Goal: Task Accomplishment & Management: Use online tool/utility

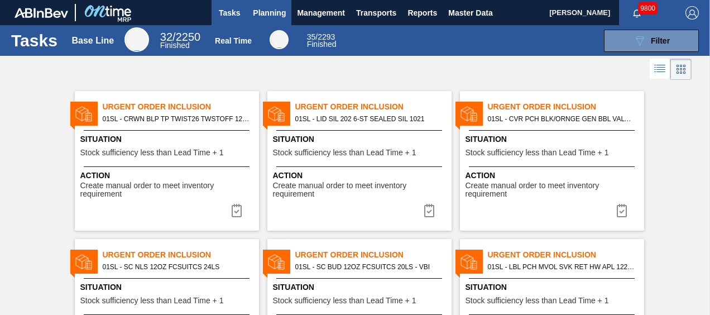
click at [262, 23] on button "Planning" at bounding box center [269, 12] width 44 height 25
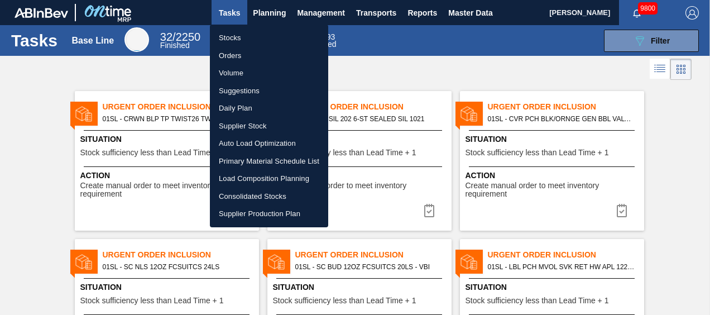
click at [275, 15] on div at bounding box center [355, 157] width 710 height 315
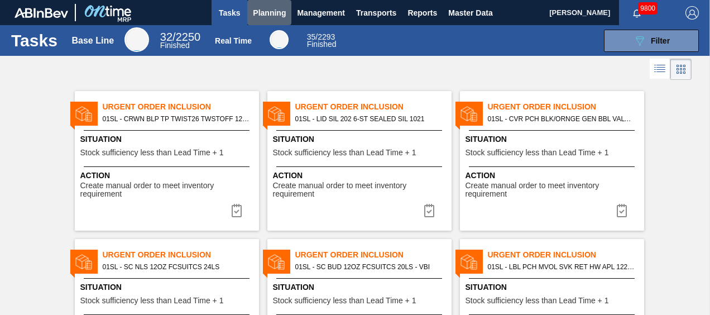
click at [275, 11] on span "Planning" at bounding box center [269, 12] width 33 height 13
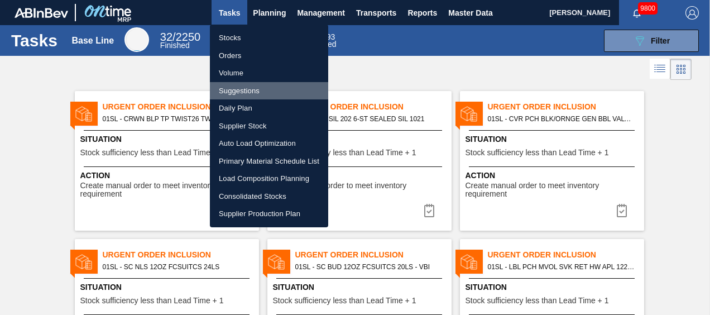
click at [256, 93] on li "Suggestions" at bounding box center [269, 91] width 118 height 18
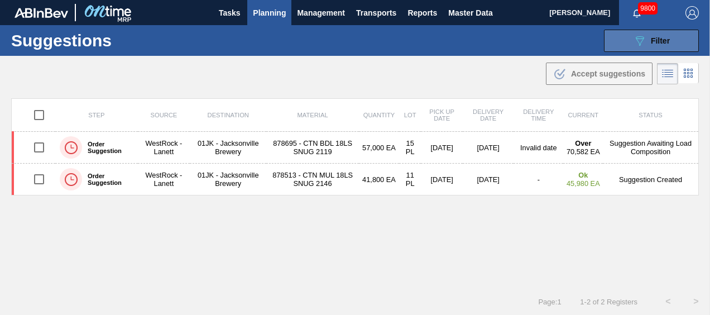
click at [658, 41] on span "Filter" at bounding box center [660, 40] width 19 height 9
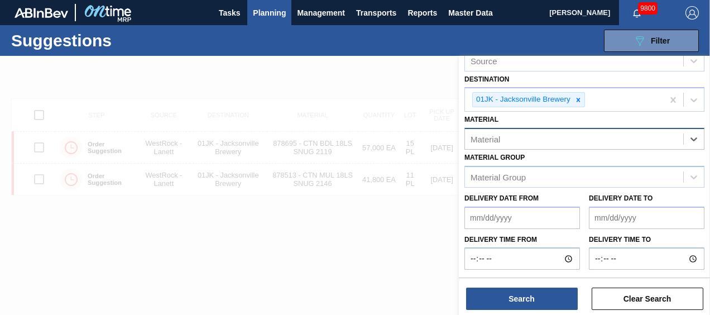
scroll to position [65, 0]
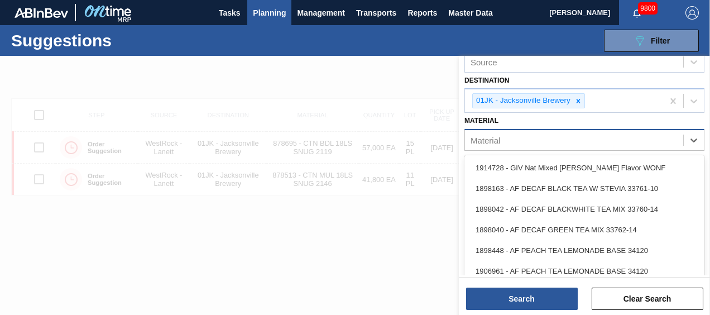
click at [624, 138] on div "Material" at bounding box center [574, 140] width 218 height 16
type input "683838"
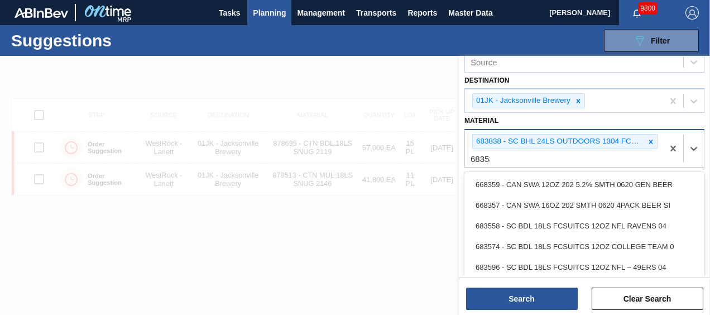
type input "683530"
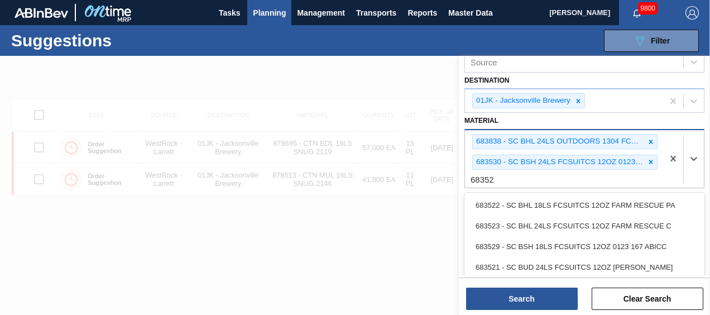
type input "683527"
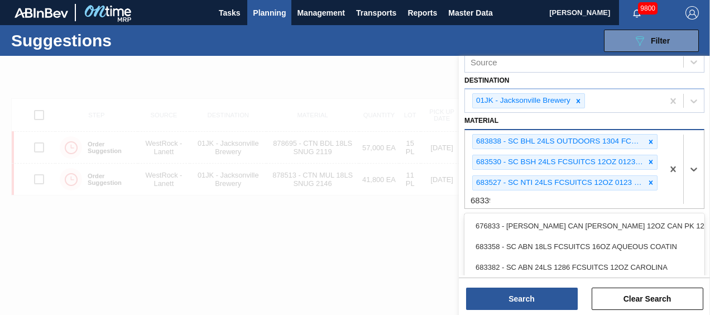
type input "683390"
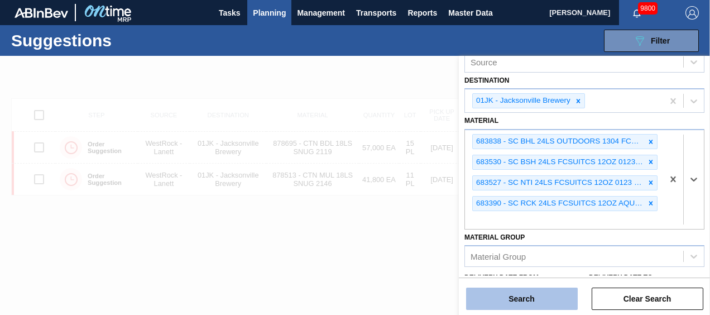
click at [545, 306] on button "Search" at bounding box center [522, 299] width 112 height 22
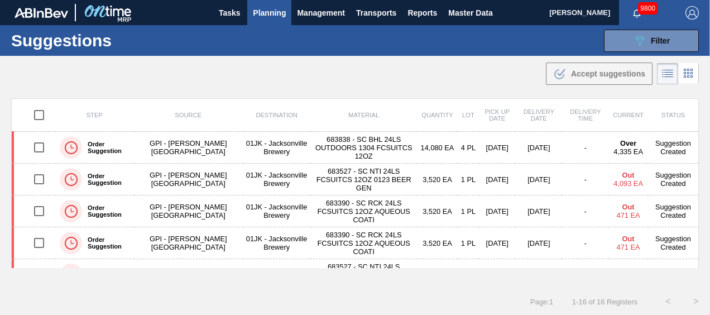
click at [490, 56] on div ".b{fill:var(--color-action-default)} Accept suggestions" at bounding box center [355, 71] width 710 height 31
click at [314, 81] on div ".b{fill:var(--color-action-default)} Accept suggestions" at bounding box center [355, 71] width 710 height 31
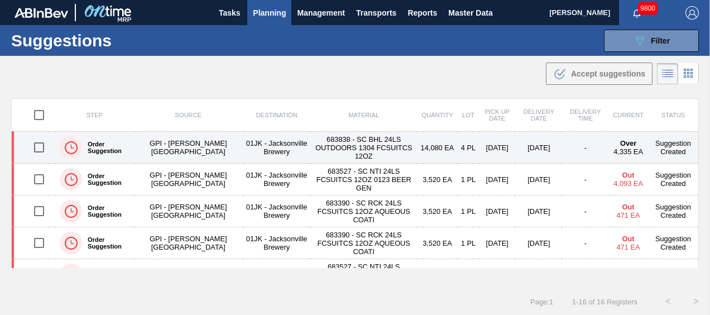
click at [42, 147] on input "checkbox" at bounding box center [38, 147] width 23 height 23
checkbox input "true"
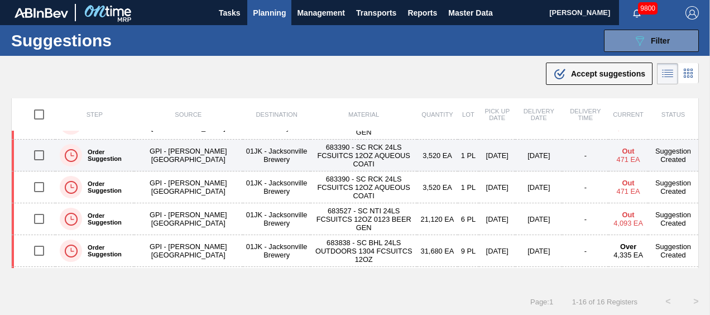
scroll to position [112, 0]
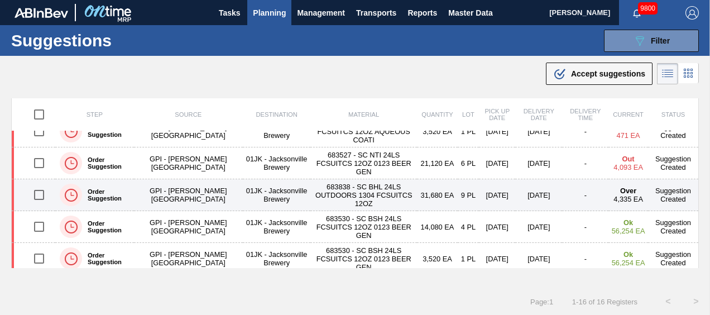
click at [42, 190] on input "checkbox" at bounding box center [38, 194] width 23 height 23
checkbox input "true"
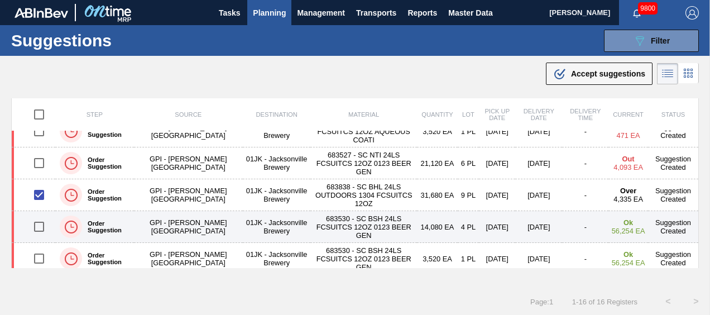
click at [39, 230] on input "checkbox" at bounding box center [38, 226] width 23 height 23
checkbox input "true"
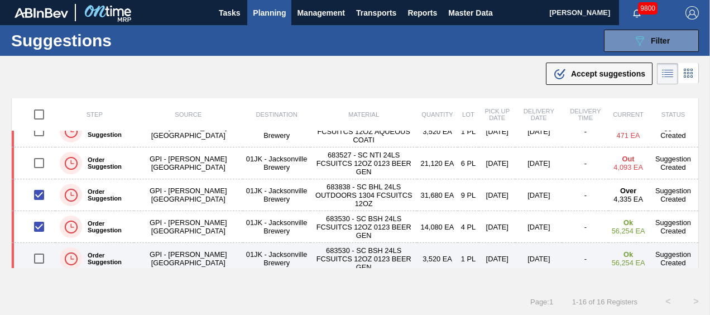
click at [39, 252] on input "checkbox" at bounding box center [38, 258] width 23 height 23
checkbox input "true"
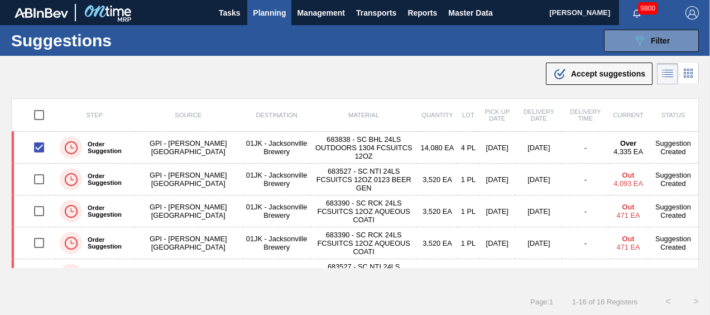
scroll to position [0, 0]
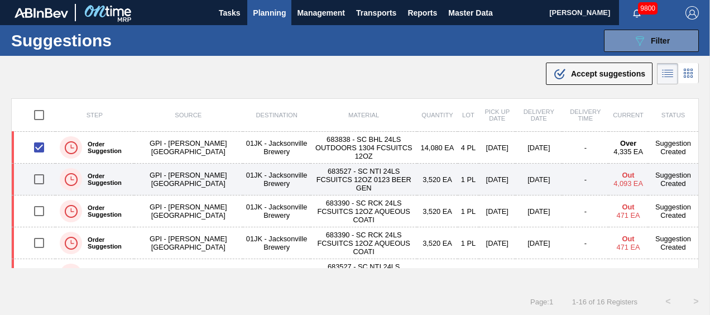
click at [41, 179] on input "checkbox" at bounding box center [38, 179] width 23 height 23
checkbox input "true"
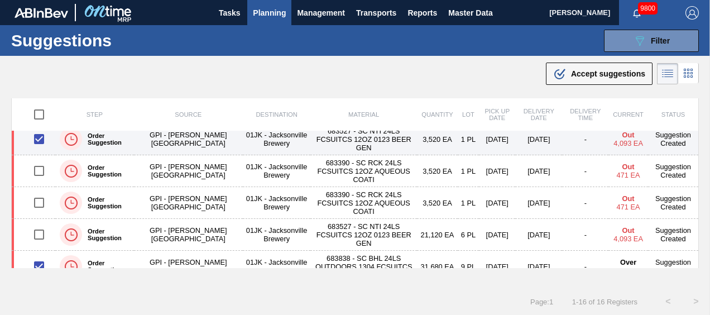
scroll to position [56, 0]
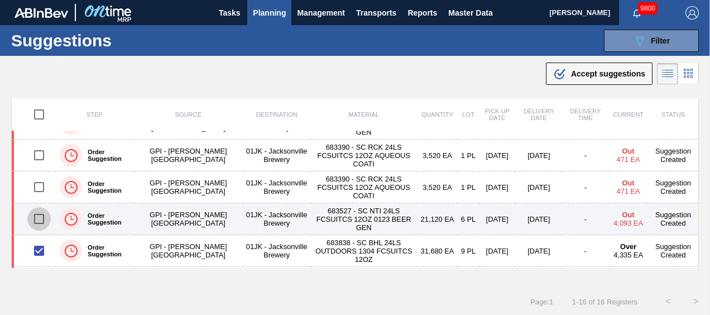
click at [42, 217] on input "checkbox" at bounding box center [38, 218] width 23 height 23
checkbox input "true"
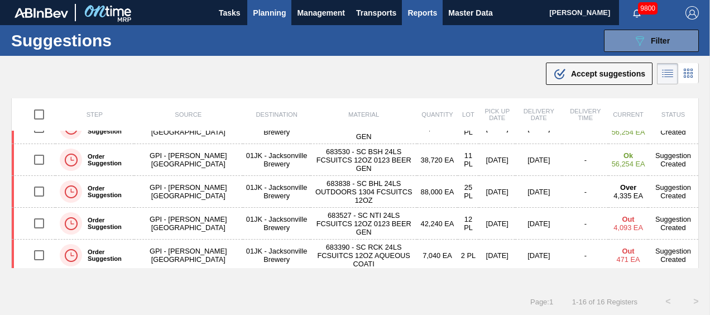
scroll to position [23, 0]
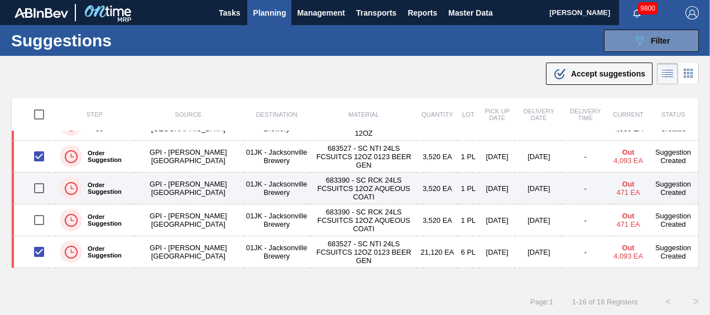
click at [36, 188] on input "checkbox" at bounding box center [38, 187] width 23 height 23
checkbox input "true"
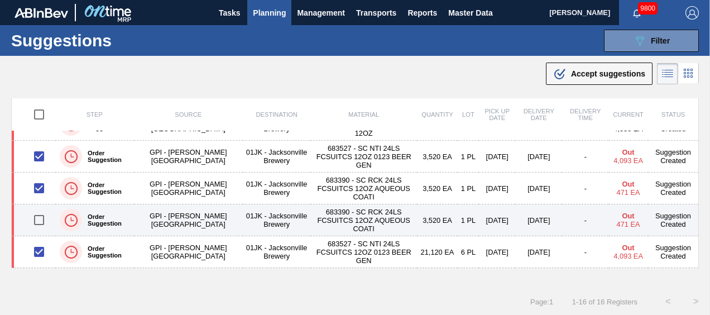
click at [36, 221] on input "checkbox" at bounding box center [38, 219] width 23 height 23
checkbox input "true"
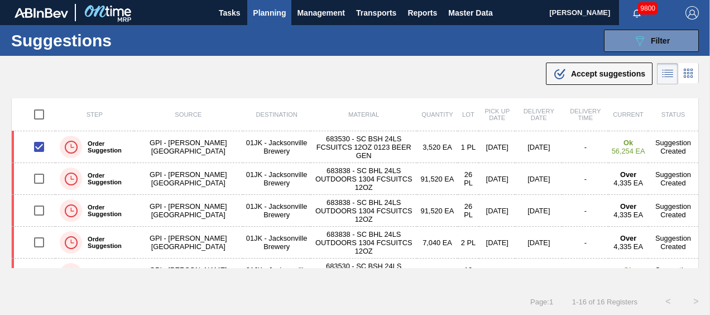
scroll to position [168, 0]
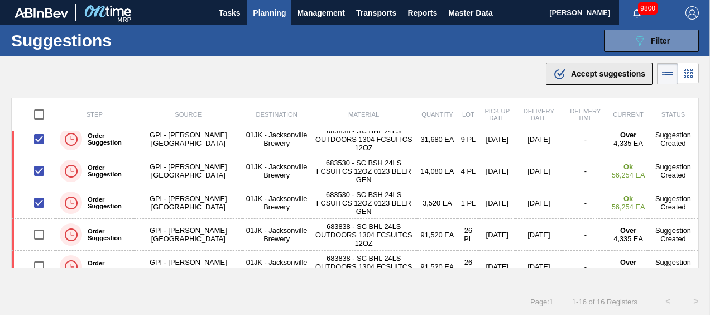
click at [625, 75] on span "Accept suggestions" at bounding box center [608, 73] width 74 height 9
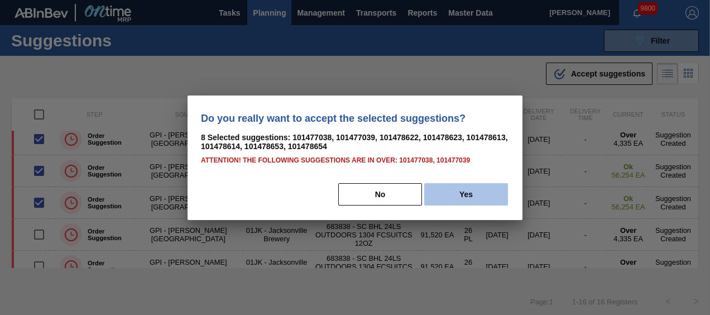
click at [446, 197] on button "Yes" at bounding box center [466, 194] width 84 height 22
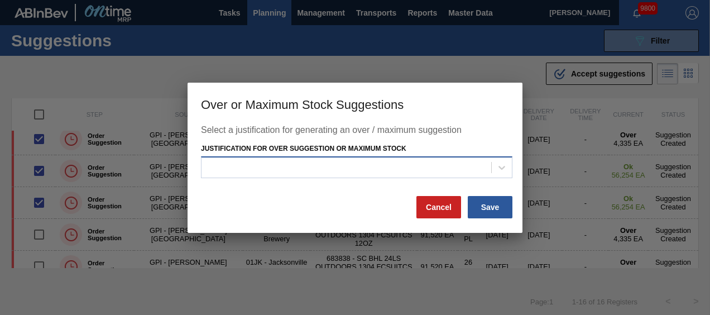
click at [468, 173] on div at bounding box center [347, 168] width 290 height 16
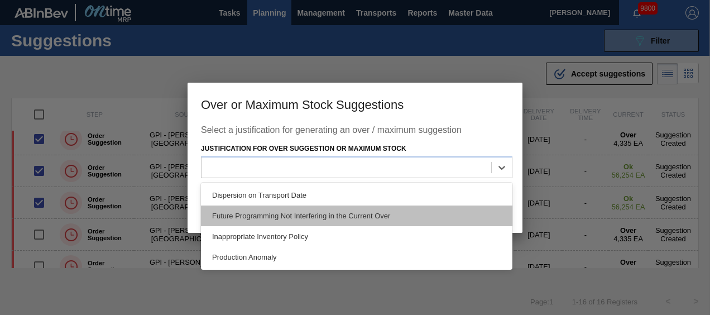
click at [403, 216] on div "Future Programming Not Interfering in the Current Over" at bounding box center [357, 216] width 312 height 21
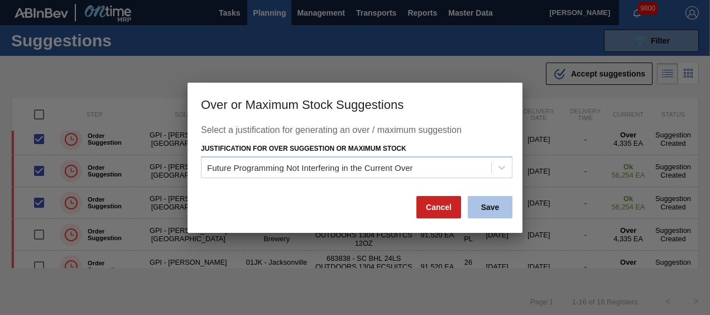
click at [482, 204] on button "Save" at bounding box center [490, 207] width 45 height 22
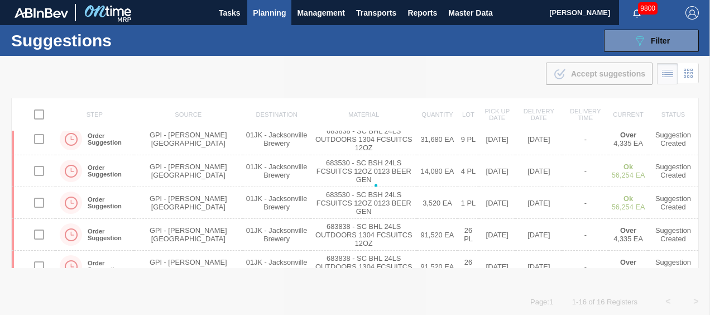
checkbox input "false"
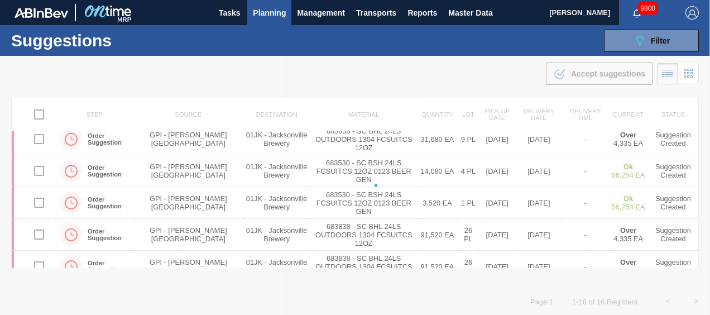
checkbox input "false"
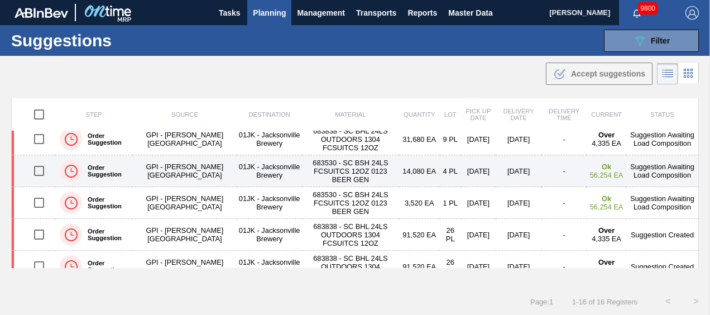
scroll to position [223, 0]
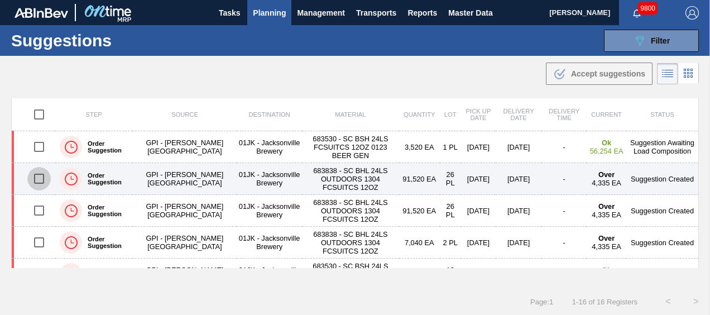
click at [42, 175] on input "checkbox" at bounding box center [38, 178] width 23 height 23
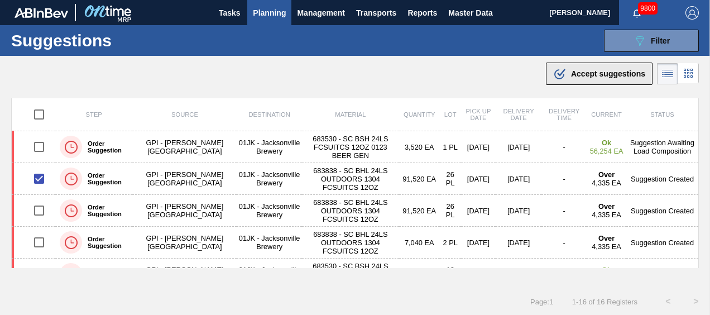
click at [620, 73] on span "Accept suggestions" at bounding box center [608, 73] width 74 height 9
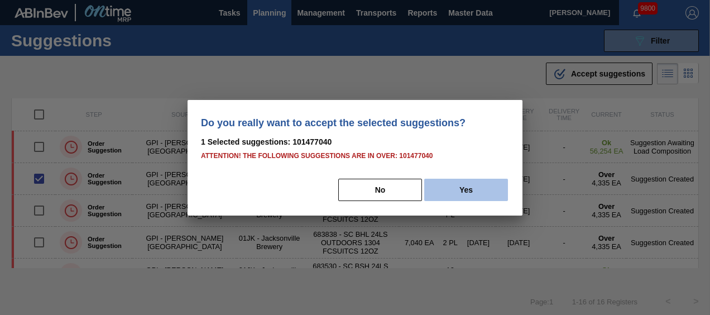
click at [465, 185] on button "Yes" at bounding box center [466, 190] width 84 height 22
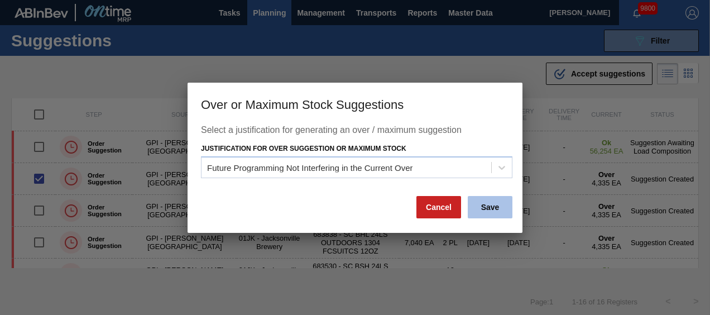
click at [497, 214] on button "Save" at bounding box center [490, 207] width 45 height 22
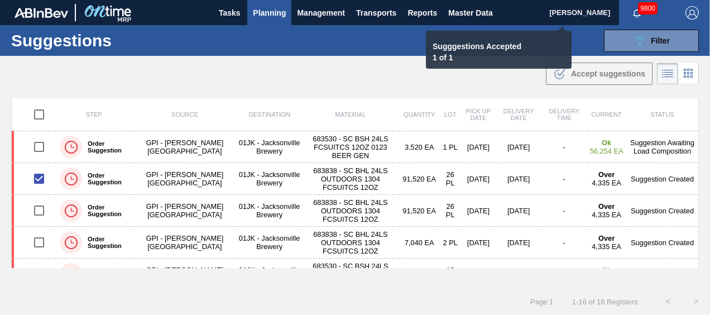
checkbox input "false"
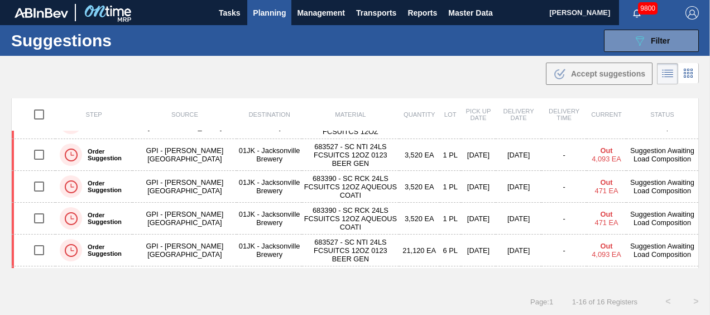
scroll to position [0, 0]
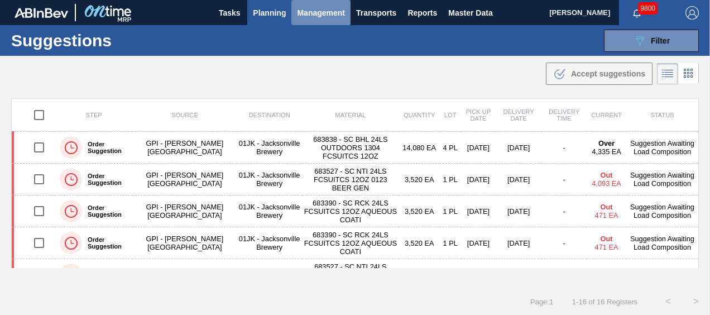
click at [318, 7] on span "Management" at bounding box center [321, 12] width 48 height 13
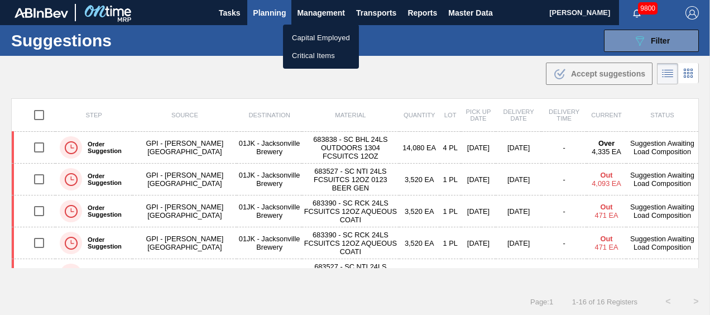
click at [284, 11] on div at bounding box center [355, 157] width 710 height 315
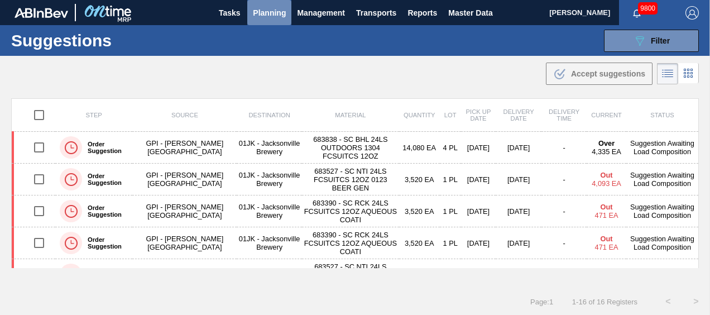
click at [277, 10] on span "Planning" at bounding box center [269, 12] width 33 height 13
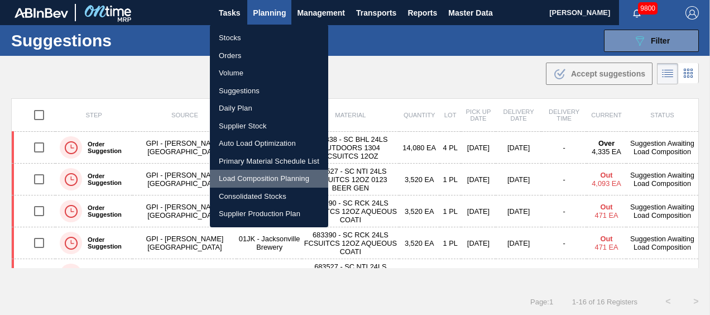
click at [254, 181] on li "Load Composition Planning" at bounding box center [269, 179] width 118 height 18
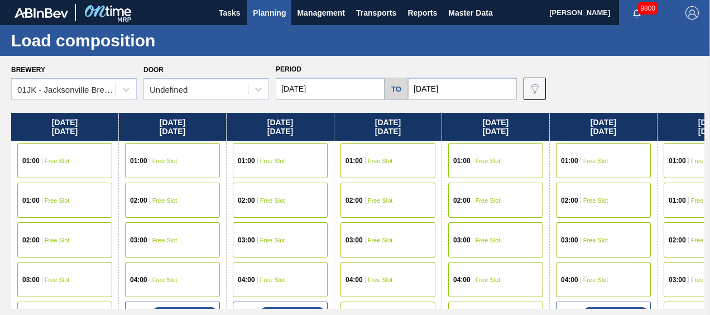
click at [631, 73] on div "Brewery 01JK - [GEOGRAPHIC_DATA] Brewery Door Undefined Period [DATE] to [DATE]…" at bounding box center [358, 80] width 694 height 39
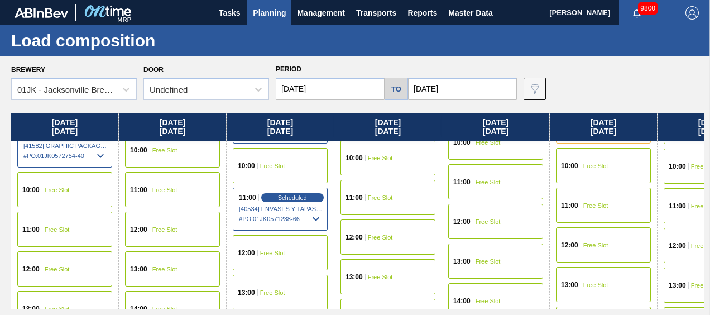
scroll to position [335, 0]
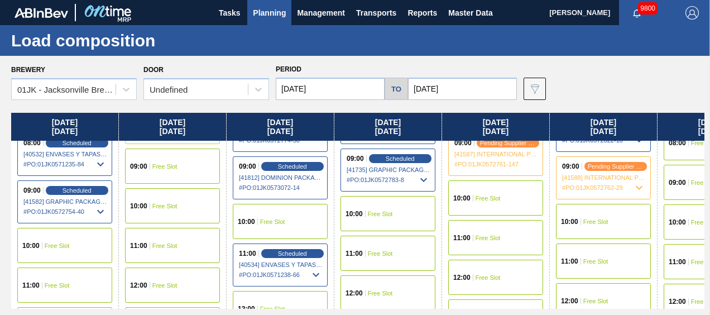
click at [624, 225] on div "10:00 Free Slot" at bounding box center [603, 221] width 95 height 35
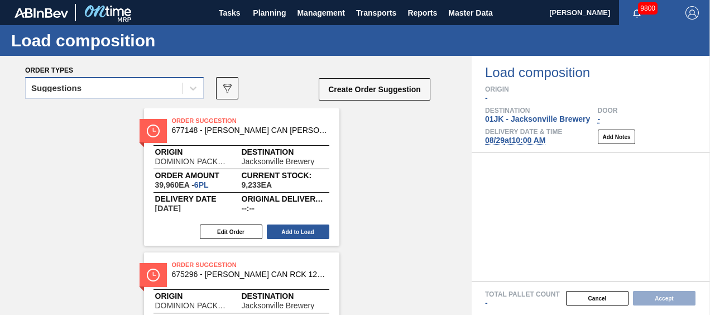
click at [96, 78] on div "Suggestions" at bounding box center [114, 88] width 179 height 22
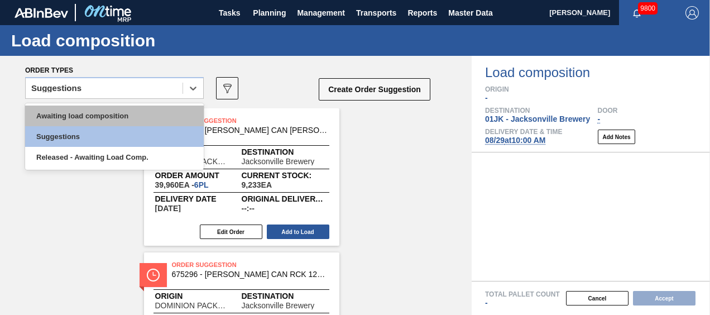
click at [96, 111] on div "Awaiting load composition" at bounding box center [114, 116] width 179 height 21
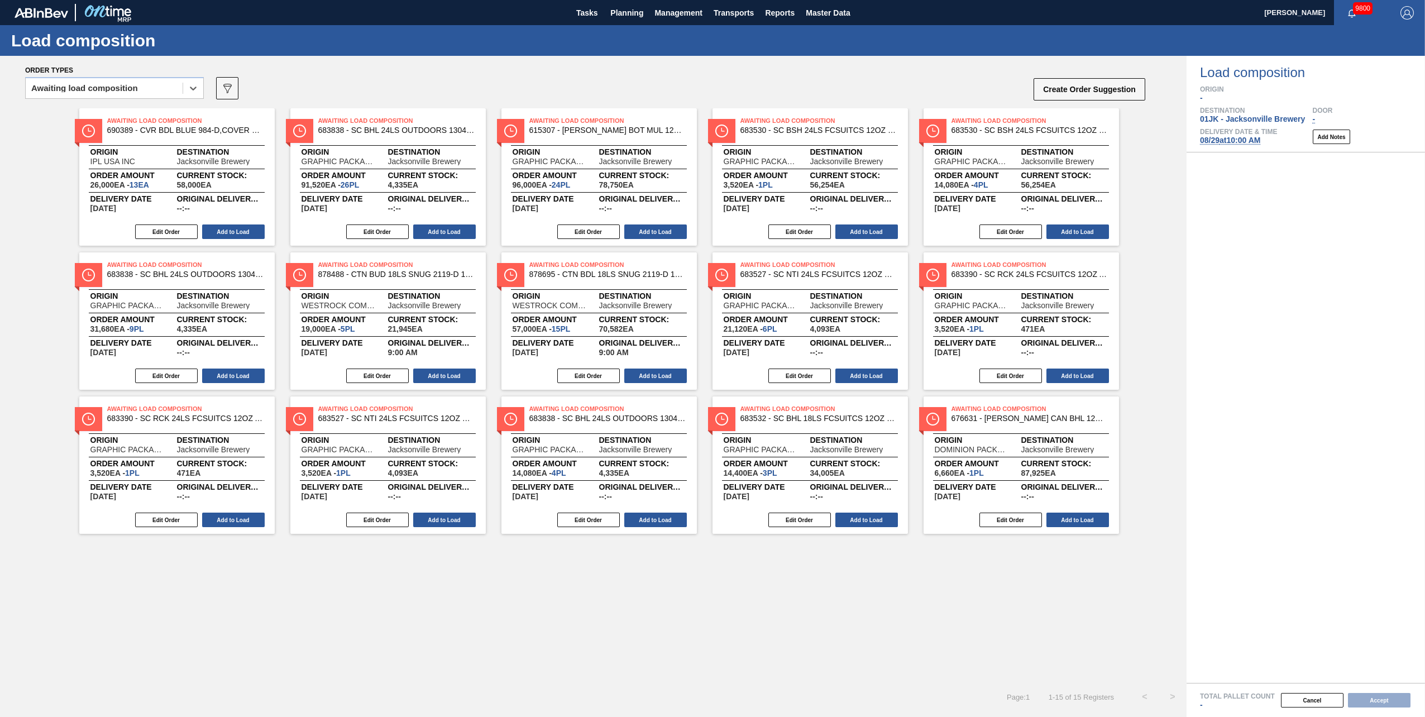
click at [710, 66] on div "Order types" at bounding box center [585, 70] width 1121 height 10
click at [607, 314] on button "Edit Order" at bounding box center [588, 520] width 63 height 15
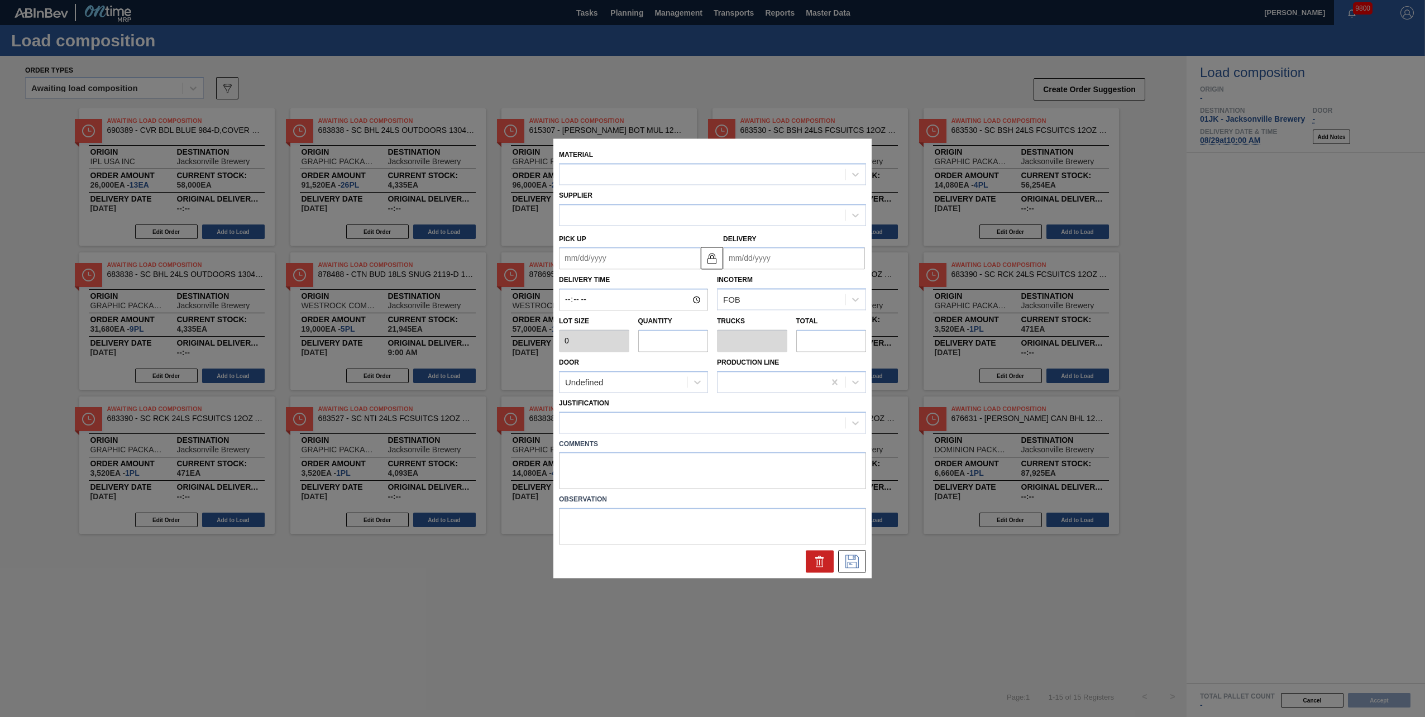
type input "3,520"
type input "4"
type input "0.154"
type input "14,080"
type up "[DATE]"
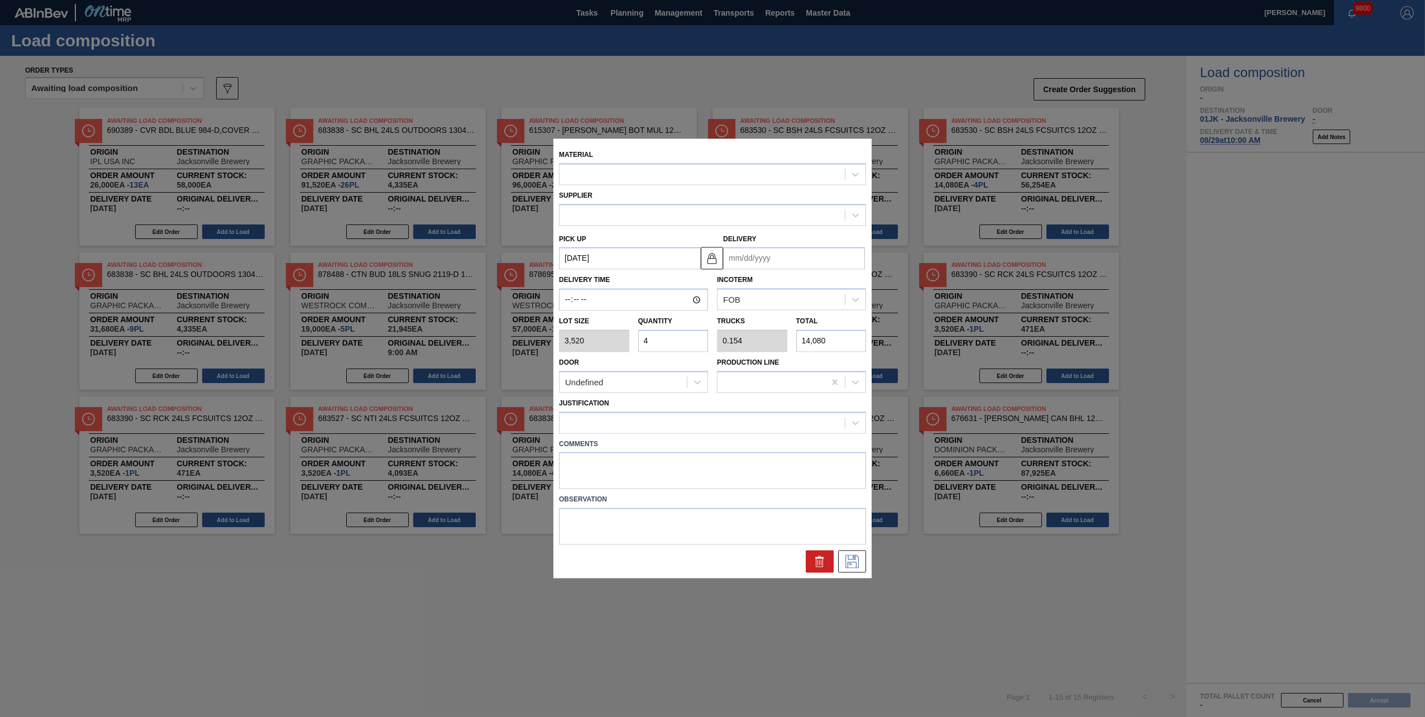
type input "[DATE]"
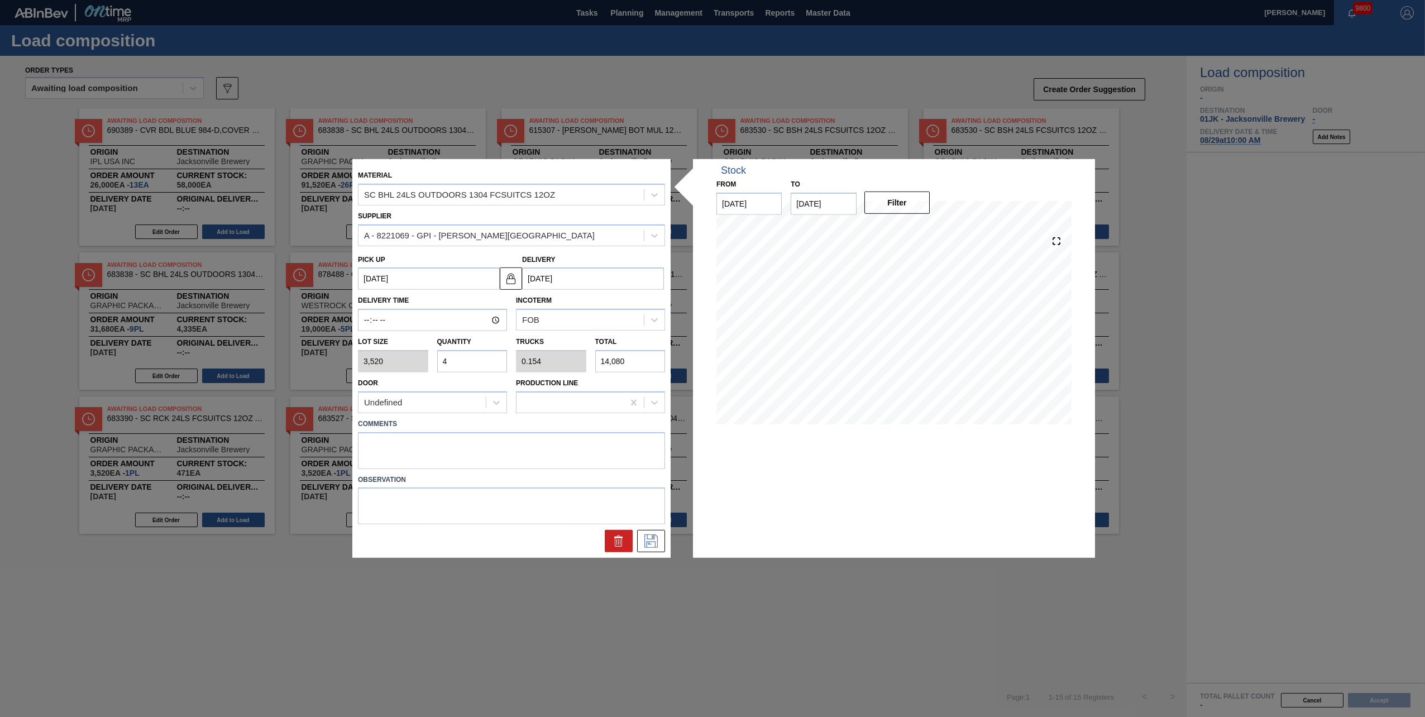
click at [467, 314] on input "4" at bounding box center [472, 361] width 70 height 22
type input "3"
type input "0.115"
type input "10,560"
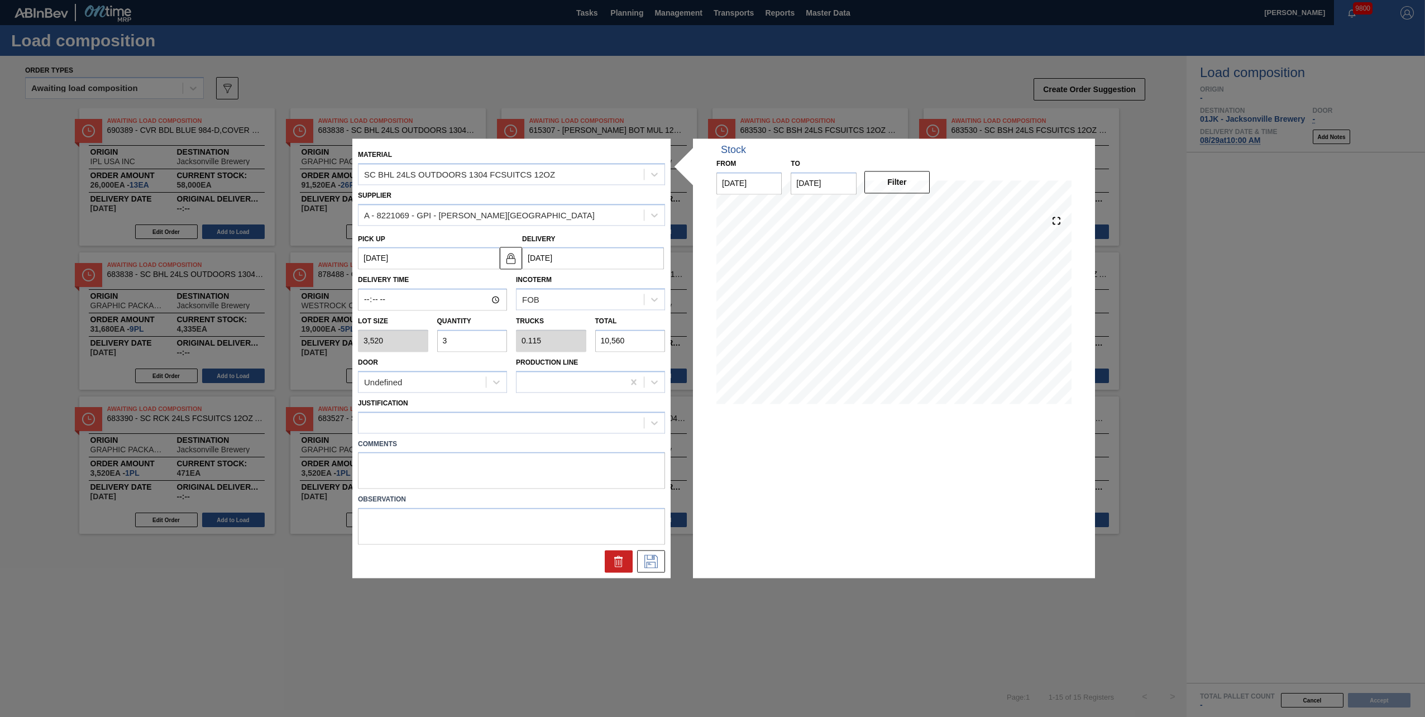
type input "3"
click at [443, 314] on label "Comments" at bounding box center [511, 444] width 307 height 16
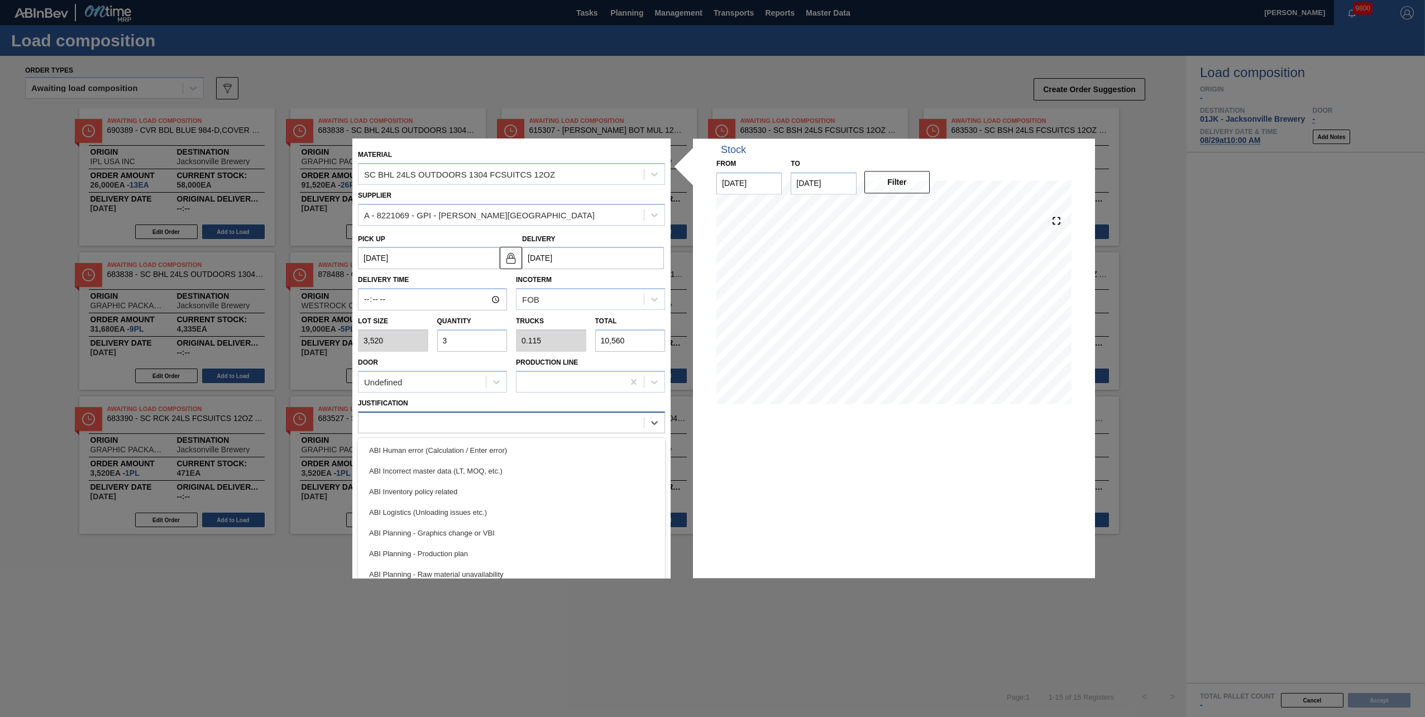
click at [443, 314] on div at bounding box center [501, 422] width 285 height 16
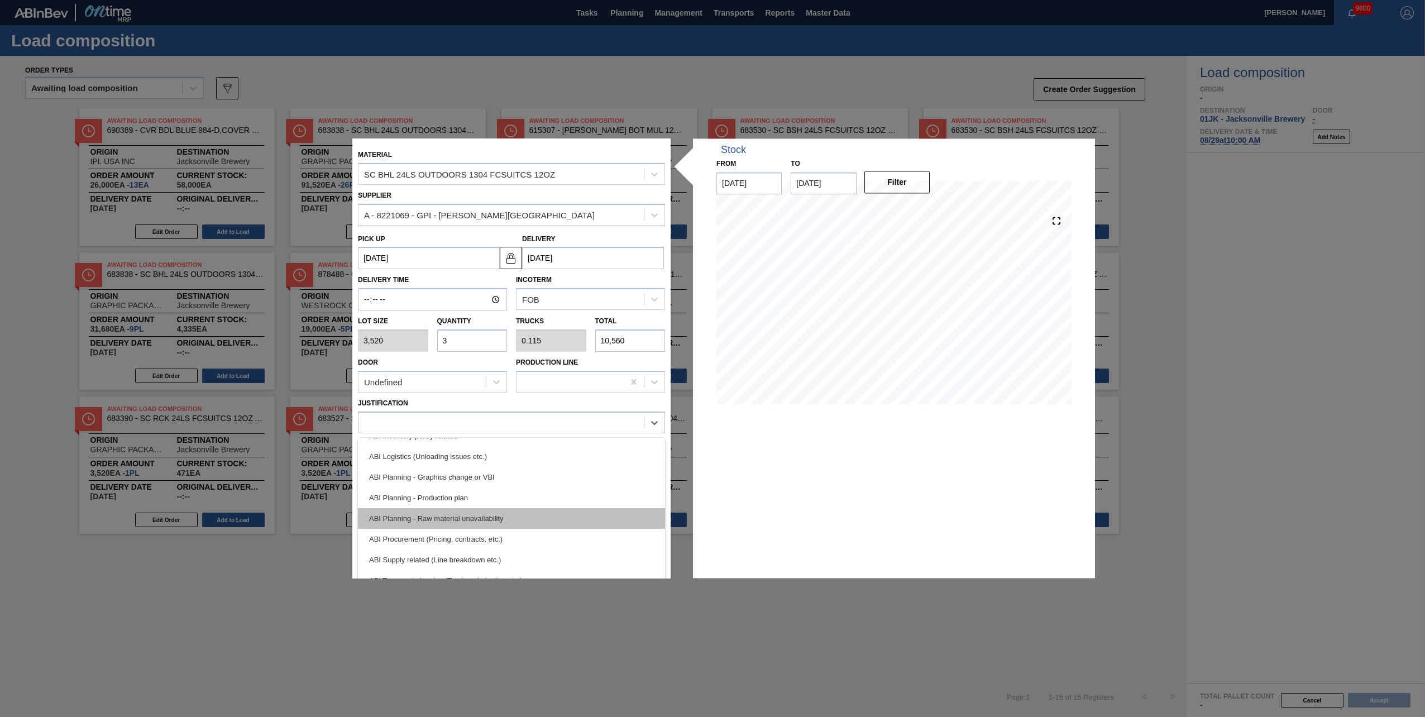
scroll to position [112, 0]
click at [460, 314] on div "ABI Transport planning (Truck optimization etc.)" at bounding box center [511, 524] width 307 height 21
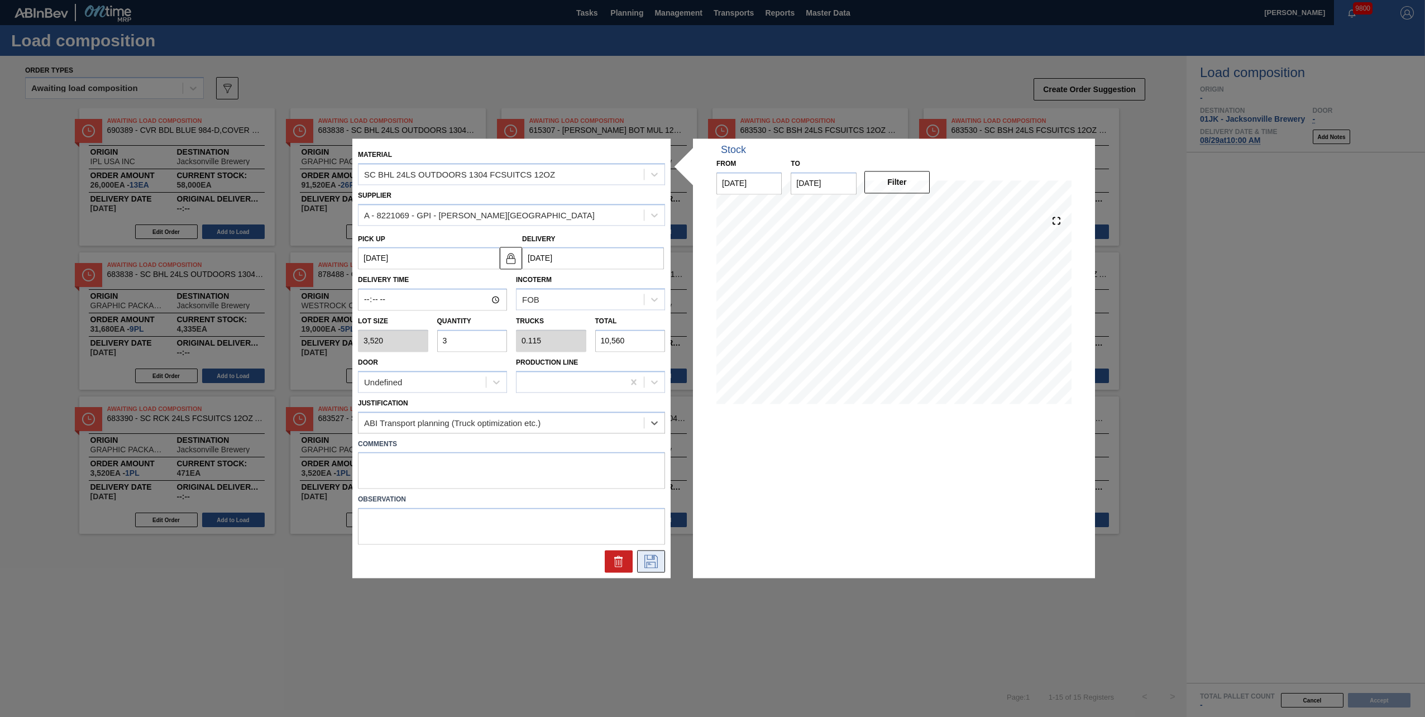
click at [642, 314] on icon at bounding box center [651, 561] width 18 height 13
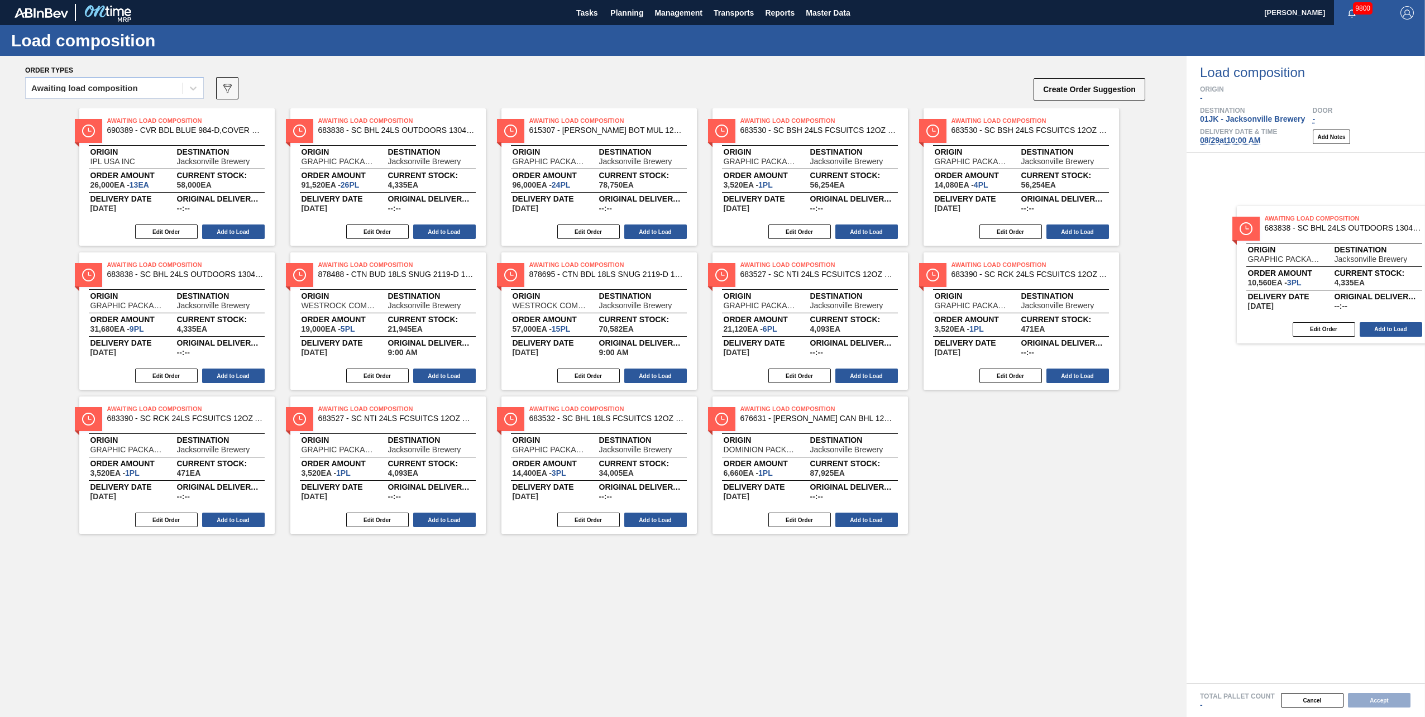
drag, startPoint x: 557, startPoint y: 429, endPoint x: 1305, endPoint y: 237, distance: 772.1
click at [710, 237] on div "Order types Awaiting load composition 089F7B8B-B2A5-4AFE-B5C0-19BA573D28AC Crea…" at bounding box center [712, 386] width 1425 height 661
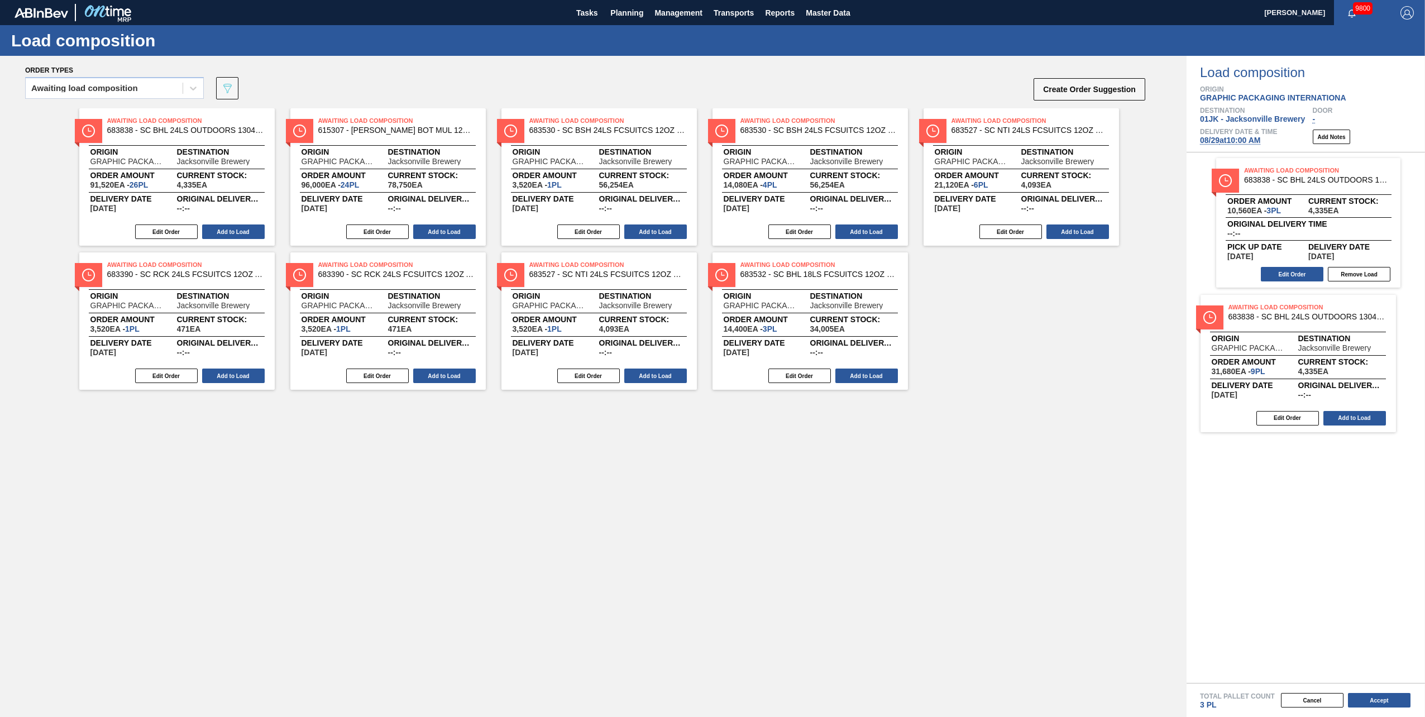
drag, startPoint x: 818, startPoint y: 147, endPoint x: 1309, endPoint y: 340, distance: 527.9
click at [710, 314] on div "Order types Awaiting load composition 089F7B8B-B2A5-4AFE-B5C0-19BA573D28AC Crea…" at bounding box center [712, 386] width 1425 height 661
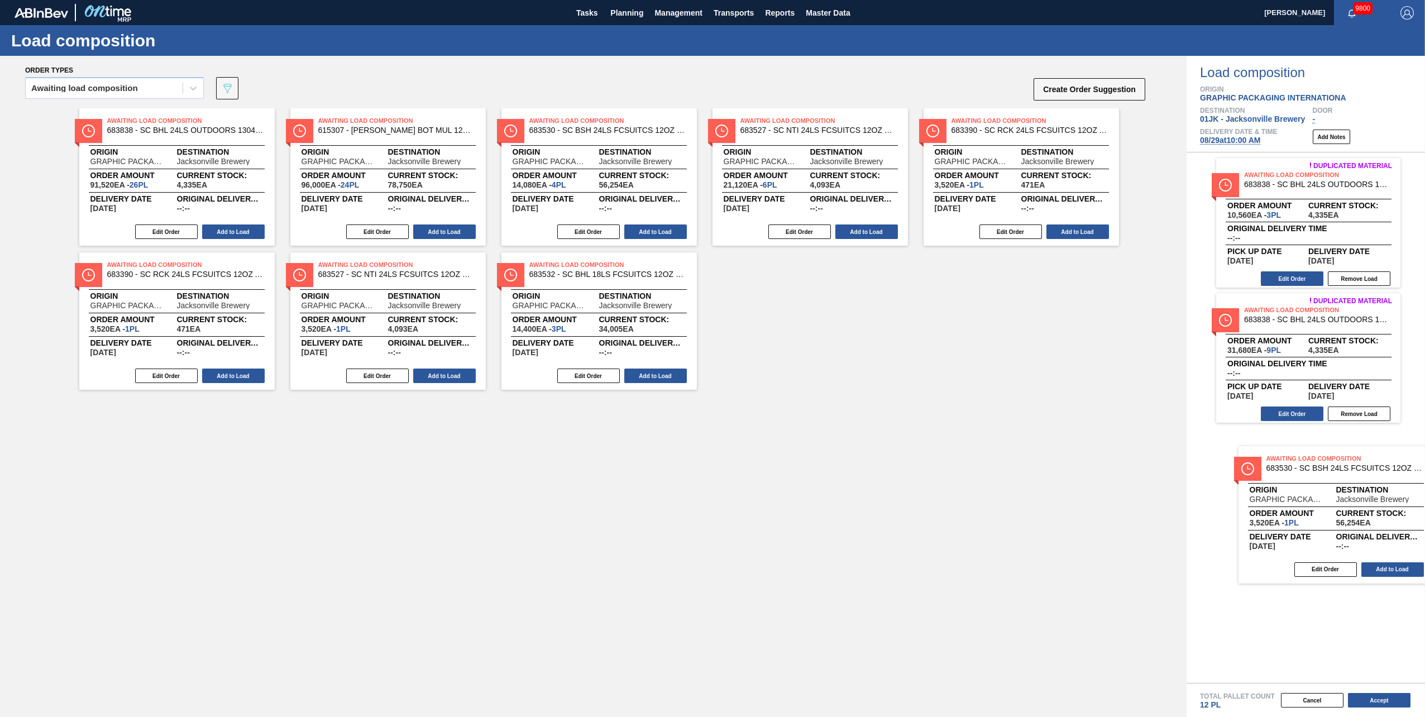
drag, startPoint x: 573, startPoint y: 155, endPoint x: 1306, endPoint y: 489, distance: 805.5
click at [710, 314] on div "Order types Awaiting load composition 089F7B8B-B2A5-4AFE-B5C0-19BA573D28AC Crea…" at bounding box center [712, 386] width 1425 height 661
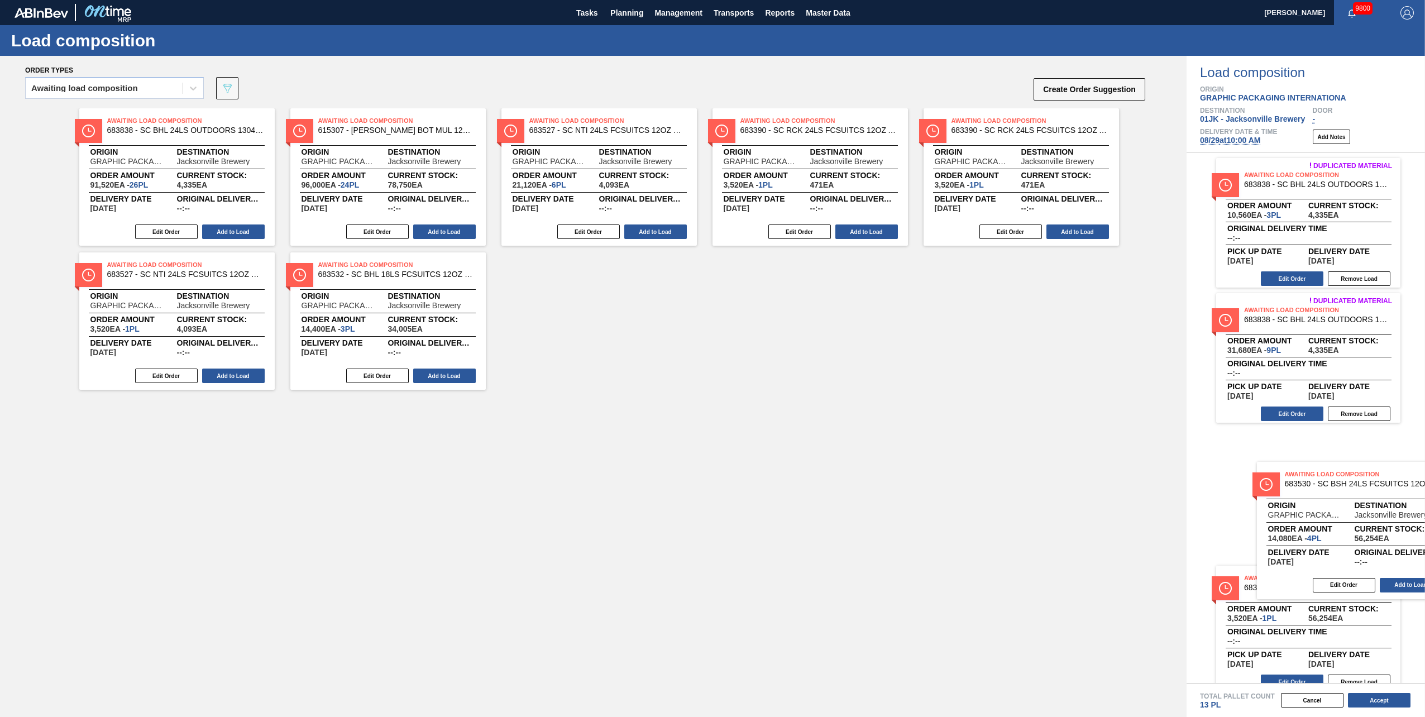
drag, startPoint x: 576, startPoint y: 133, endPoint x: 1335, endPoint y: 489, distance: 838.2
click at [710, 314] on div "Order types Awaiting load composition 089F7B8B-B2A5-4AFE-B5C0-19BA573D28AC Crea…" at bounding box center [712, 386] width 1425 height 661
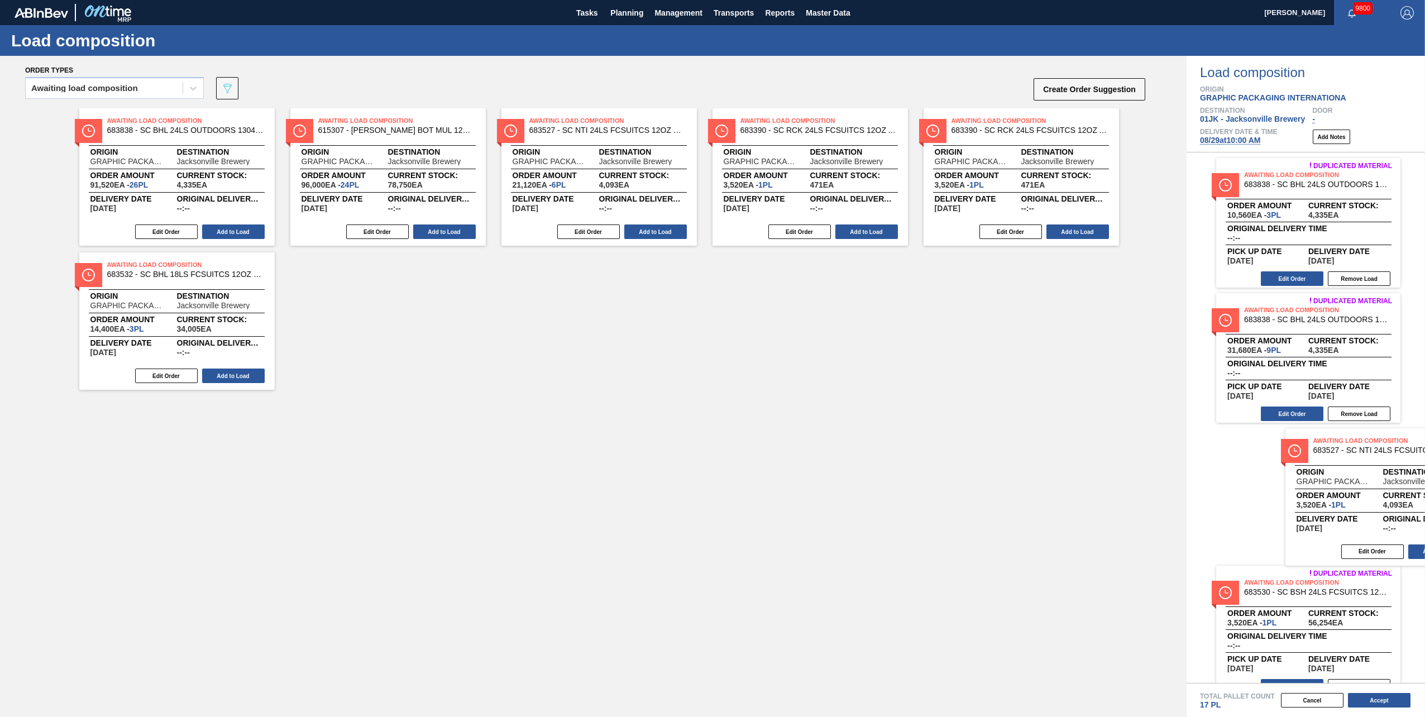
drag, startPoint x: 168, startPoint y: 283, endPoint x: 1384, endPoint y: 460, distance: 1229.3
click at [710, 314] on div "Order types Awaiting load composition 089F7B8B-B2A5-4AFE-B5C0-19BA573D28AC Crea…" at bounding box center [712, 386] width 1425 height 661
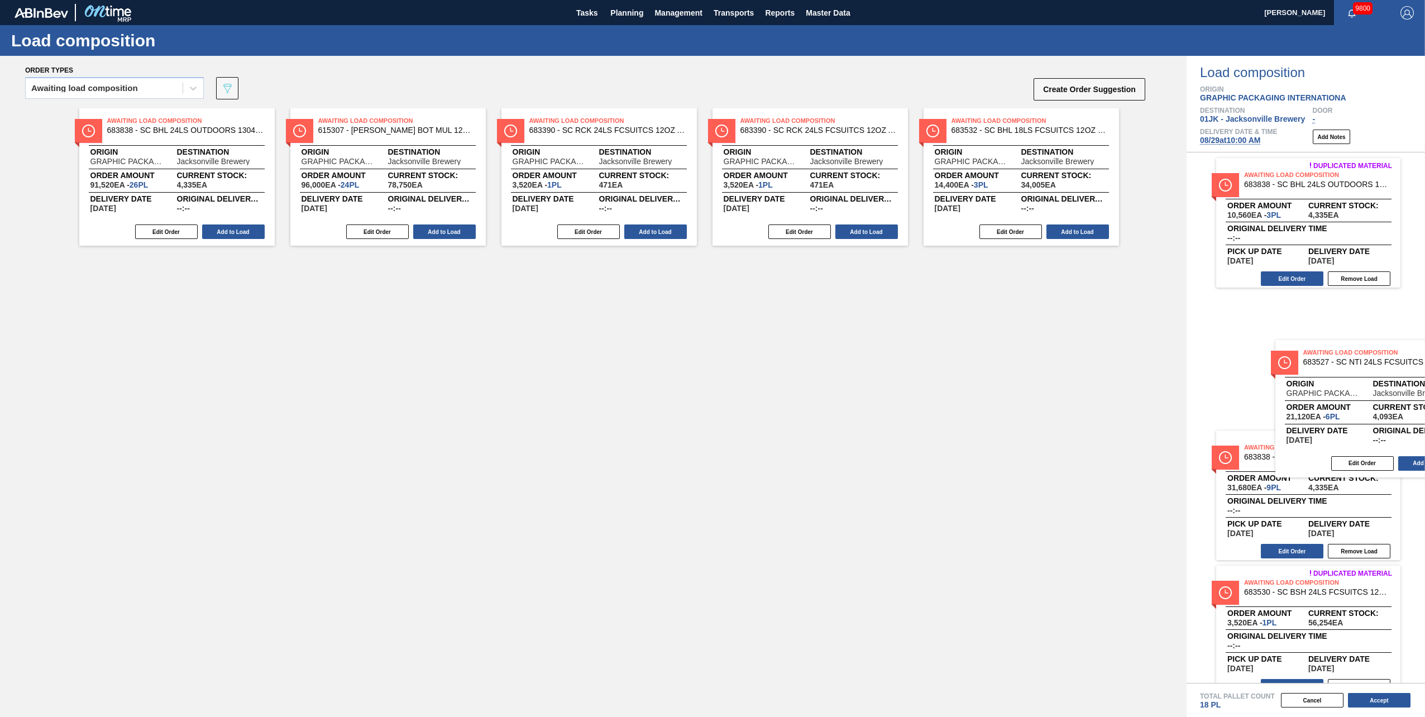
drag, startPoint x: 616, startPoint y: 136, endPoint x: 1396, endPoint y: 367, distance: 813.8
click at [710, 314] on div "Order types Awaiting load composition 089F7B8B-B2A5-4AFE-B5C0-19BA573D28AC Crea…" at bounding box center [712, 386] width 1425 height 661
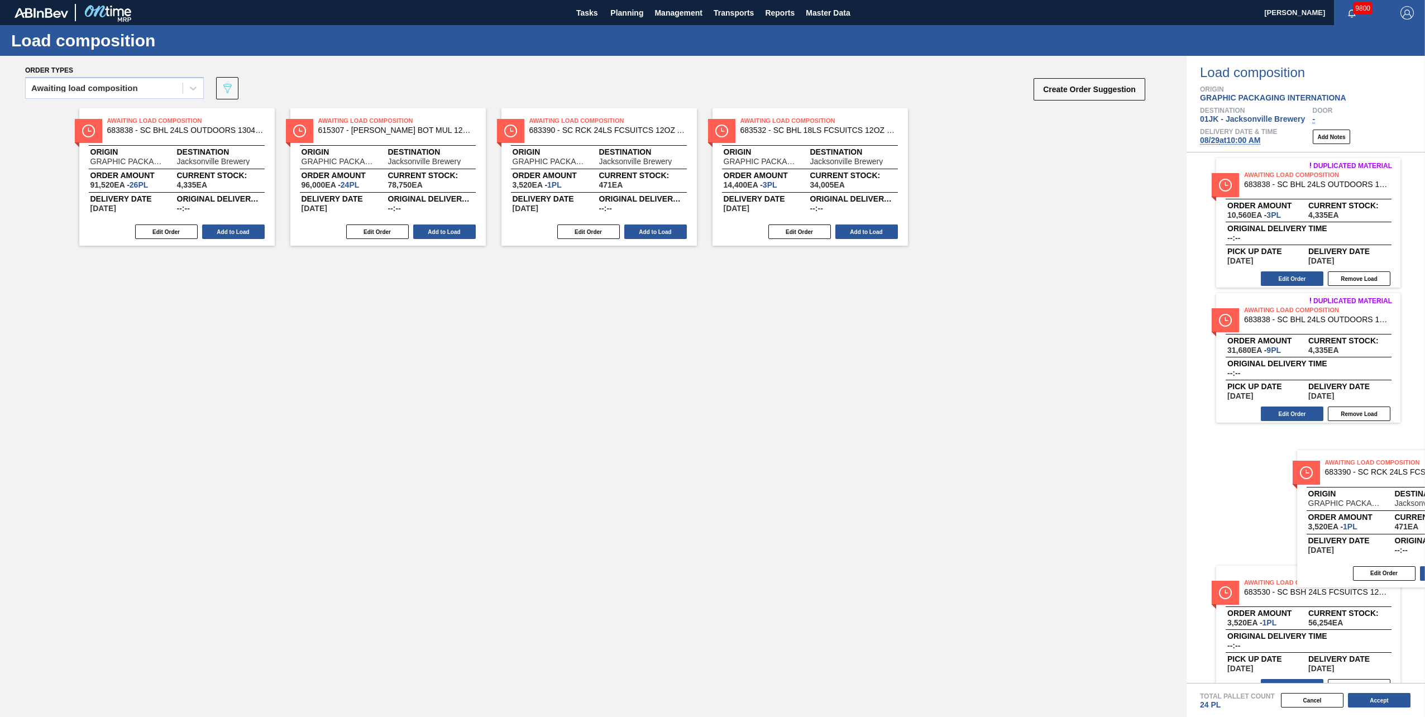
drag, startPoint x: 564, startPoint y: 168, endPoint x: 1365, endPoint y: 510, distance: 871.3
click at [710, 314] on div "Order types Awaiting load composition 089F7B8B-B2A5-4AFE-B5C0-19BA573D28AC Crea…" at bounding box center [712, 386] width 1425 height 661
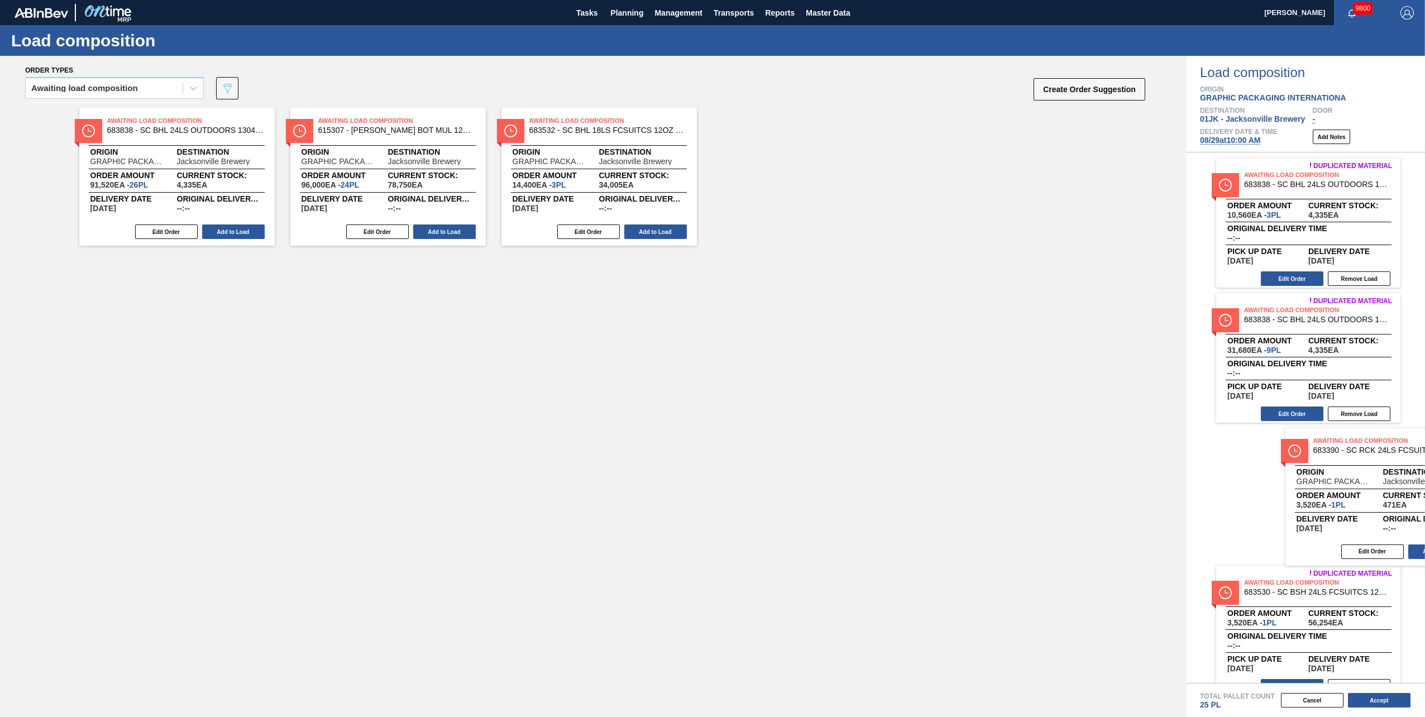
drag, startPoint x: 559, startPoint y: 157, endPoint x: 1323, endPoint y: 466, distance: 823.9
click at [710, 314] on div "Order types Awaiting load composition 089F7B8B-B2A5-4AFE-B5C0-19BA573D28AC Crea…" at bounding box center [712, 386] width 1425 height 661
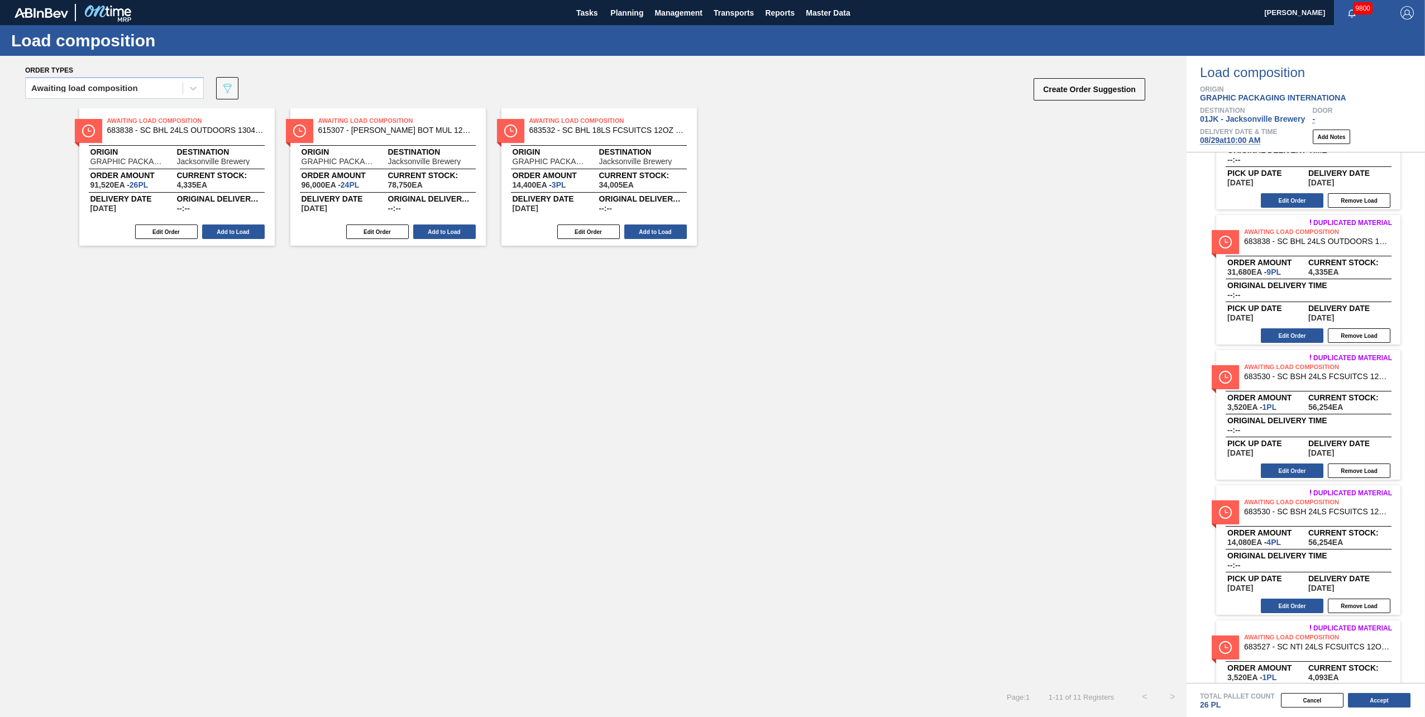
scroll to position [0, 0]
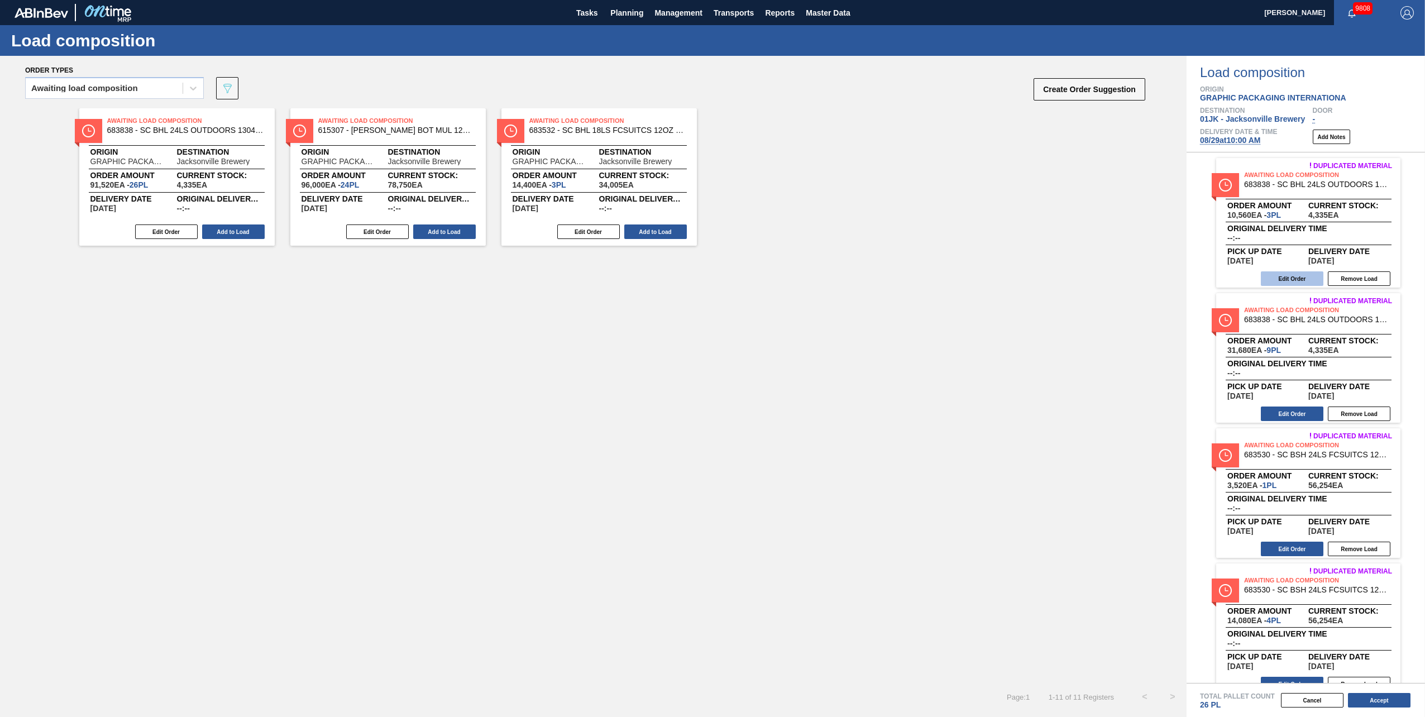
click at [710, 278] on button "Edit Order" at bounding box center [1292, 278] width 63 height 15
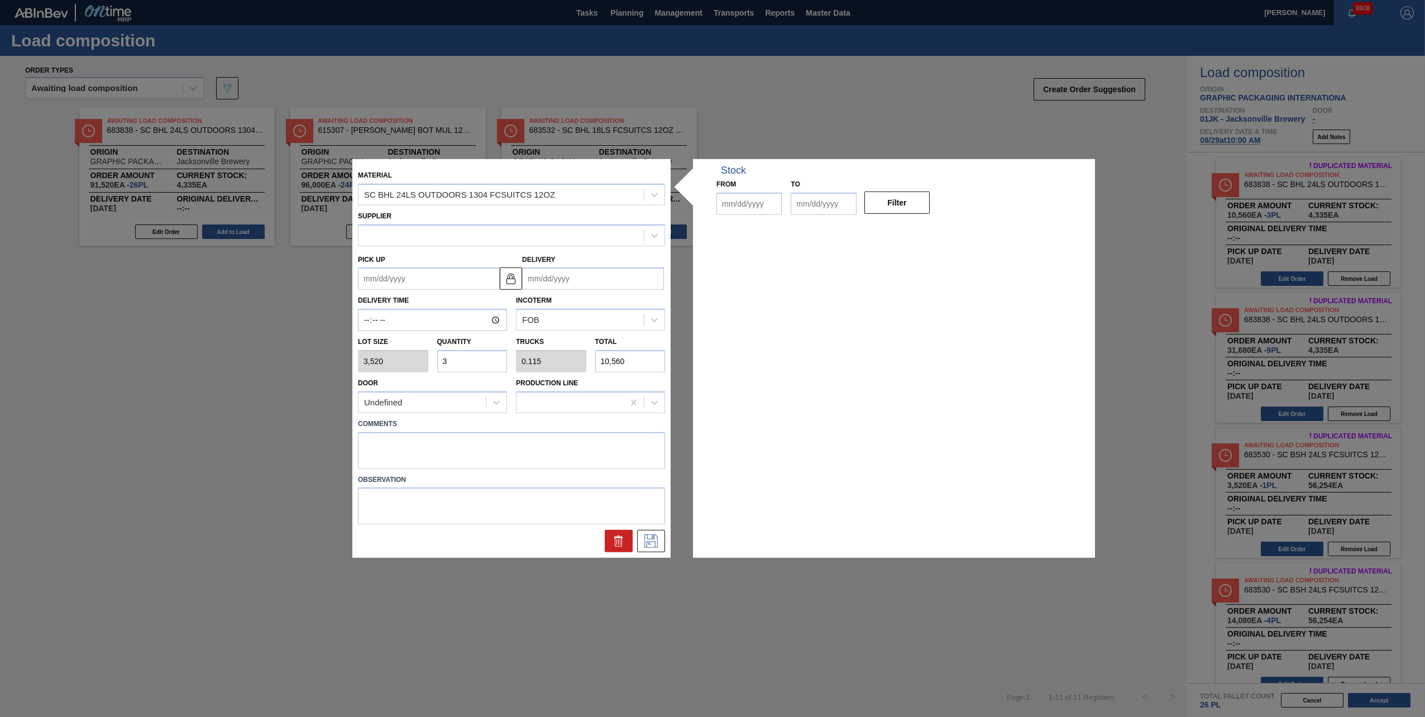
type input "3,520"
type input "3"
type input "0.115"
type input "10,560"
type up "[DATE]"
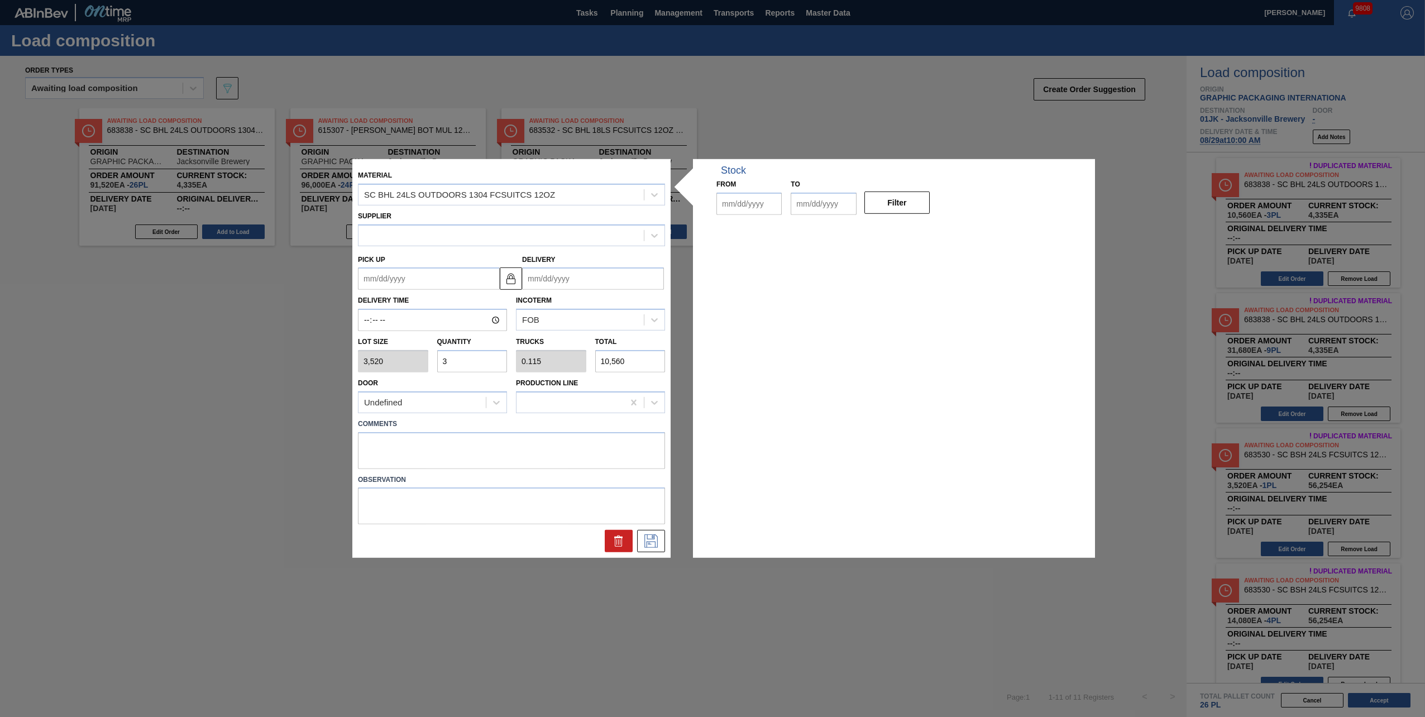
type input "[DATE]"
click at [614, 314] on textarea at bounding box center [511, 450] width 307 height 37
type textarea "TAIL, DROP"
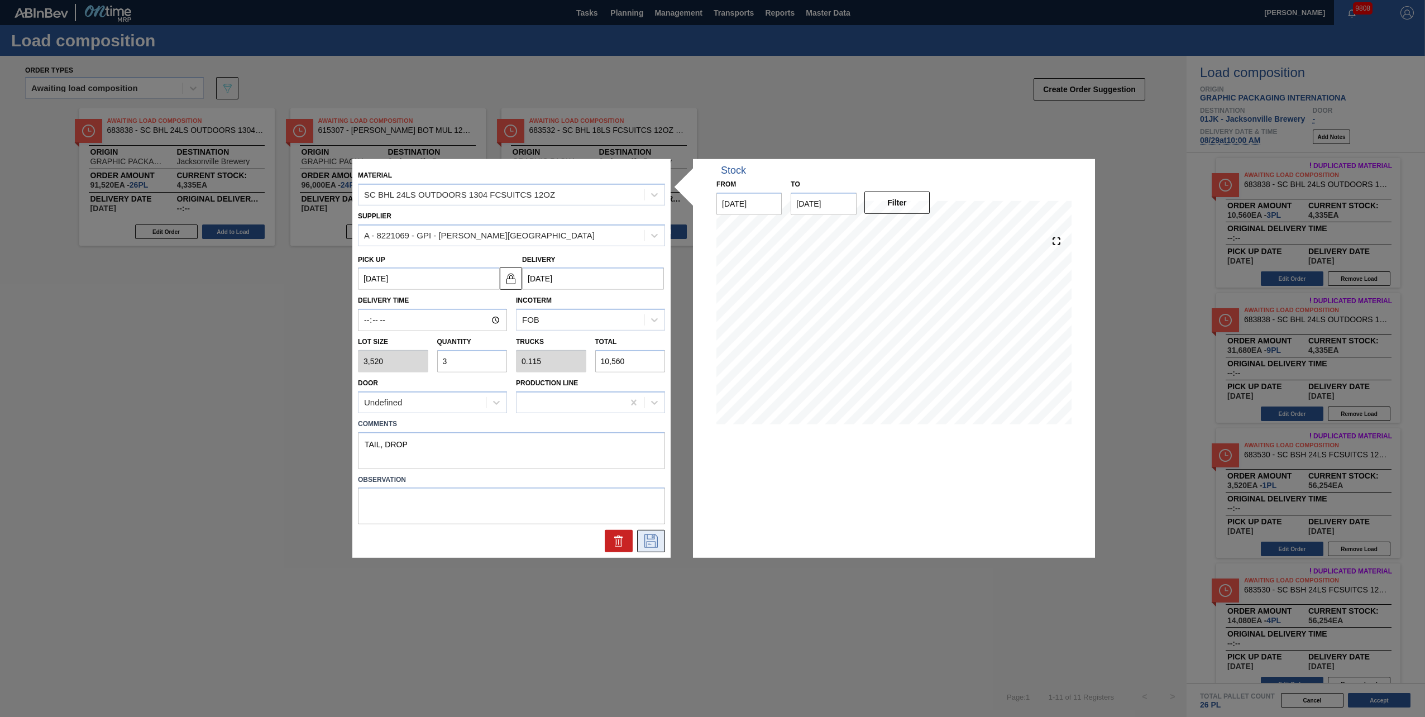
click at [647, 314] on icon at bounding box center [651, 540] width 13 height 13
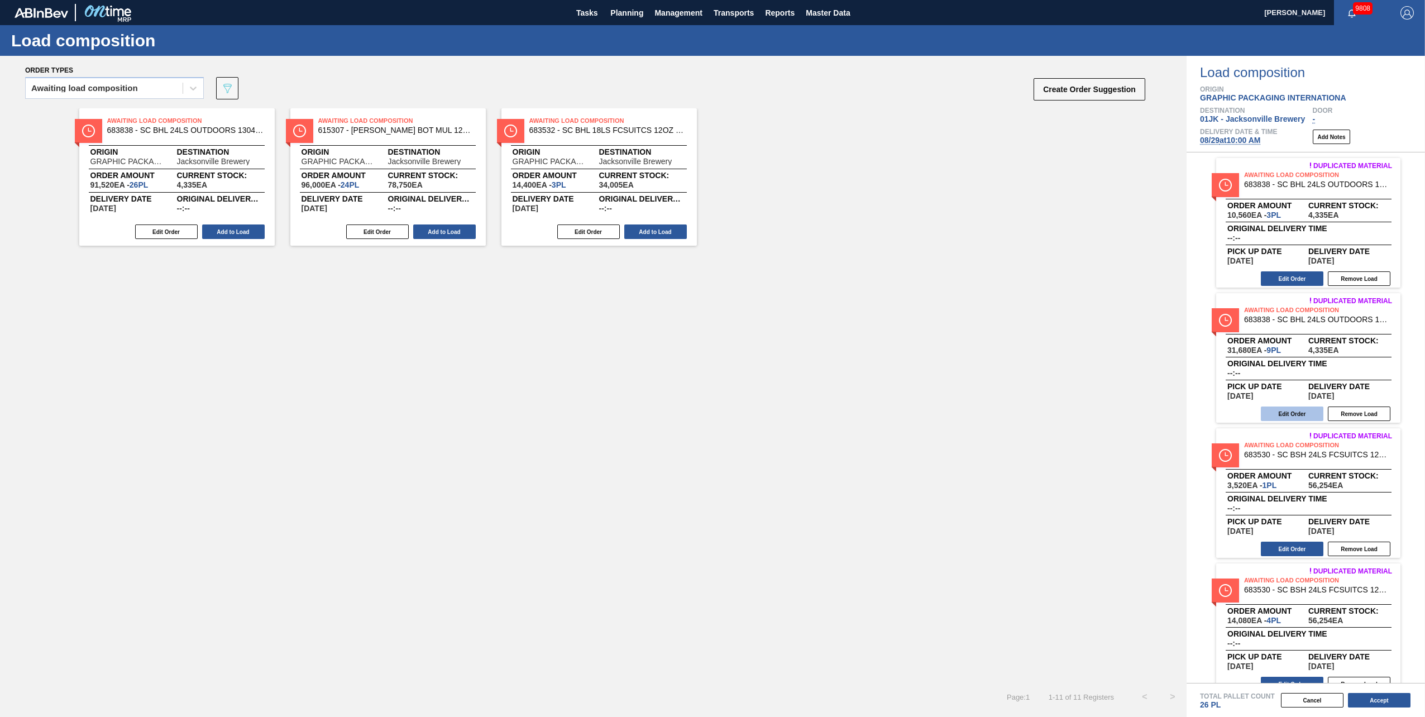
click at [710, 314] on button "Edit Order" at bounding box center [1292, 414] width 63 height 15
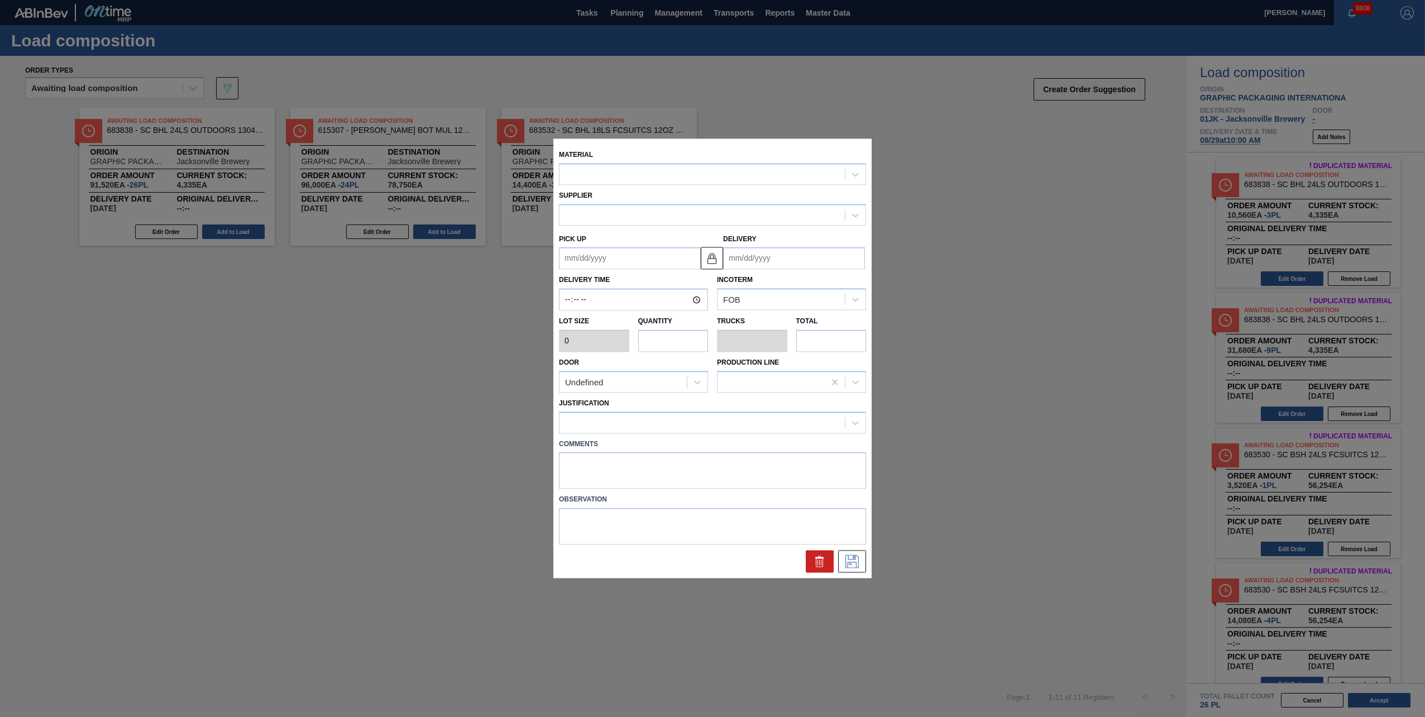
type input "3,520"
type input "9"
type input "0.346"
type input "31,680"
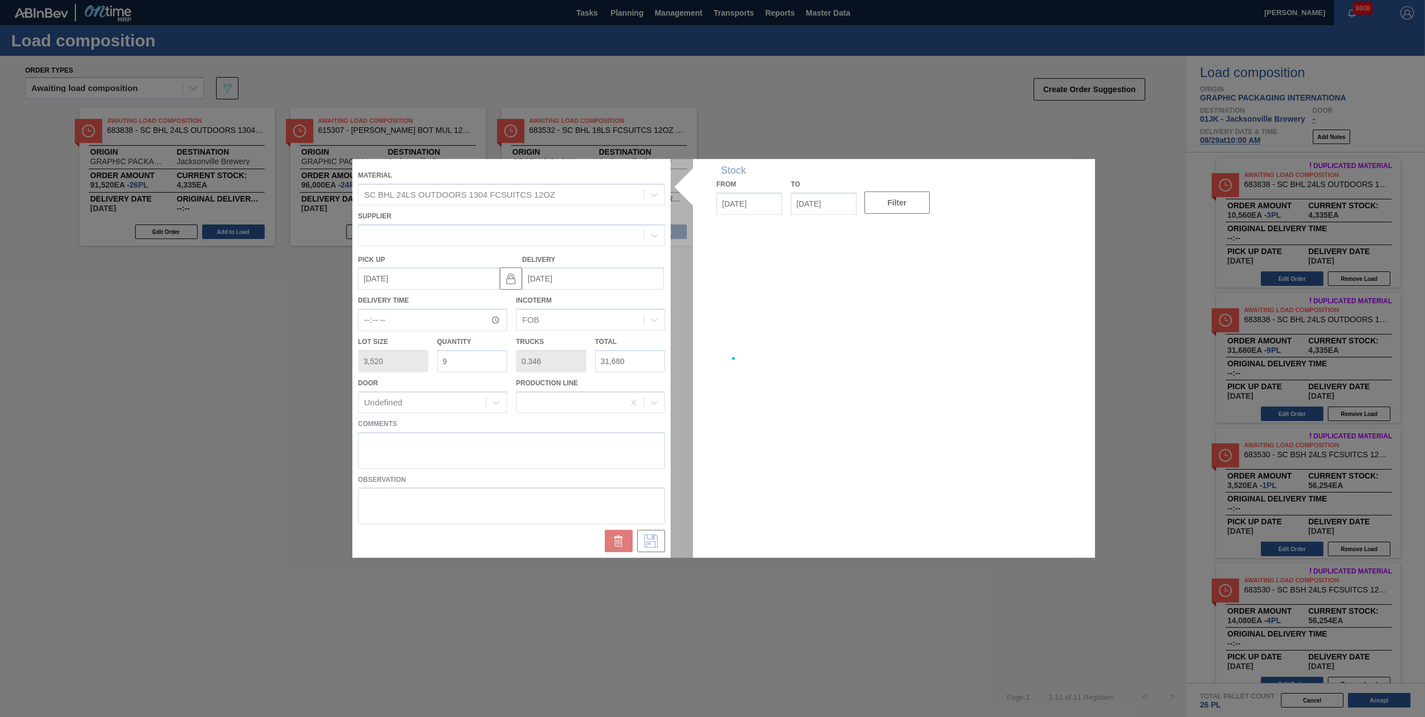
type up "[DATE]"
type input "[DATE]"
click at [710, 314] on div at bounding box center [712, 358] width 720 height 399
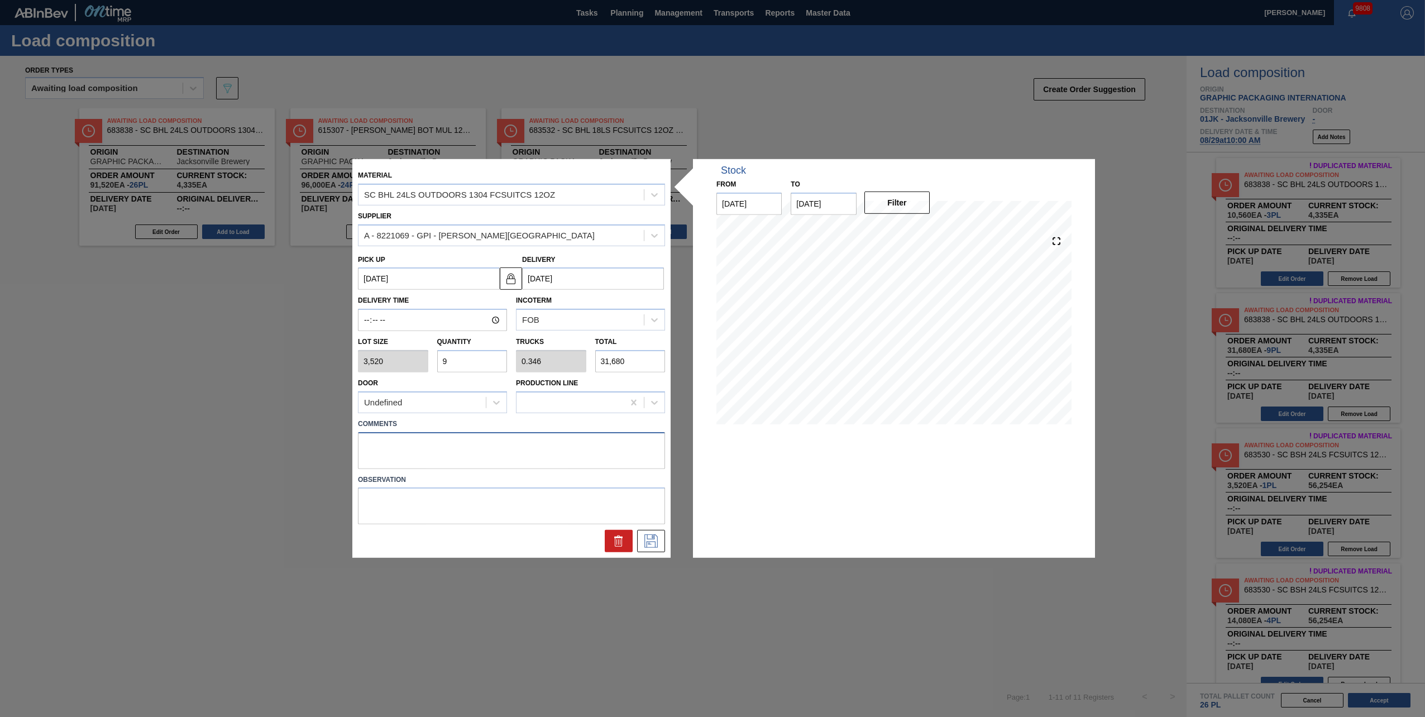
click at [595, 314] on textarea at bounding box center [511, 450] width 307 height 37
type textarea "TAIL, DROP"
click at [644, 314] on icon at bounding box center [651, 540] width 18 height 13
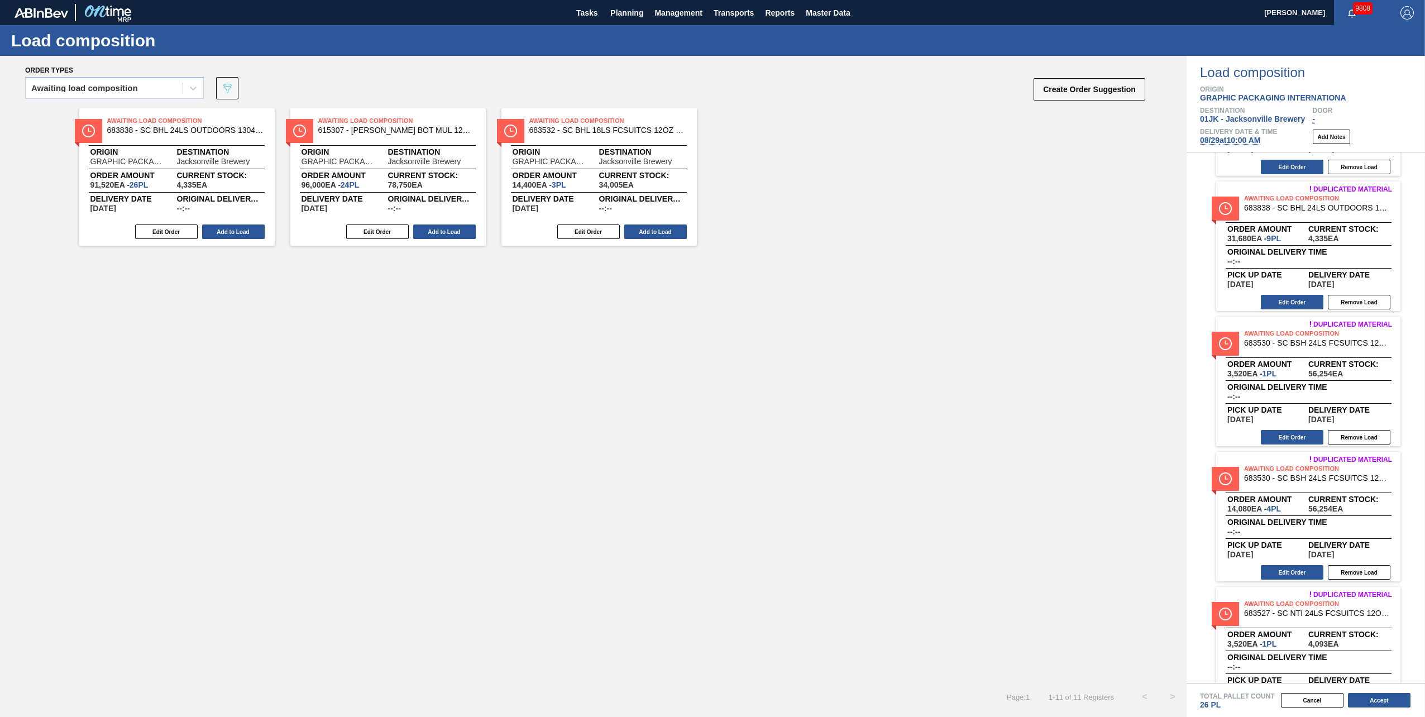
scroll to position [168, 0]
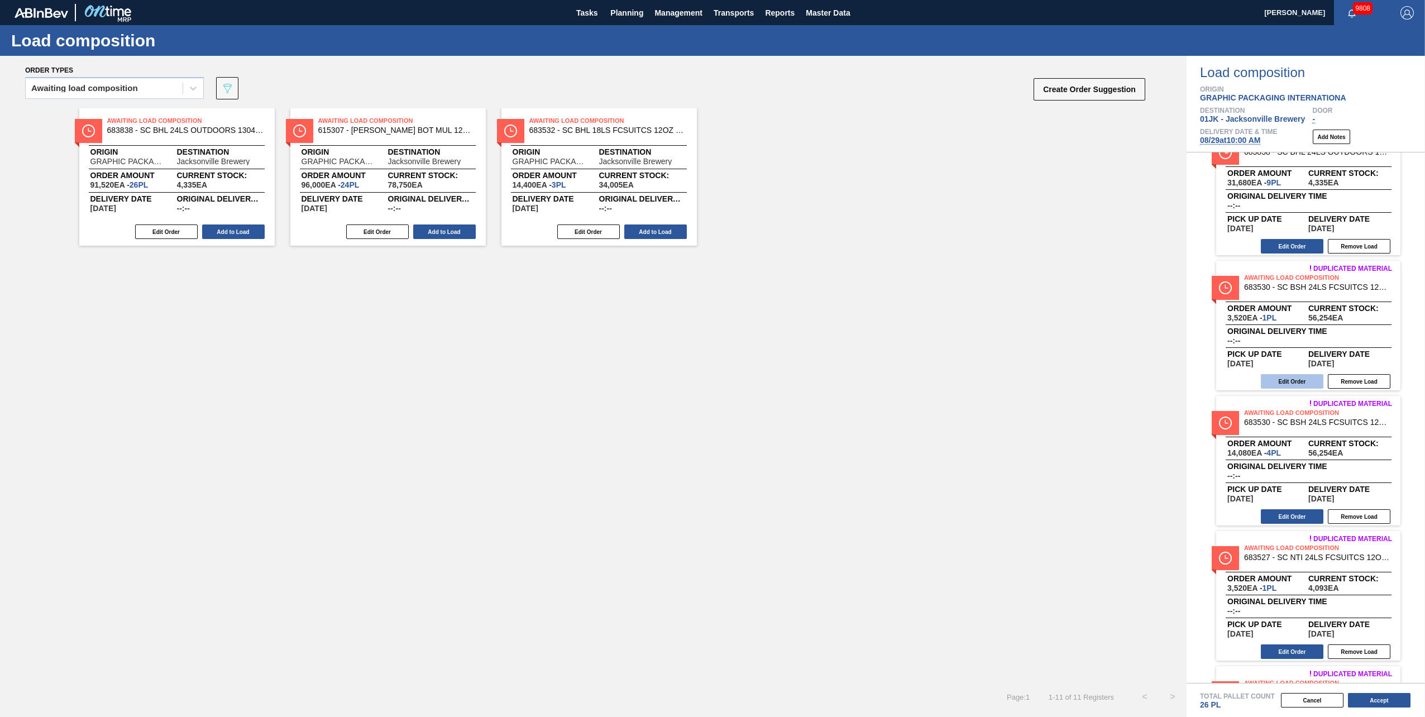
click at [710, 314] on button "Edit Order" at bounding box center [1292, 381] width 63 height 15
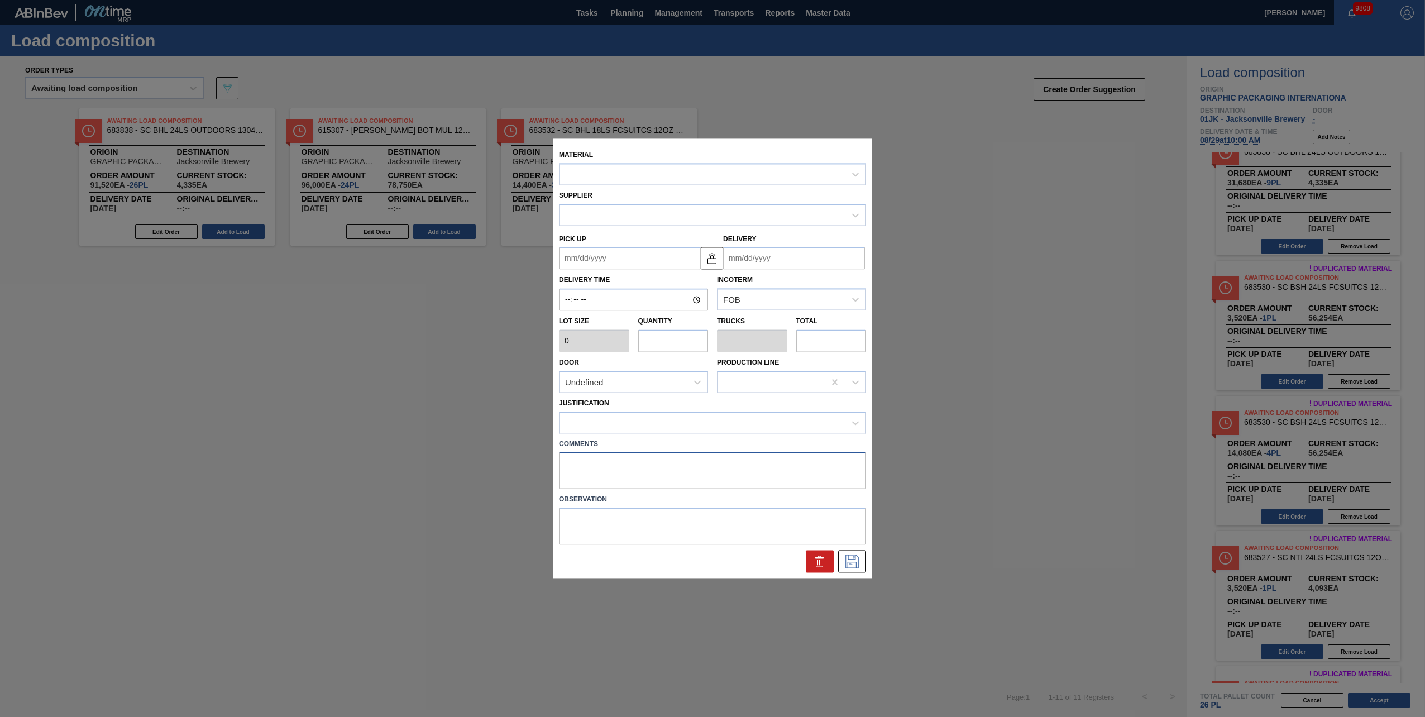
click at [691, 314] on textarea at bounding box center [712, 470] width 307 height 37
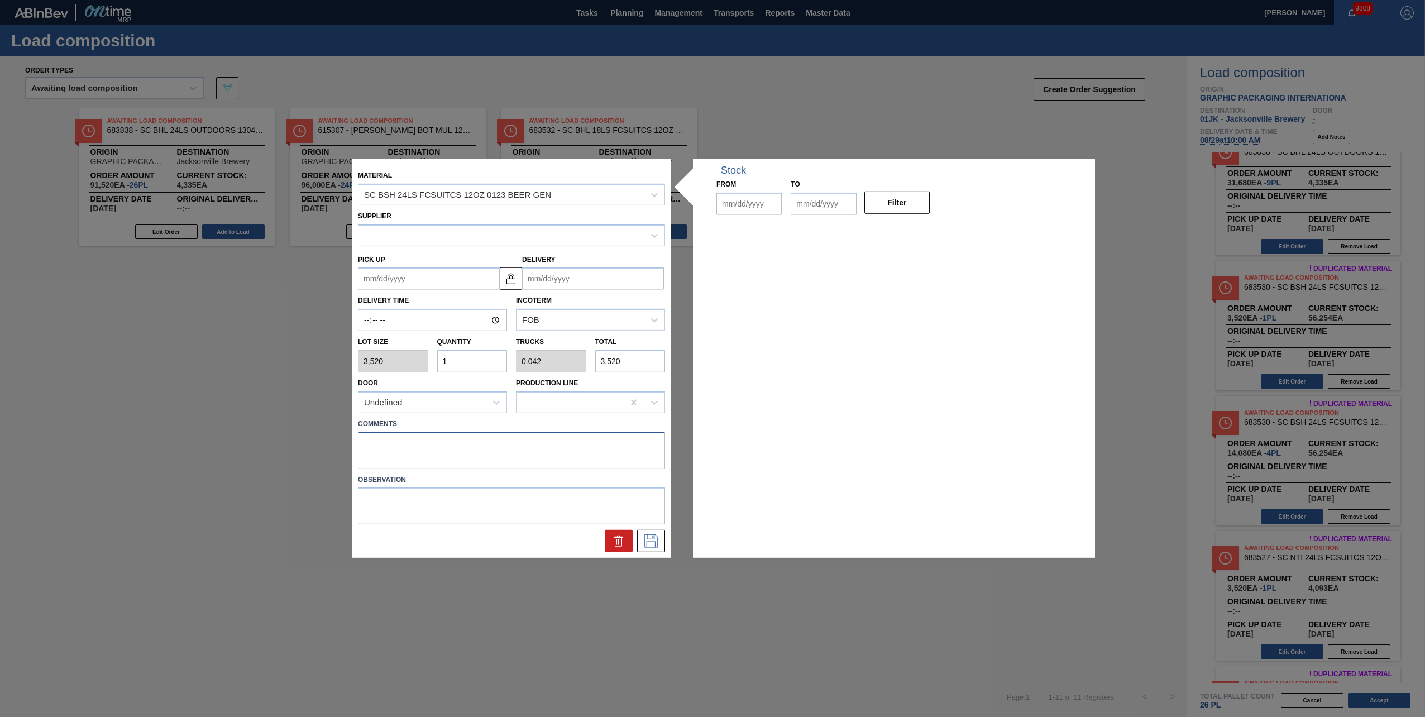
type input "3,520"
type input "1"
type input "0.042"
type input "3,520"
type up "[DATE]"
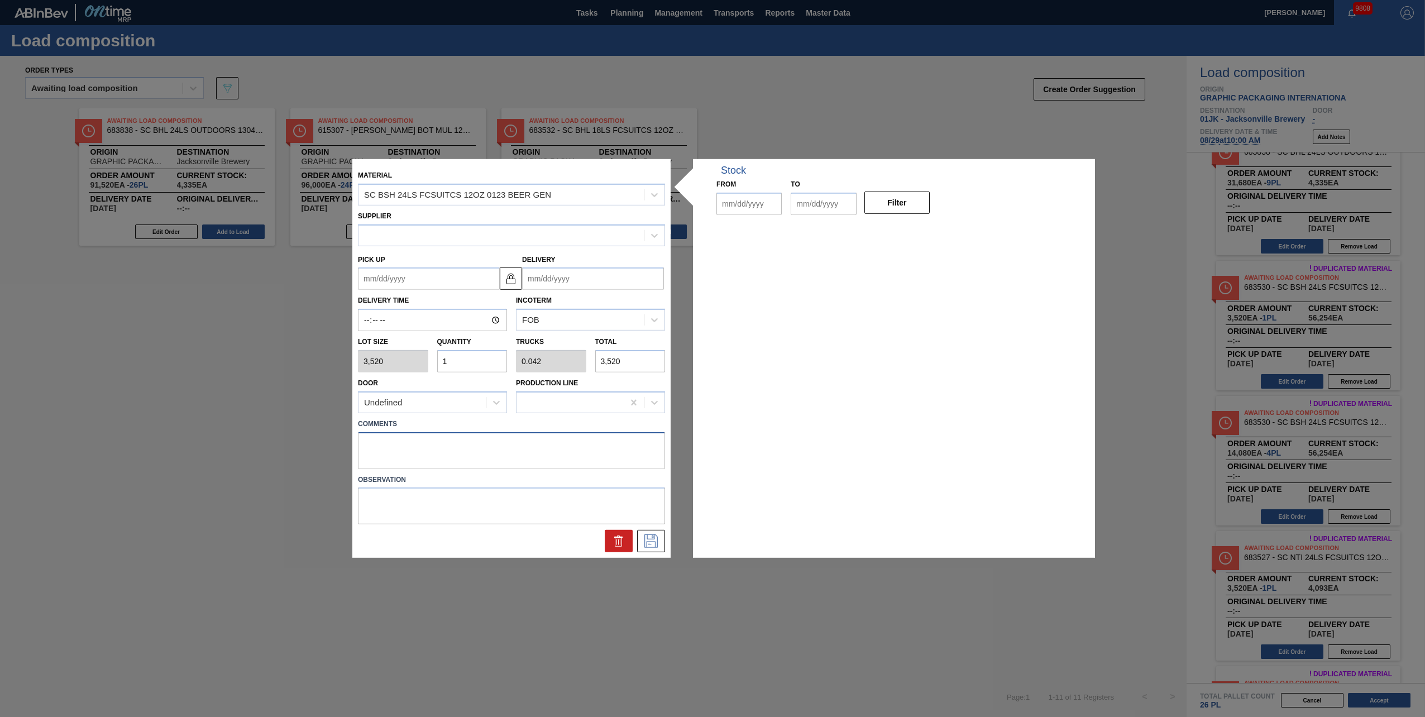
type input "[DATE]"
type textarea "NOSE, DROP"
click at [652, 314] on button at bounding box center [651, 541] width 28 height 22
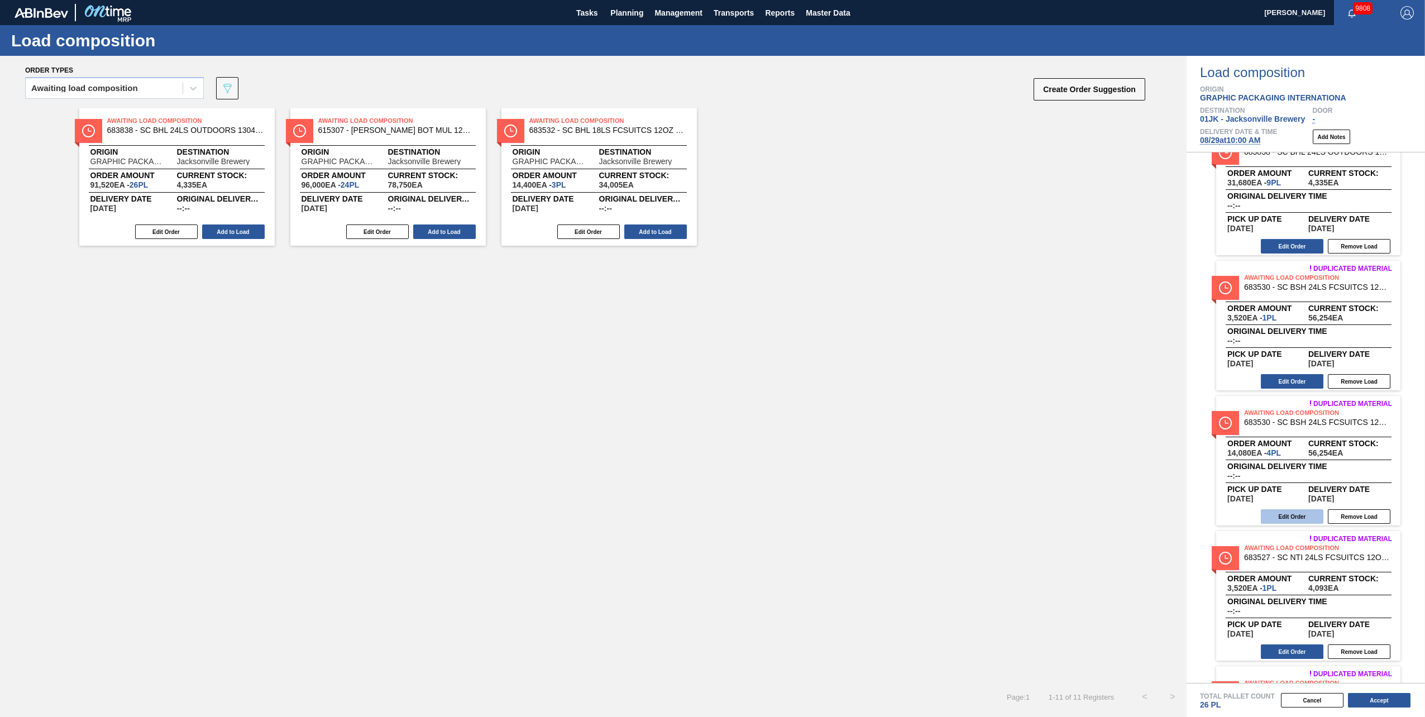
click at [710, 314] on button "Edit Order" at bounding box center [1292, 516] width 63 height 15
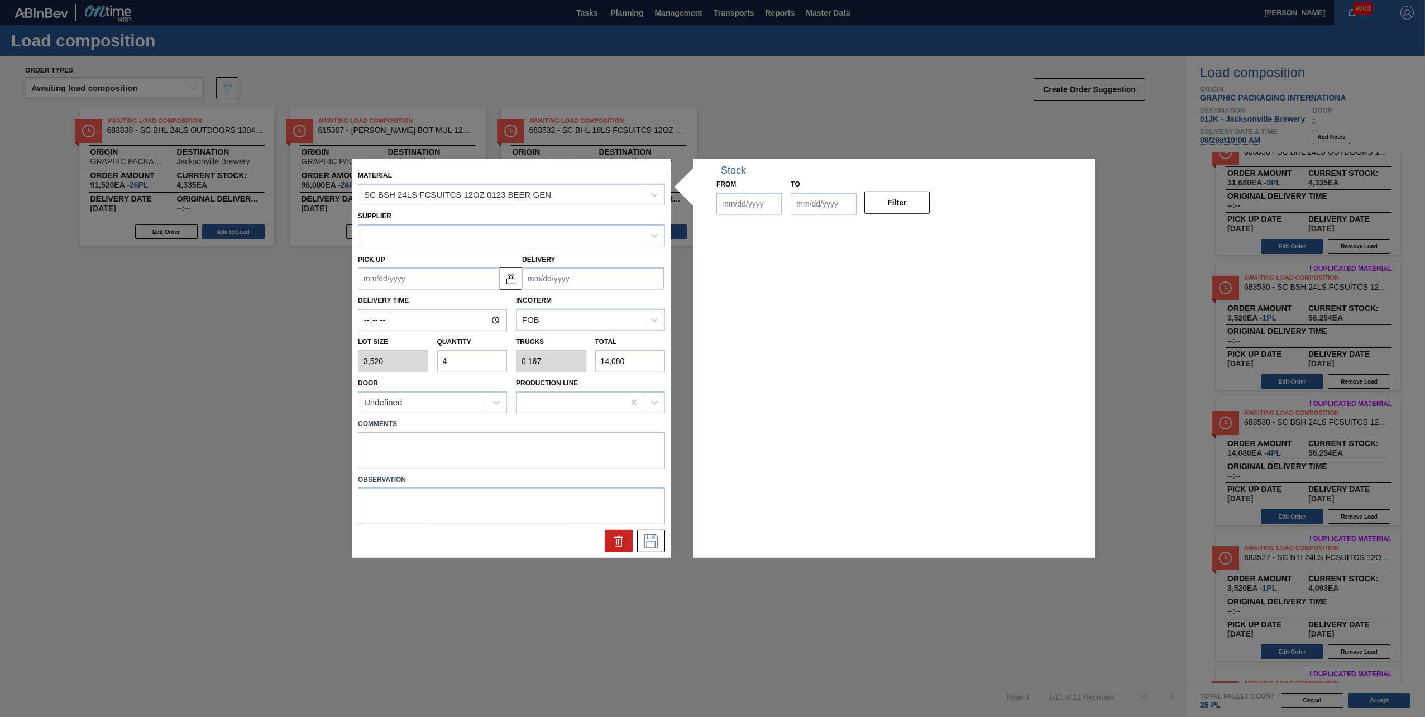
type input "3,520"
type input "4"
type input "0.167"
type input "14,080"
type up "[DATE]"
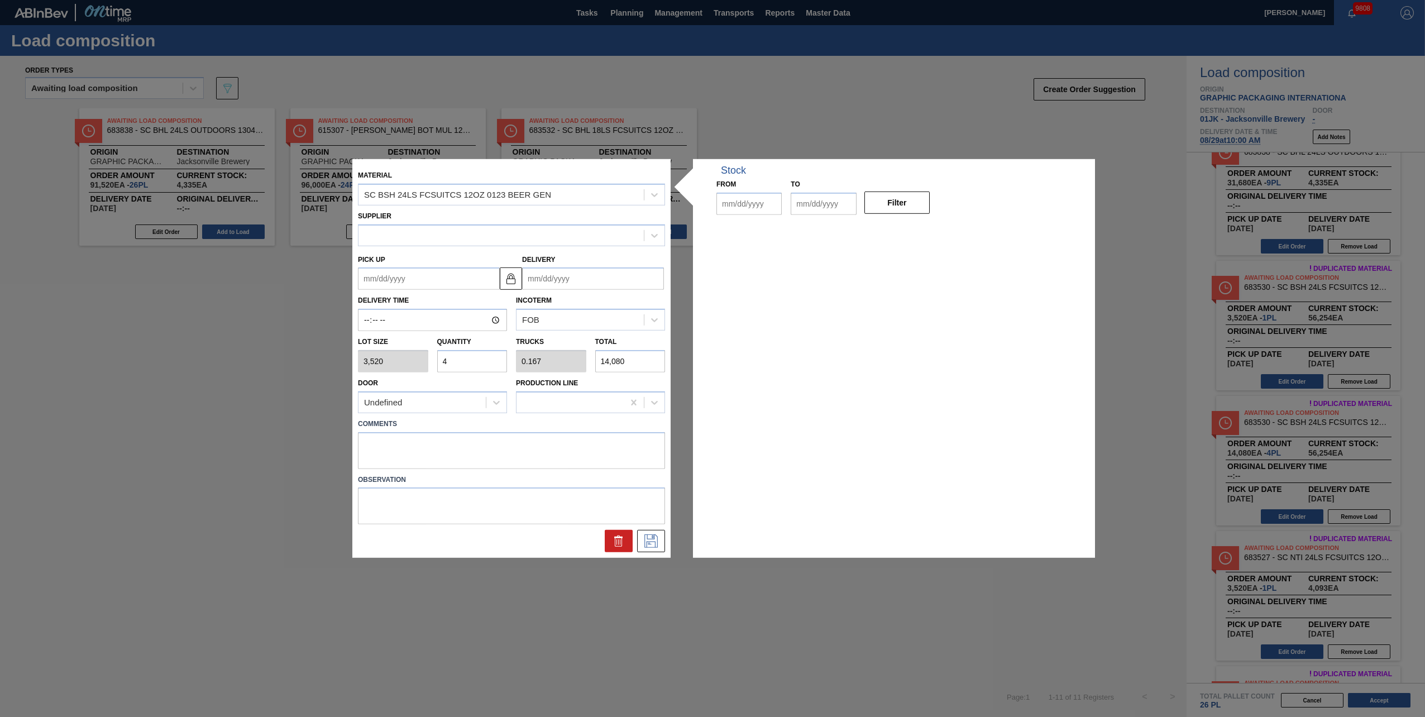
type input "[DATE]"
click at [461, 314] on textarea at bounding box center [511, 450] width 307 height 37
type textarea "NOSE, DROP"
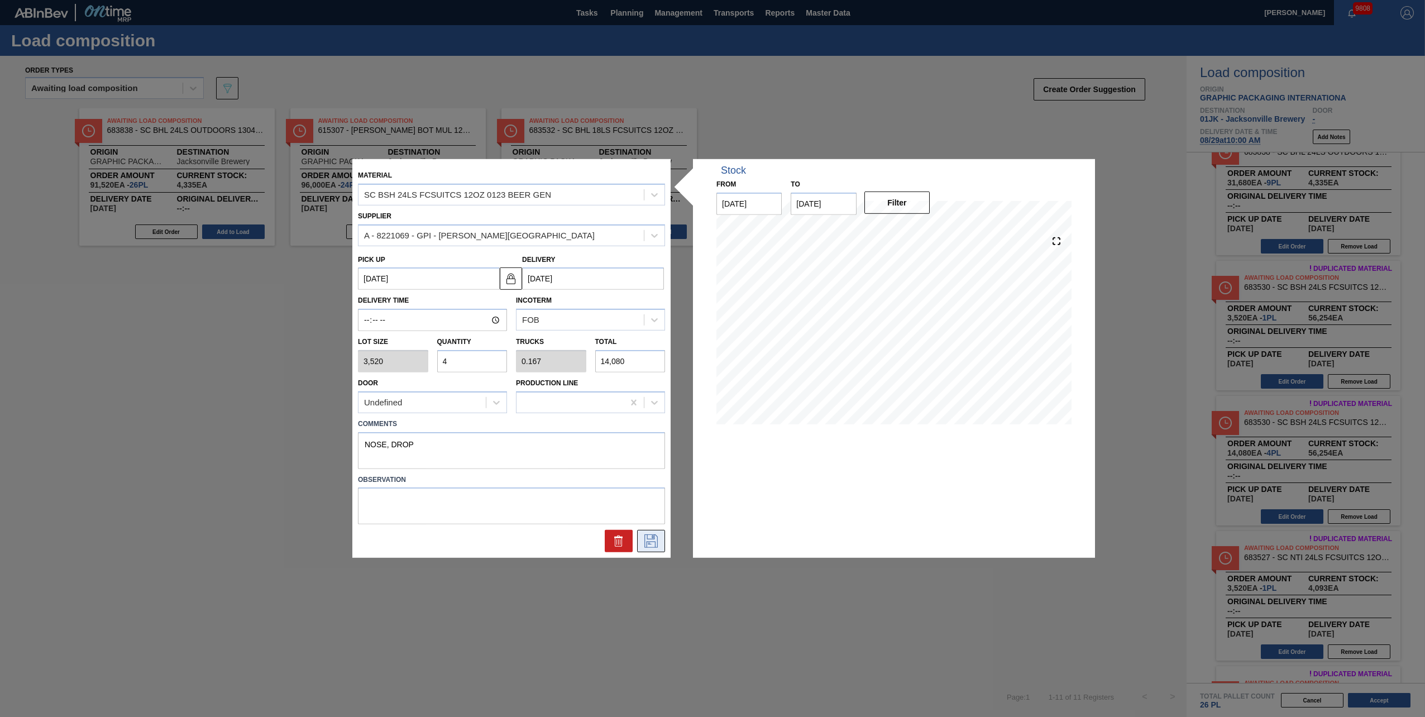
click at [657, 314] on icon at bounding box center [651, 540] width 13 height 13
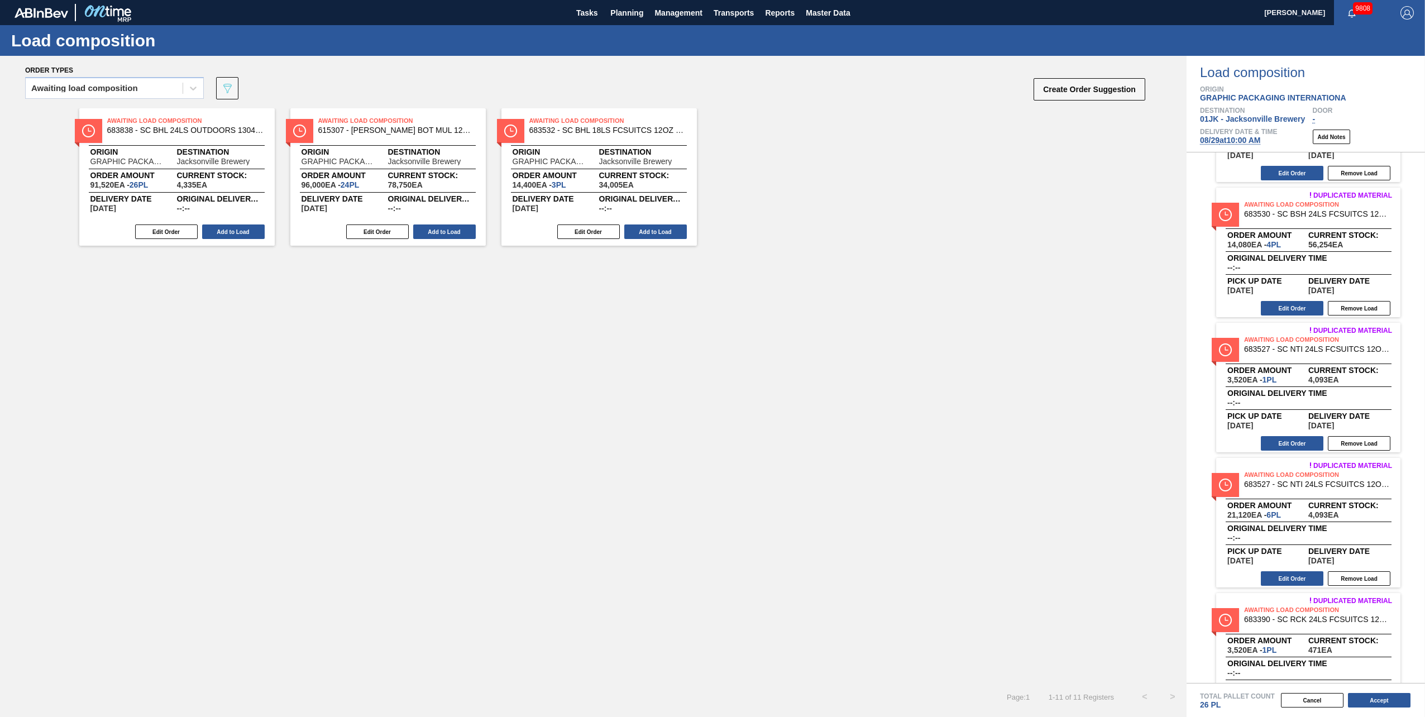
scroll to position [391, 0]
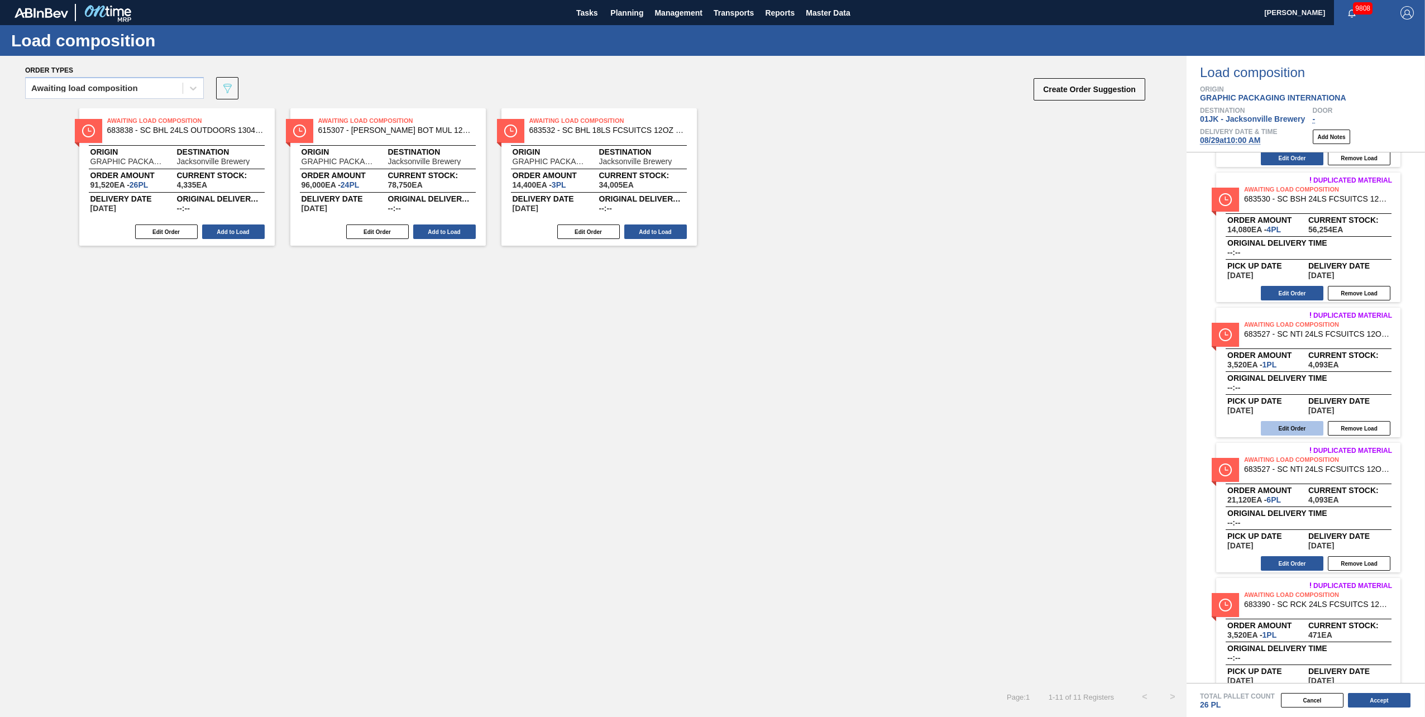
click at [710, 314] on button "Edit Order" at bounding box center [1292, 428] width 63 height 15
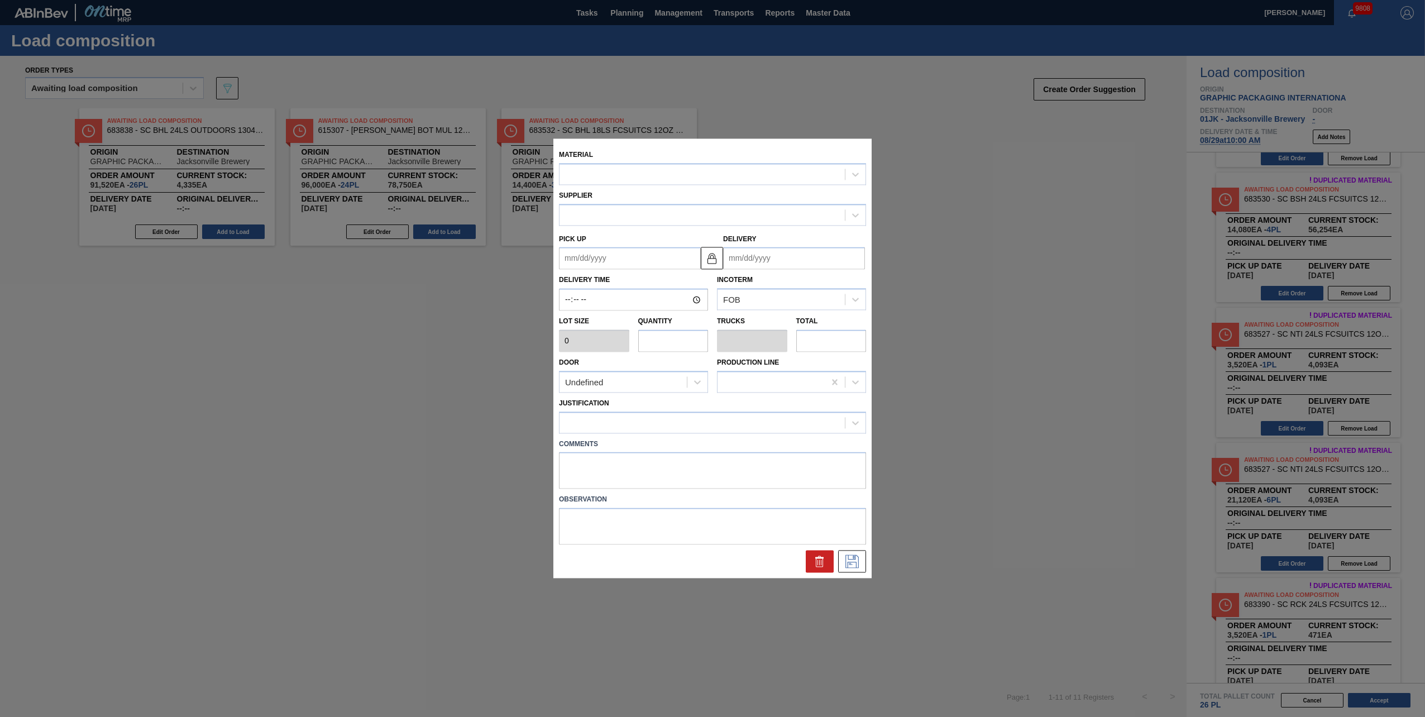
type input "3,520"
type input "1"
type input "0.042"
type input "3,520"
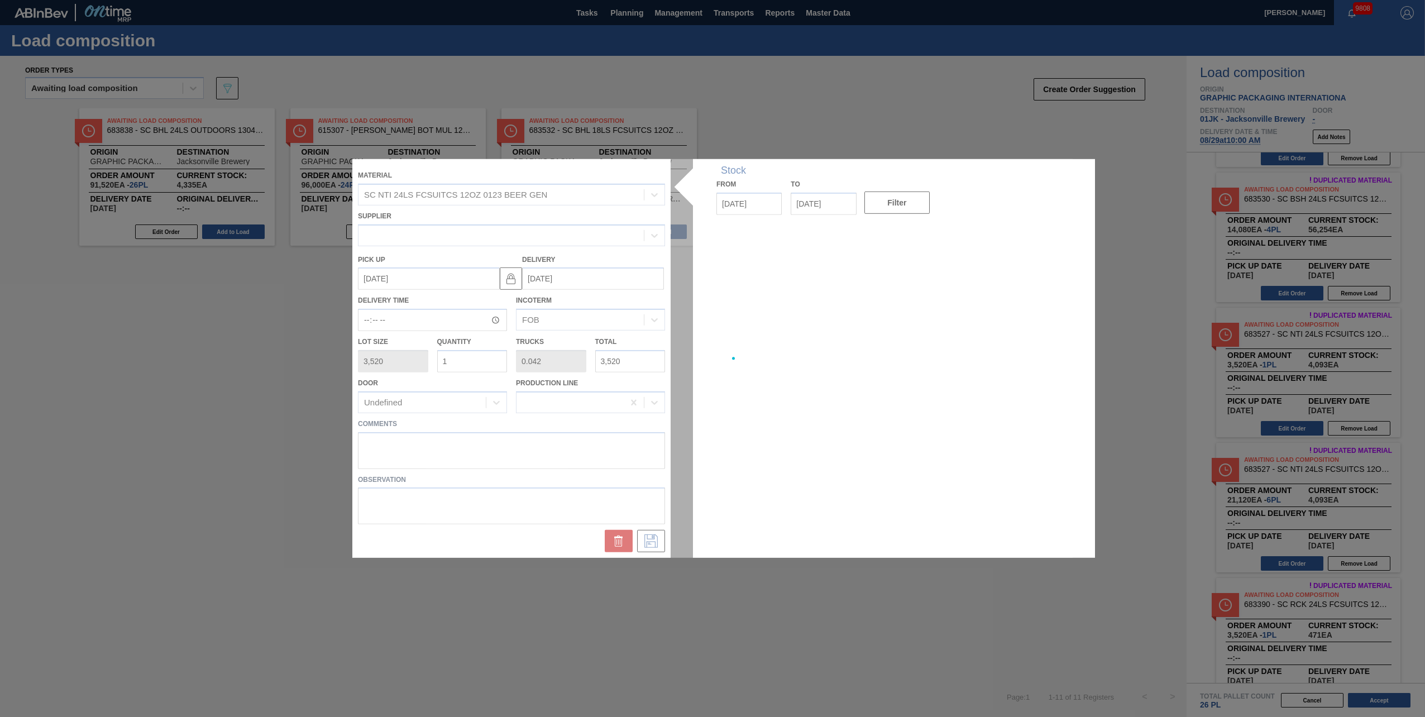
type up "[DATE]"
type input "[DATE]"
click at [607, 314] on div "Material SC NTI 24LS FCSUITCS 12OZ 0123 BEER GEN Supplier Pick up [DATE] Delive…" at bounding box center [712, 358] width 720 height 399
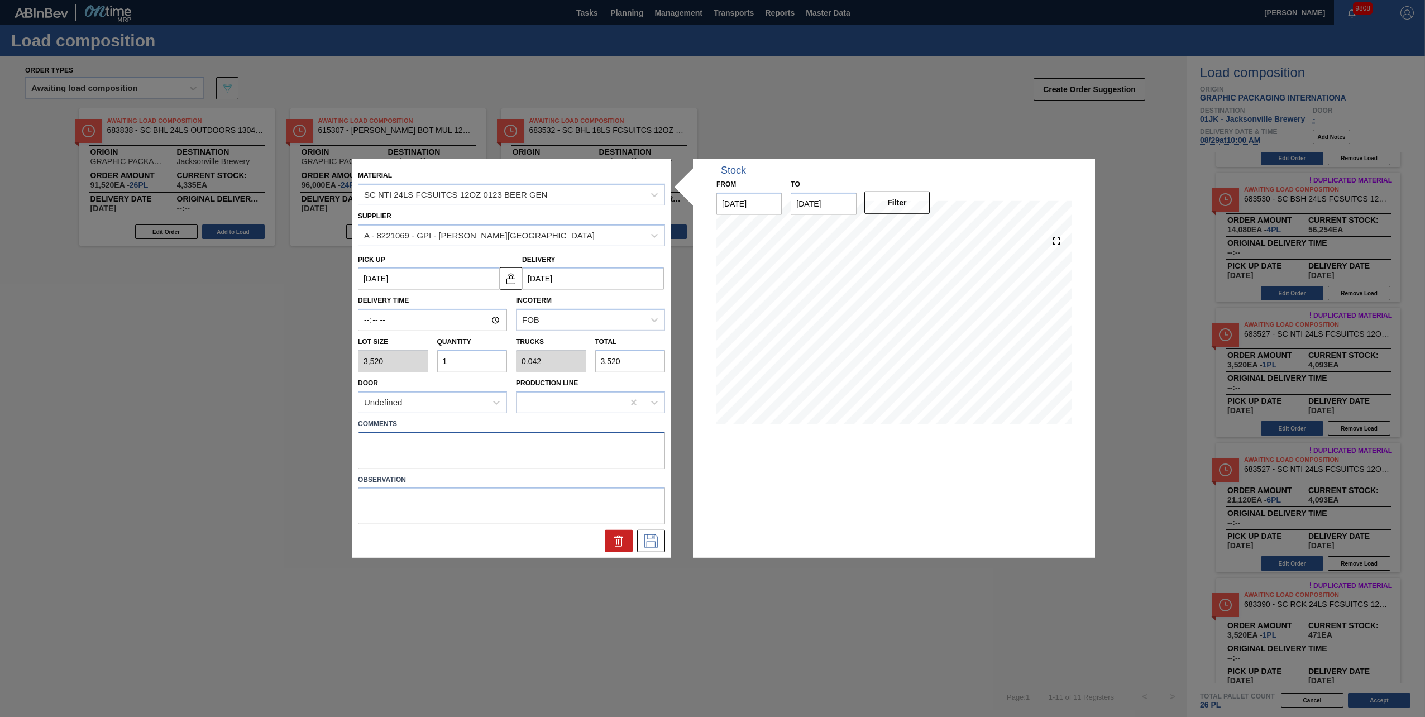
click at [605, 314] on textarea at bounding box center [511, 450] width 307 height 37
type textarea "M2, DROP"
click at [655, 314] on icon at bounding box center [651, 540] width 13 height 13
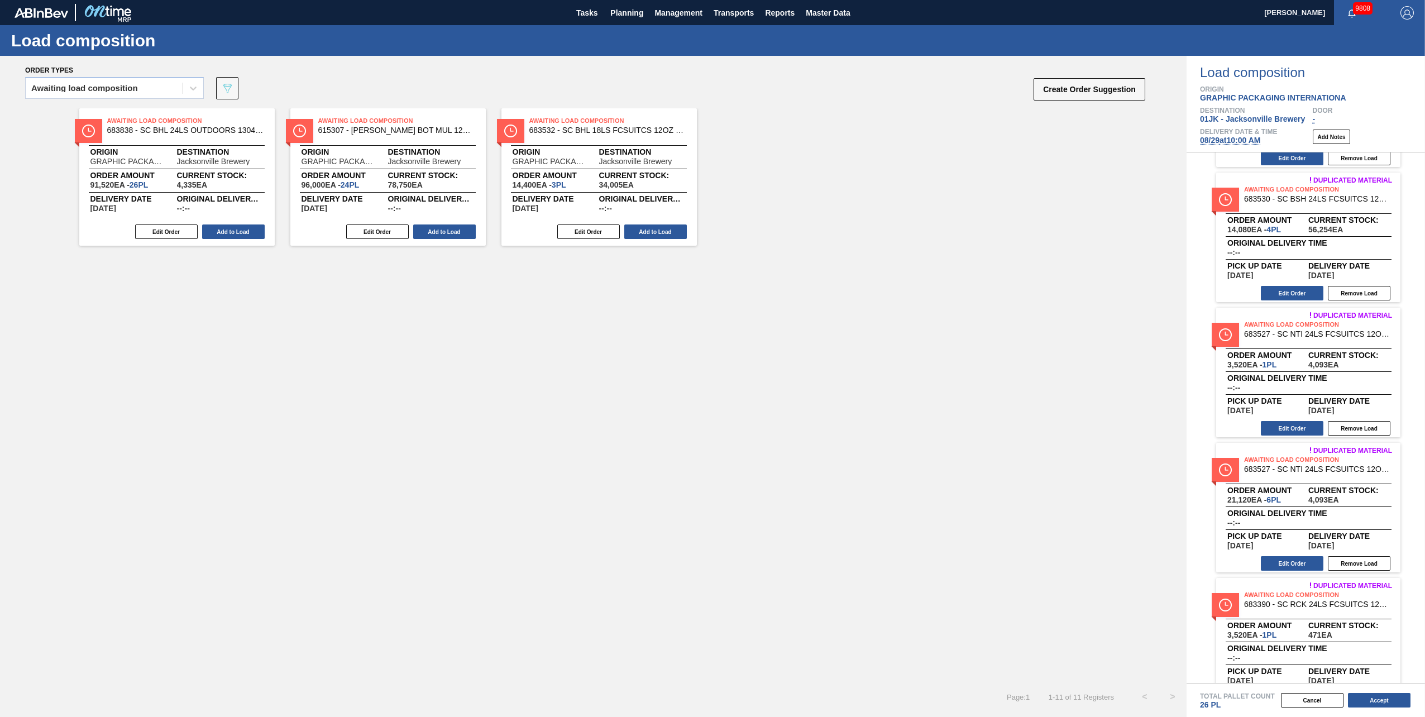
click at [710, 314] on div "Edit Order Remove Load" at bounding box center [1303, 563] width 175 height 17
click at [710, 314] on button "Edit Order" at bounding box center [1292, 563] width 63 height 15
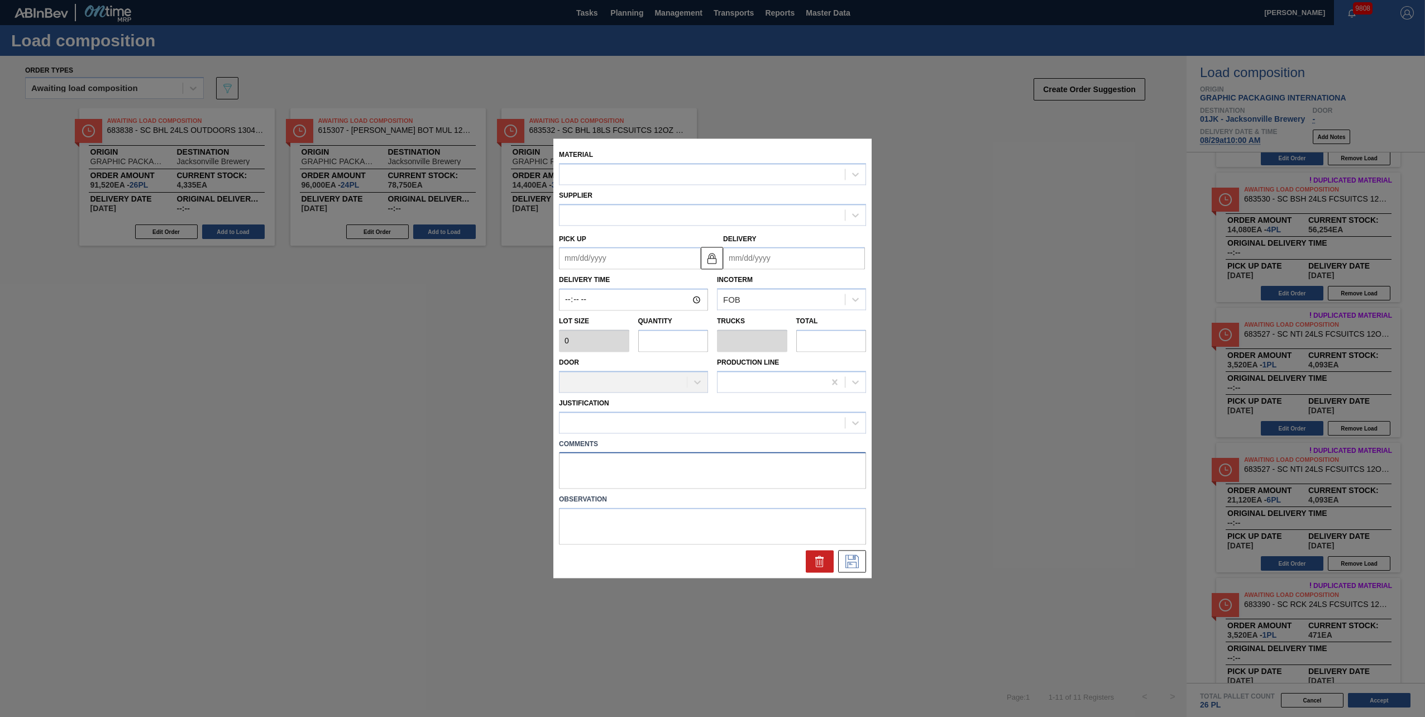
click at [695, 314] on textarea at bounding box center [712, 470] width 307 height 37
type input "3,520"
type input "6"
type input "0.25"
type input "21,120"
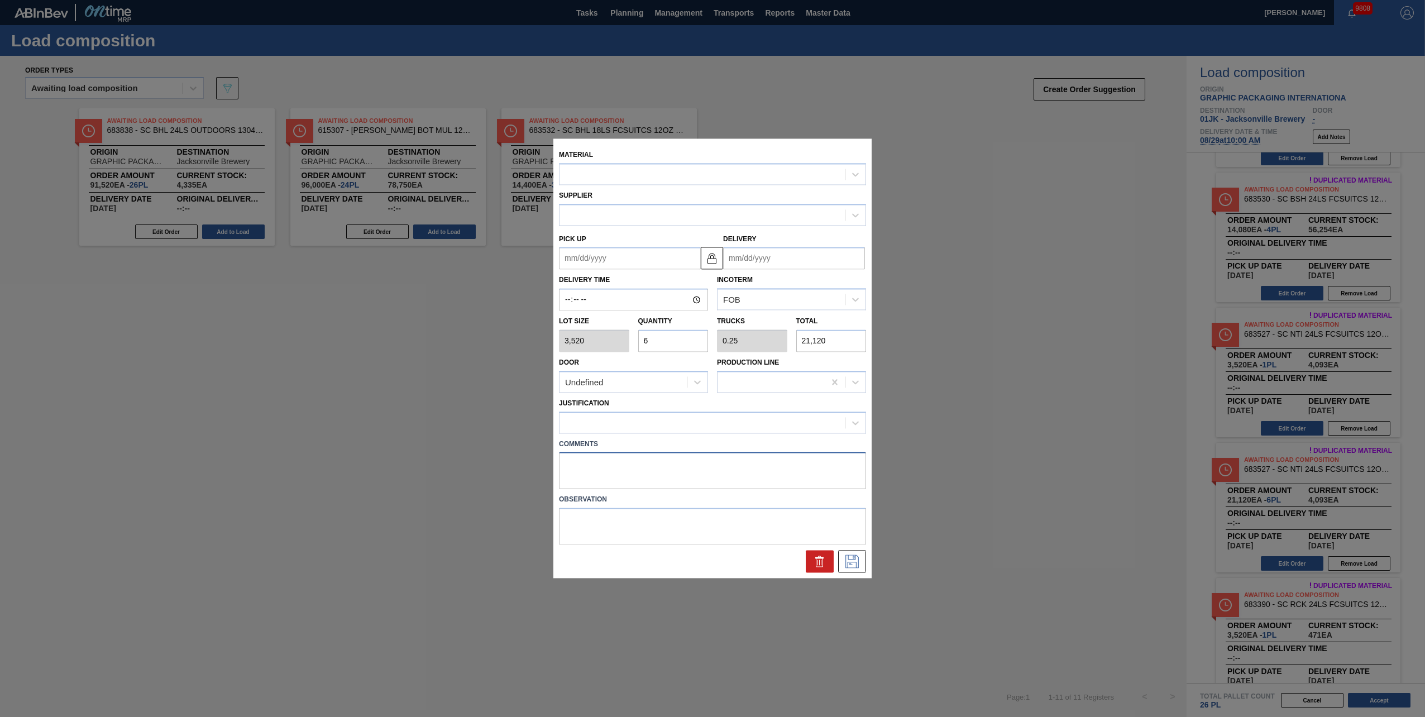
type up "[DATE]"
type input "[DATE]"
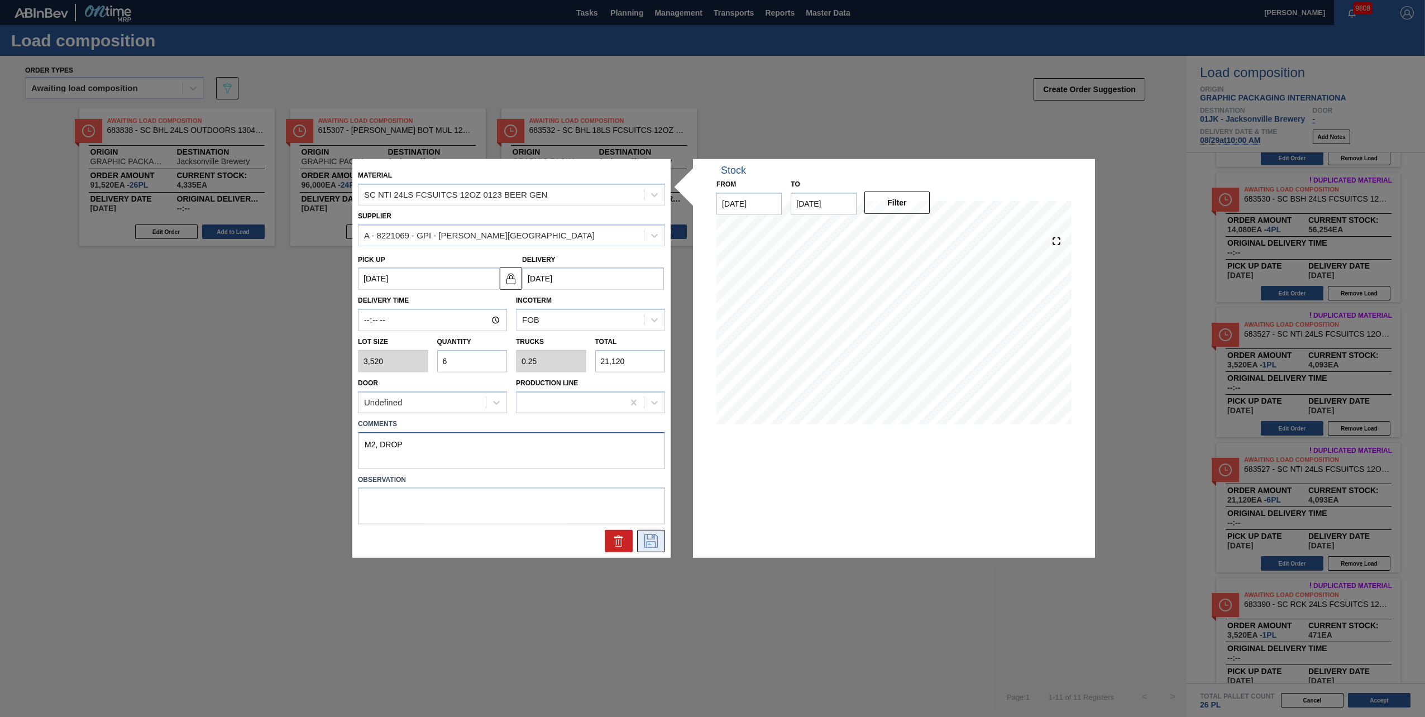
type textarea "M2, DROP"
click at [643, 314] on icon at bounding box center [651, 540] width 18 height 13
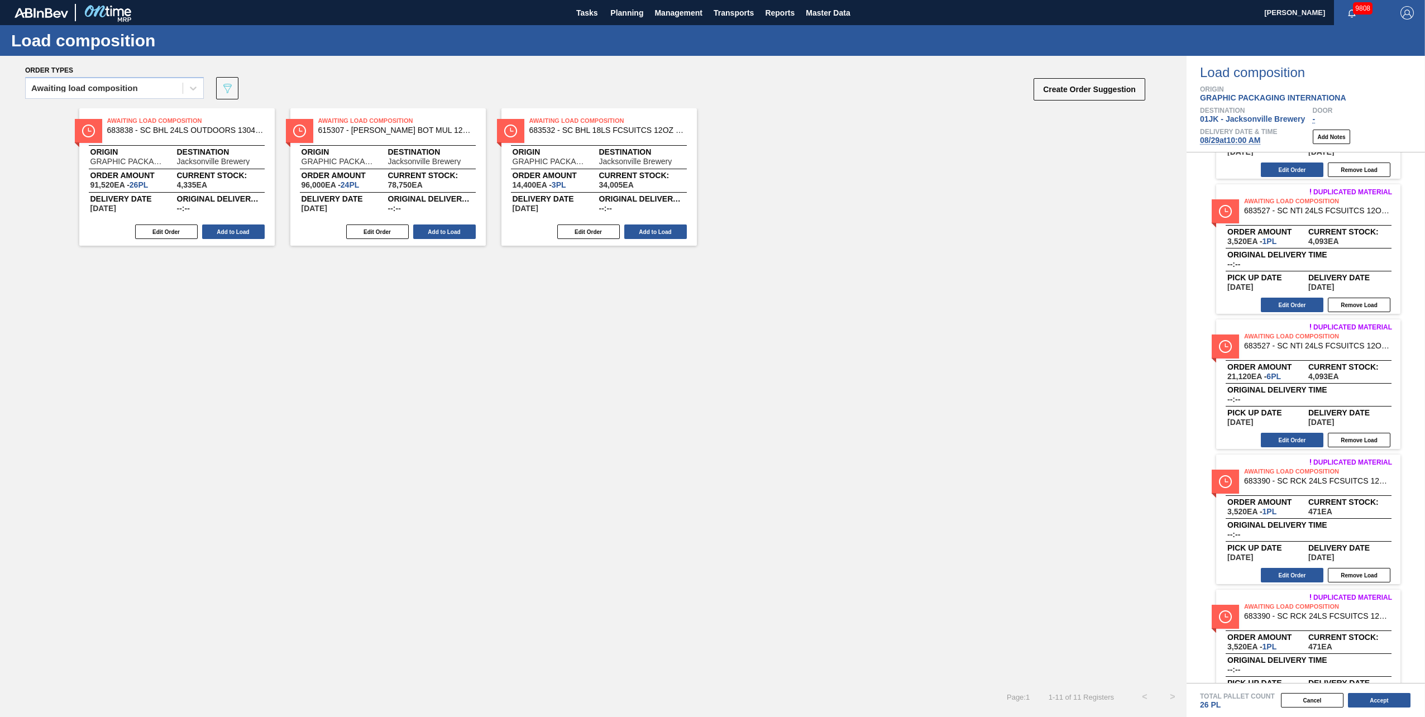
scroll to position [557, 0]
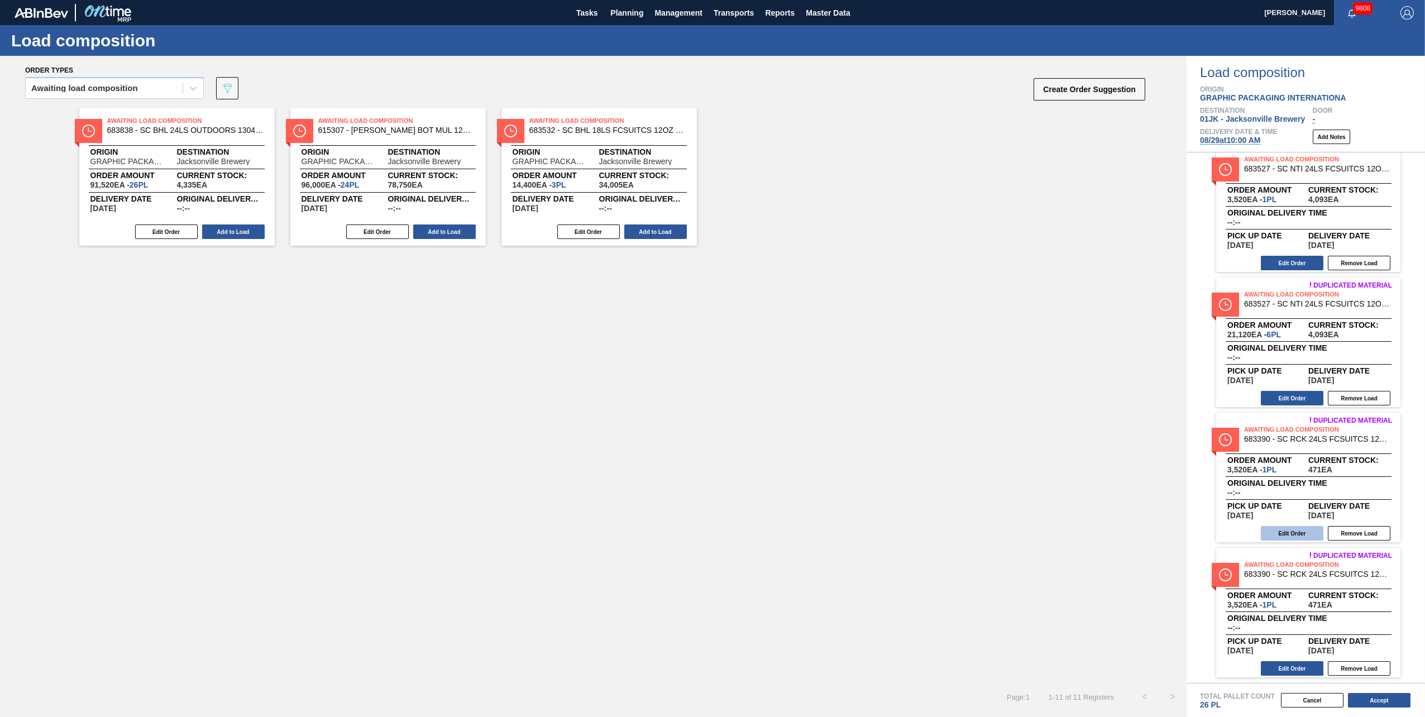
click at [710, 314] on button "Edit Order" at bounding box center [1292, 533] width 63 height 15
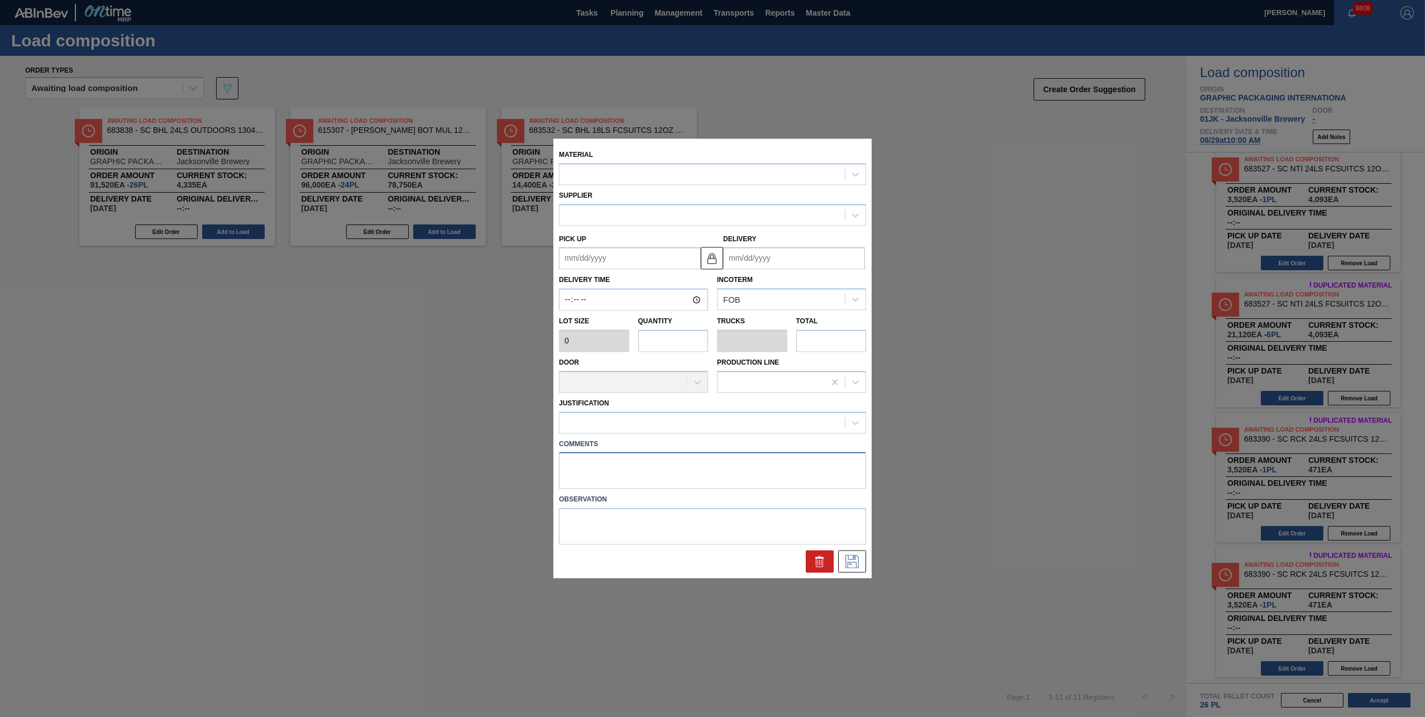
click at [636, 314] on textarea at bounding box center [712, 470] width 307 height 37
type input "3,520"
type input "1"
type input "0.042"
type input "3,520"
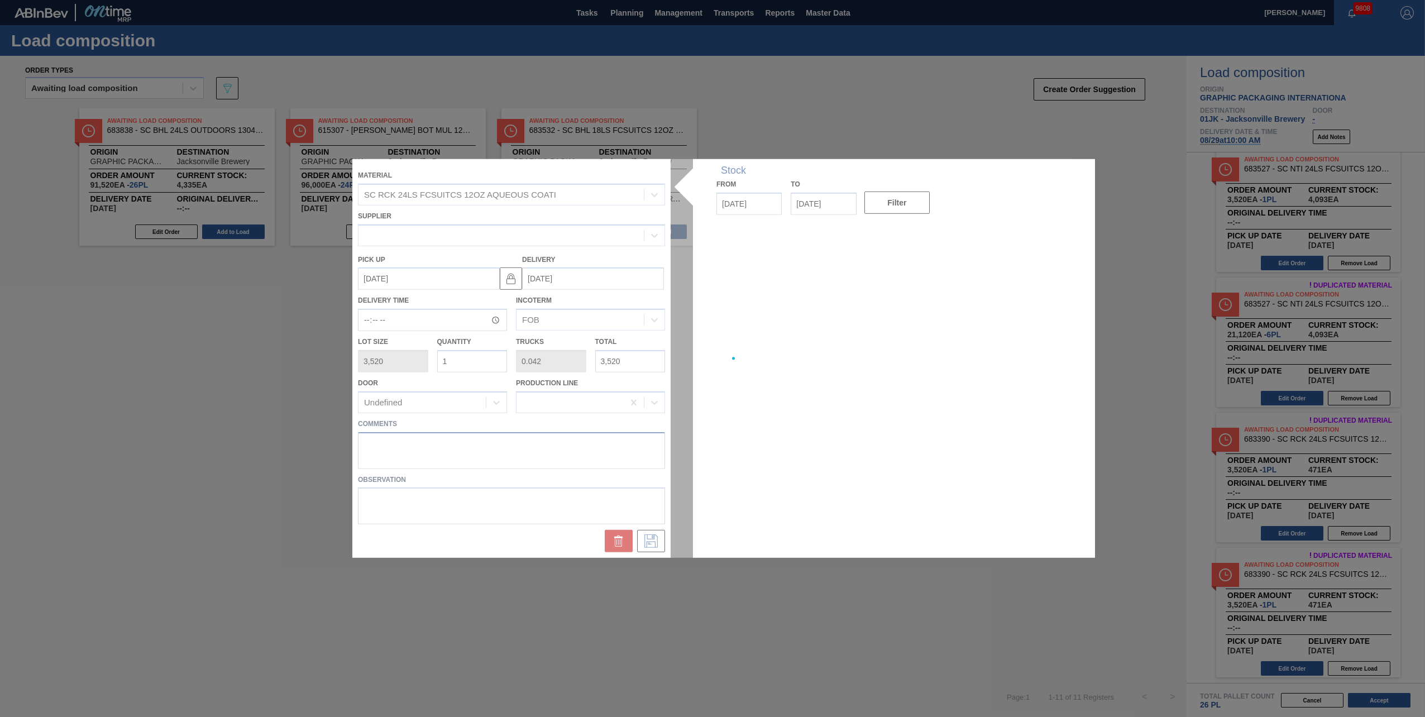
type up "[DATE]"
type input "[DATE]"
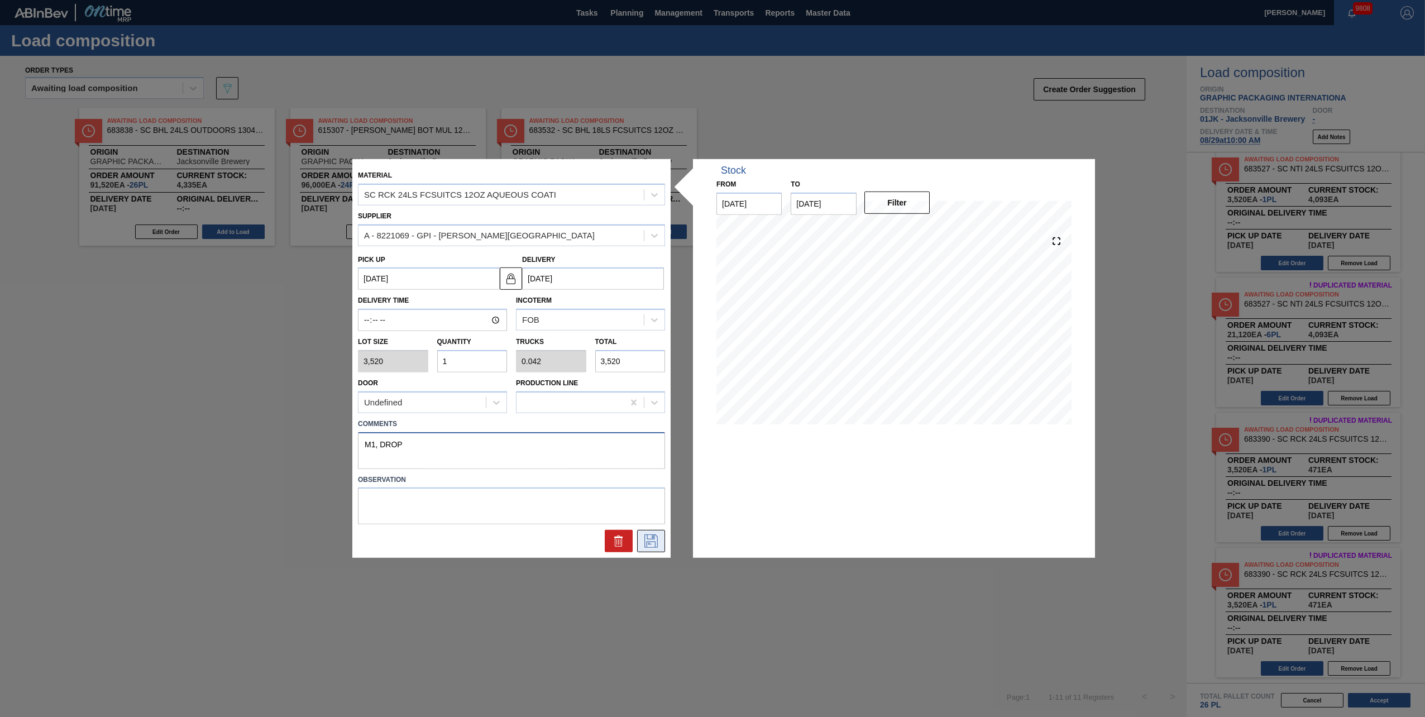
type textarea "M1, DROP"
click at [647, 314] on button at bounding box center [651, 541] width 28 height 22
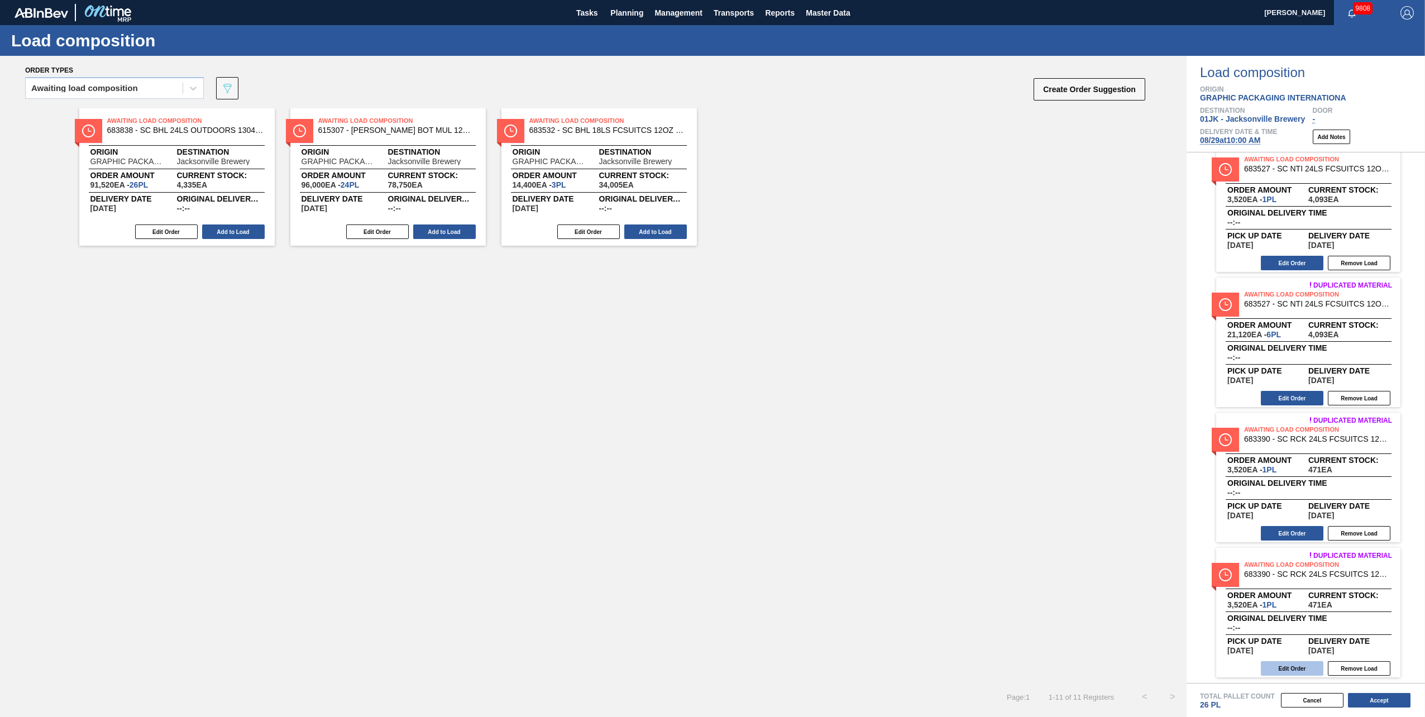
click at [710, 314] on button "Edit Order" at bounding box center [1292, 668] width 63 height 15
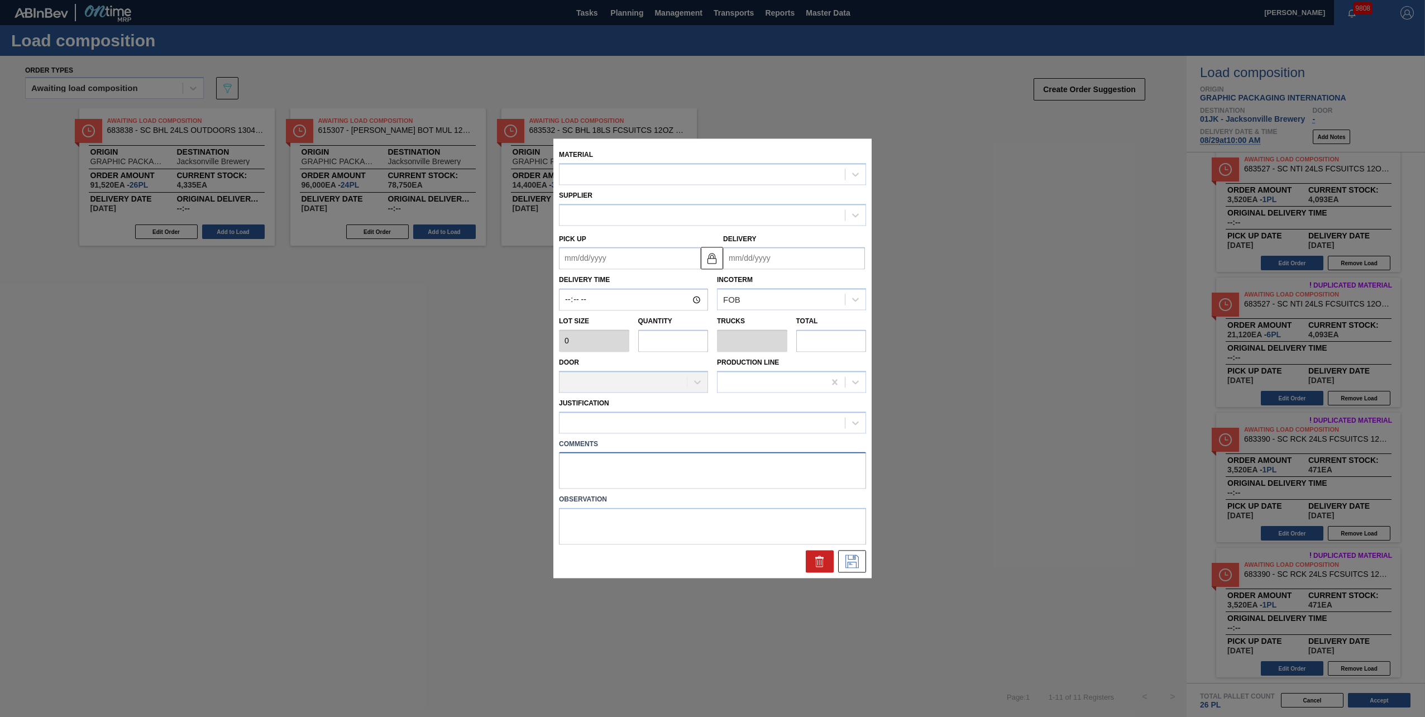
click at [652, 314] on textarea at bounding box center [712, 470] width 307 height 37
type input "3,520"
type input "1"
type input "0.042"
type input "3,520"
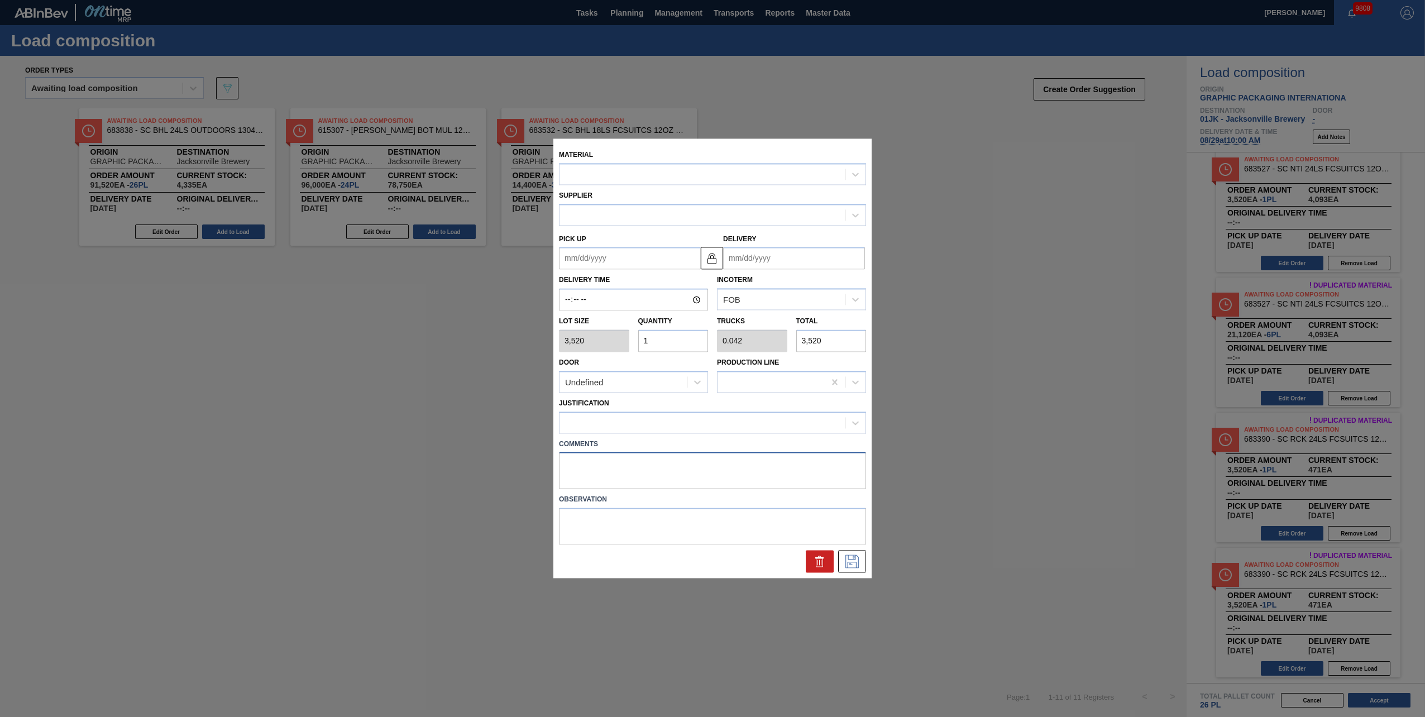
type up "[DATE]"
type input "[DATE]"
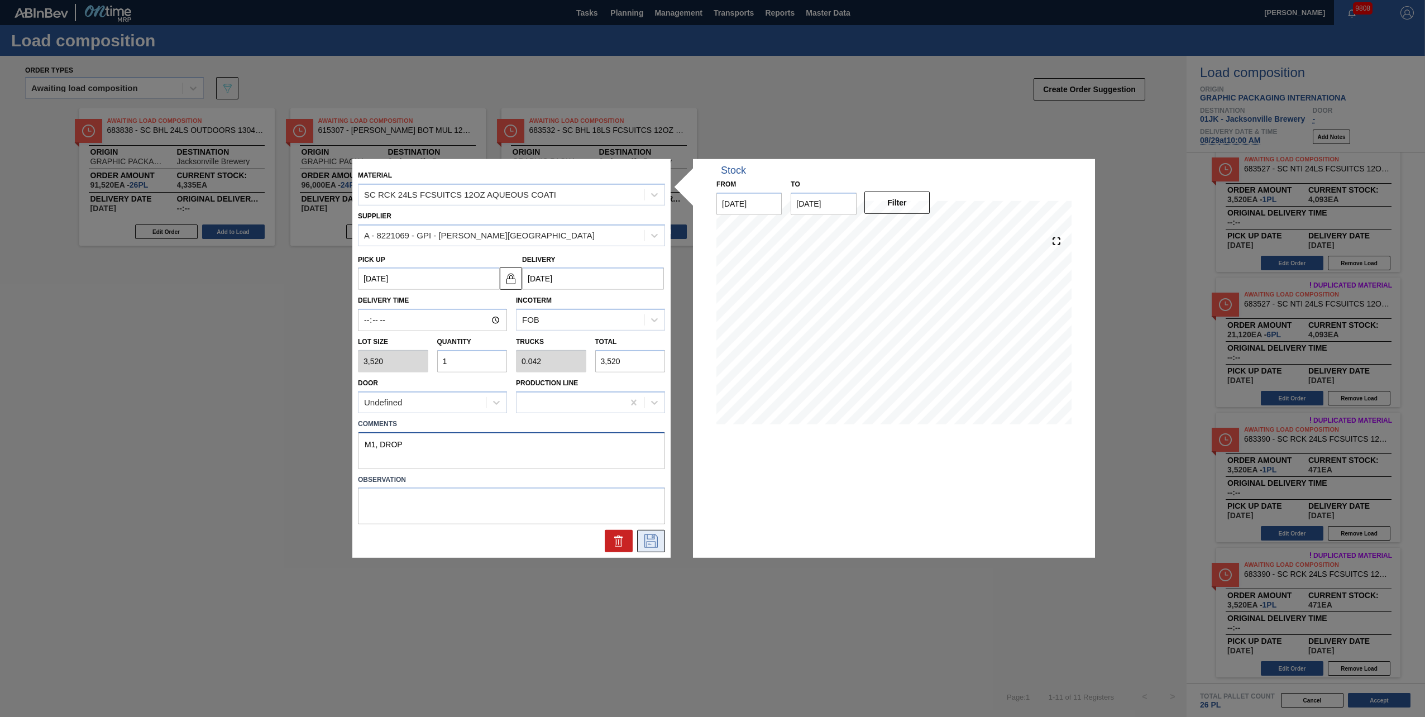
type textarea "M1, DROP"
click at [655, 314] on icon at bounding box center [651, 540] width 18 height 13
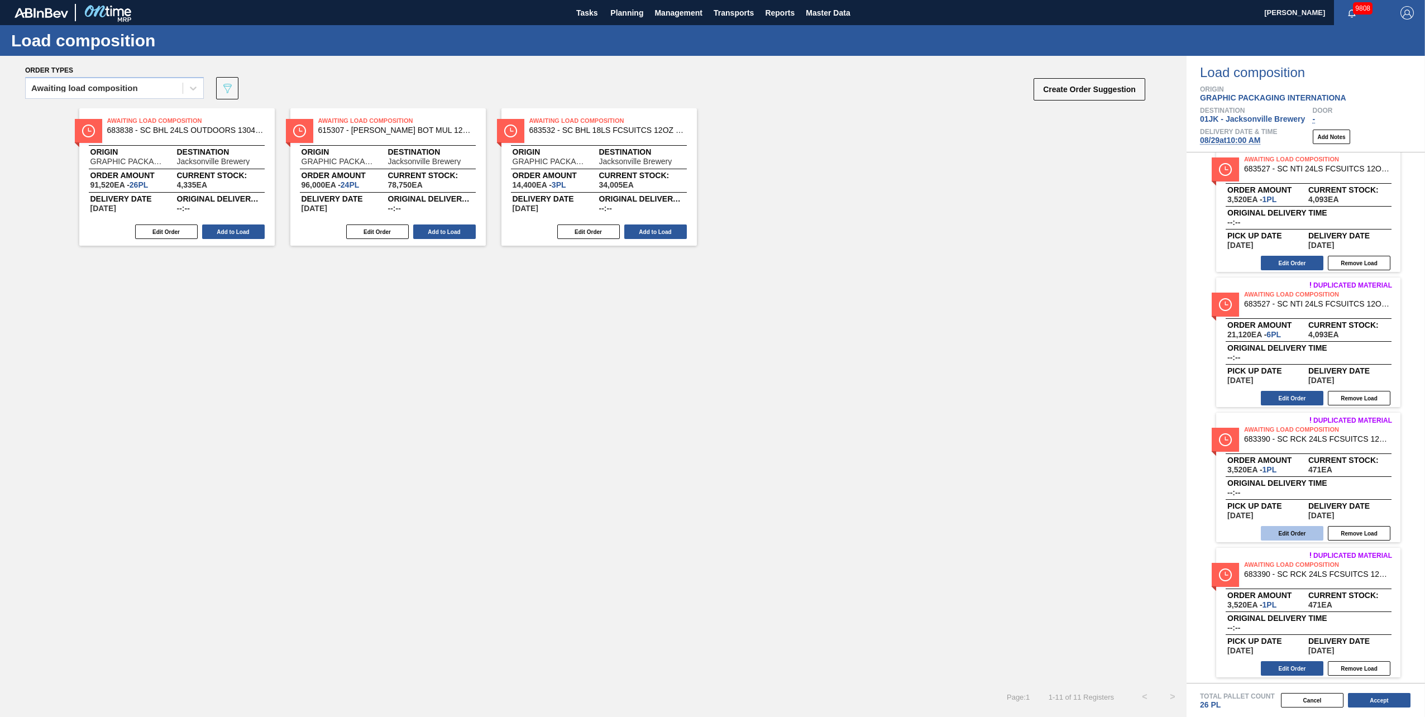
click at [710, 314] on button "Edit Order" at bounding box center [1292, 533] width 63 height 15
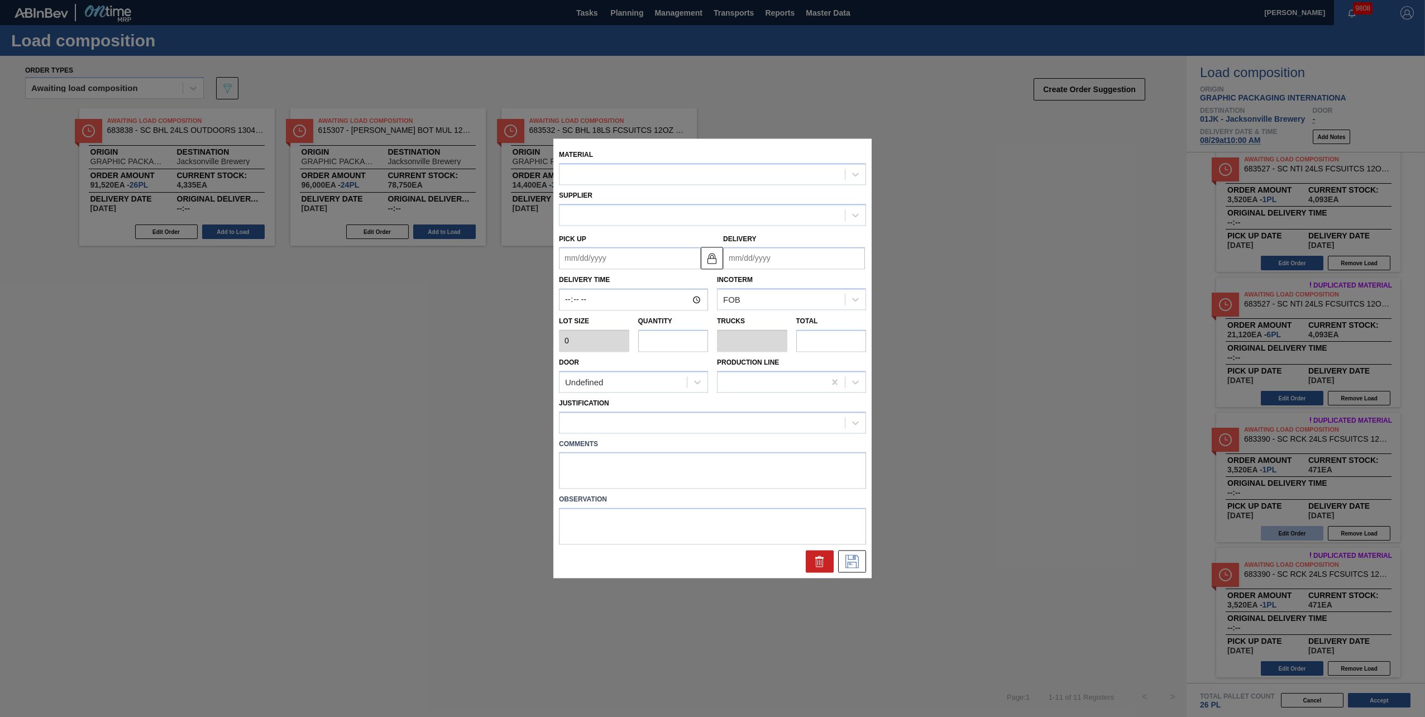
type input "3,520"
type input "1"
type input "0.042"
type input "3,520"
type textarea "M1, DROP"
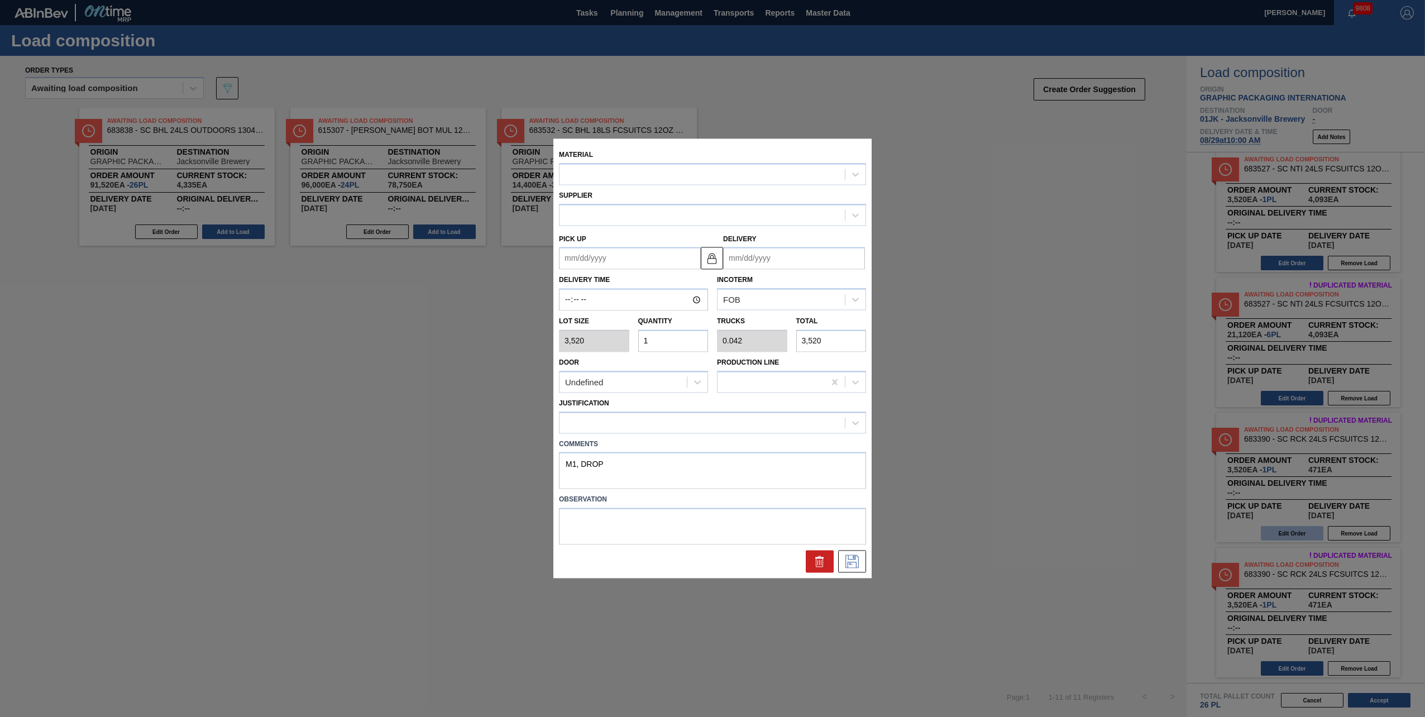
type up "[DATE]"
type input "[DATE]"
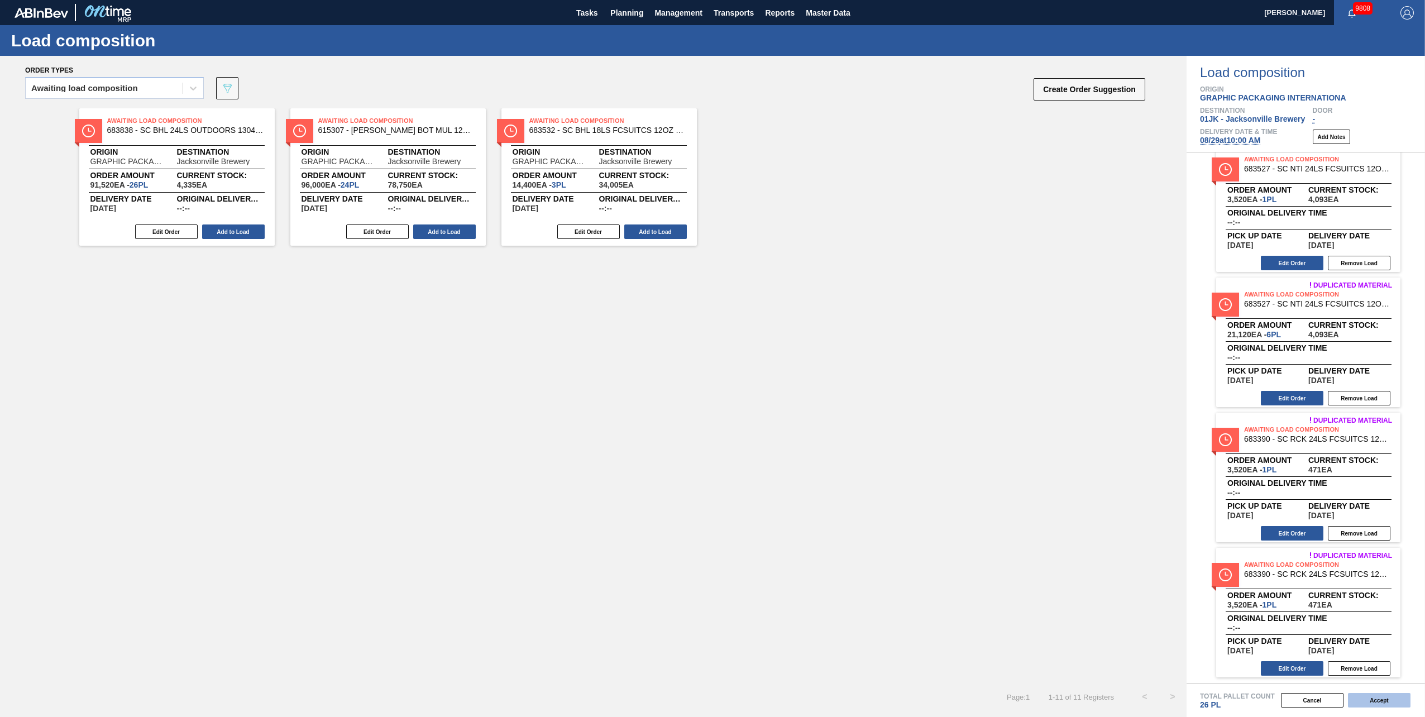
click at [710, 314] on button "Accept" at bounding box center [1379, 700] width 63 height 15
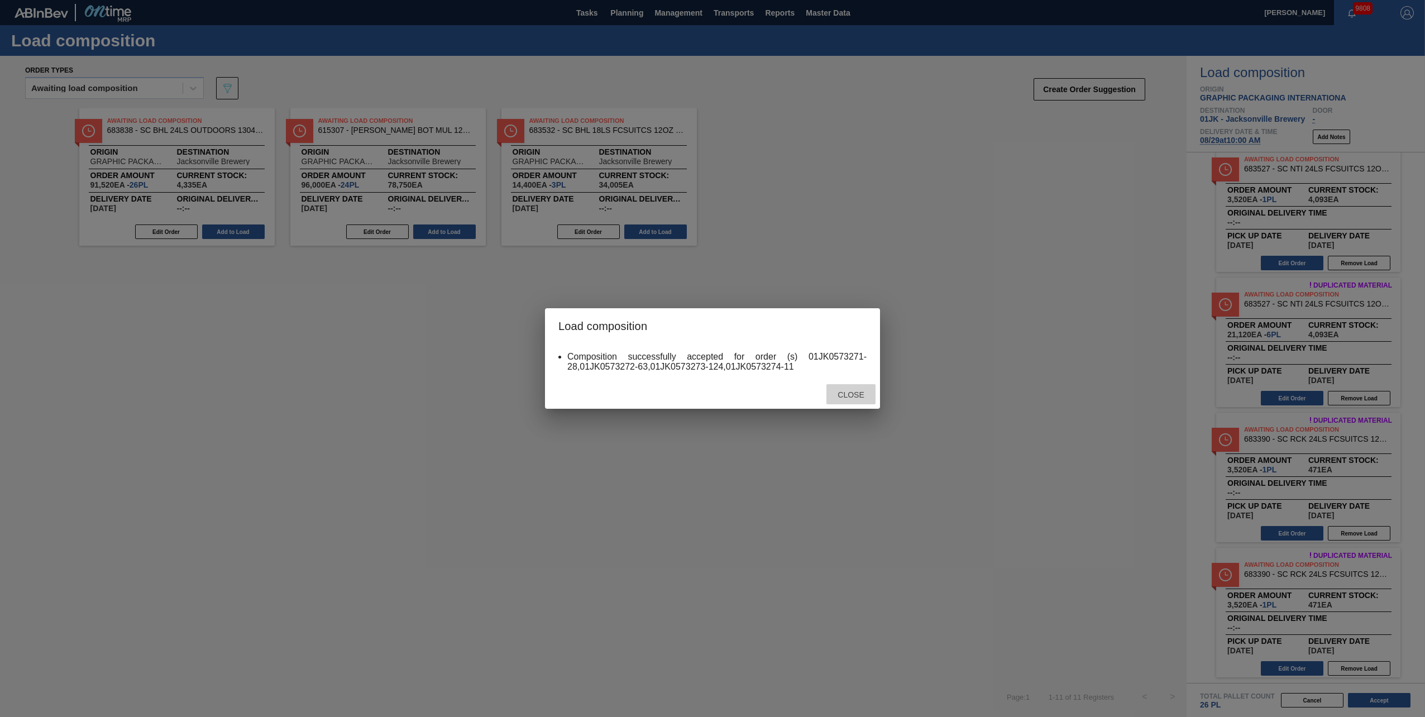
click at [710, 314] on span "Close" at bounding box center [851, 394] width 44 height 9
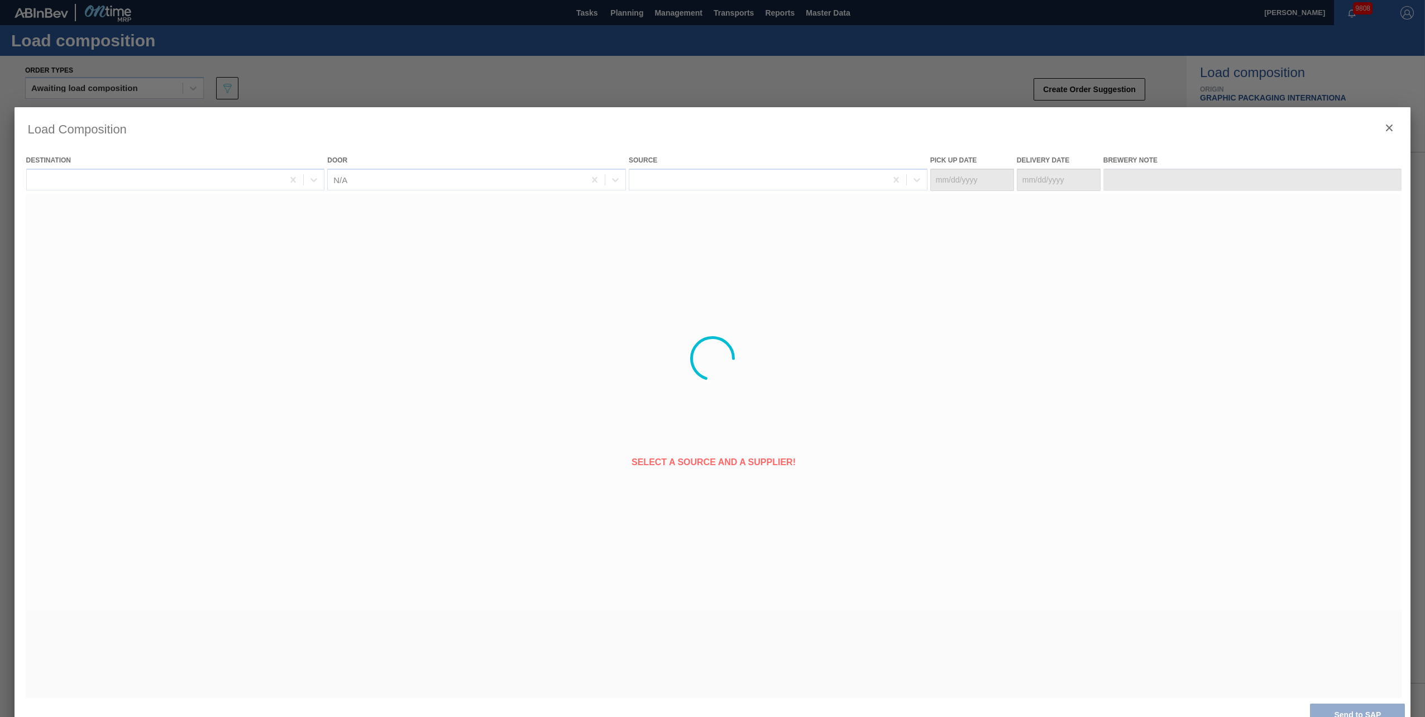
type Date "[DATE]"
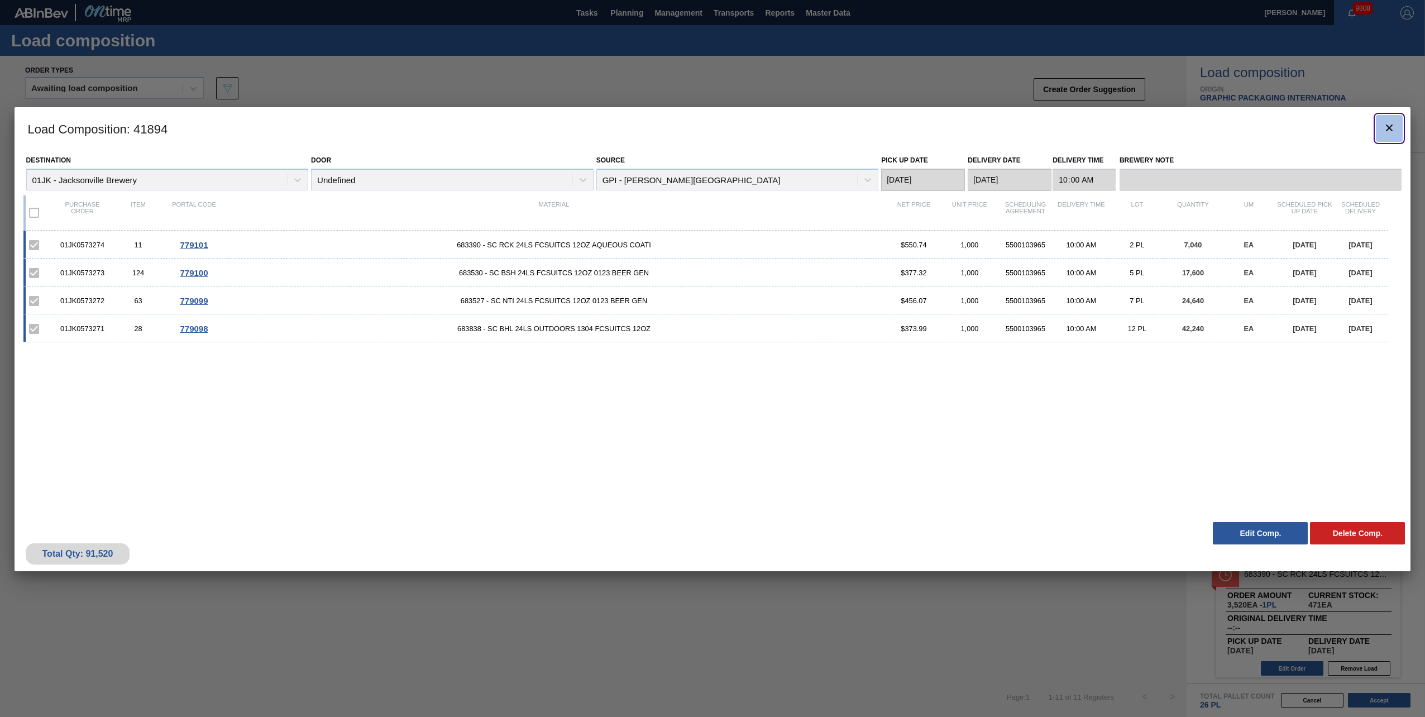
click at [710, 135] on clb-icon "botão de ícone" at bounding box center [1389, 128] width 13 height 15
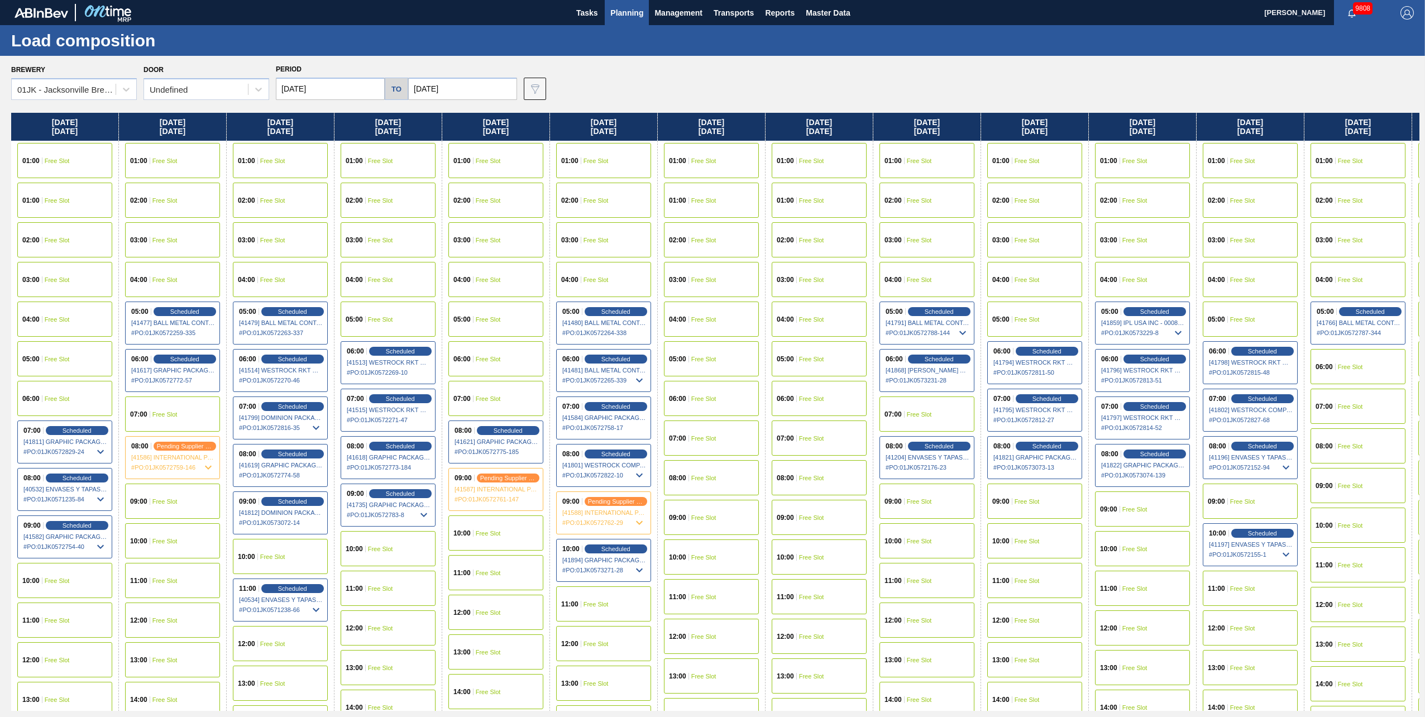
click at [710, 314] on div "09:00 Free Slot" at bounding box center [1034, 501] width 95 height 35
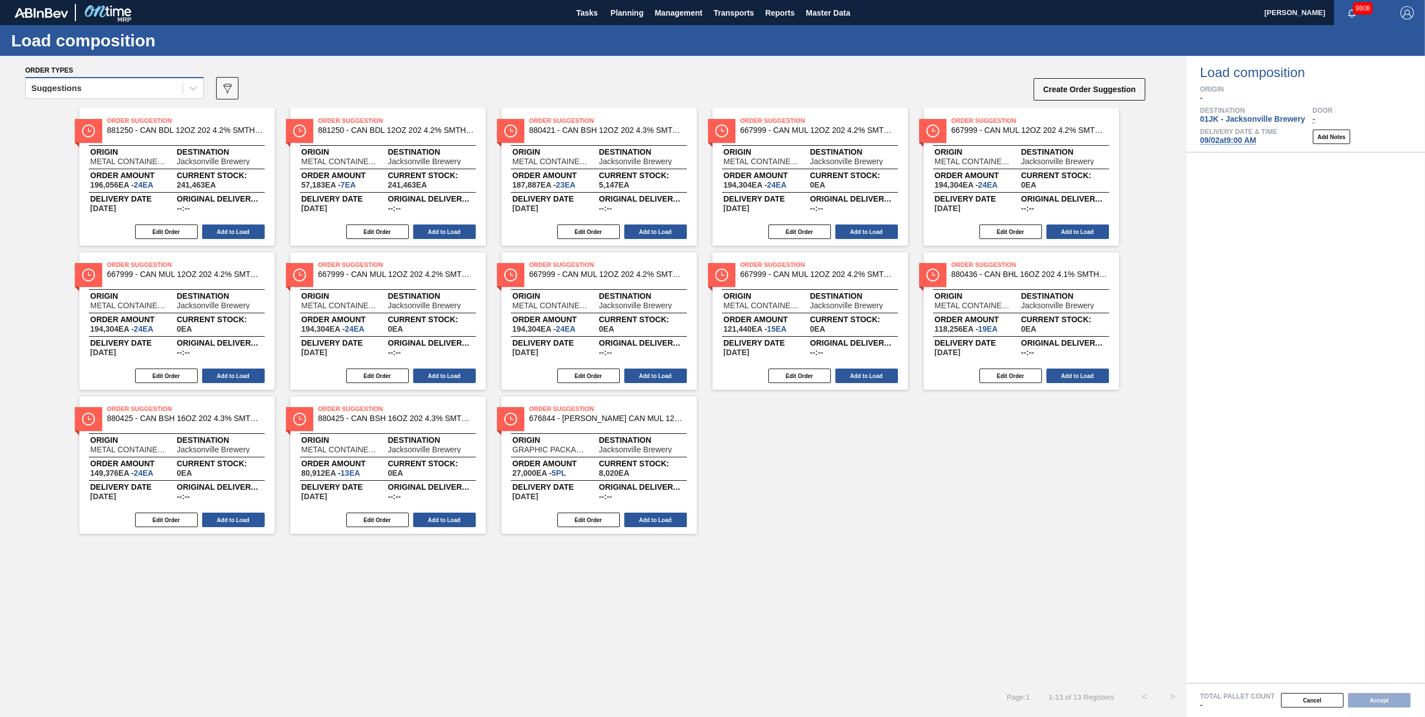
click at [168, 94] on div "Suggestions" at bounding box center [104, 88] width 157 height 16
click at [145, 115] on div "Awaiting load composition" at bounding box center [114, 116] width 179 height 21
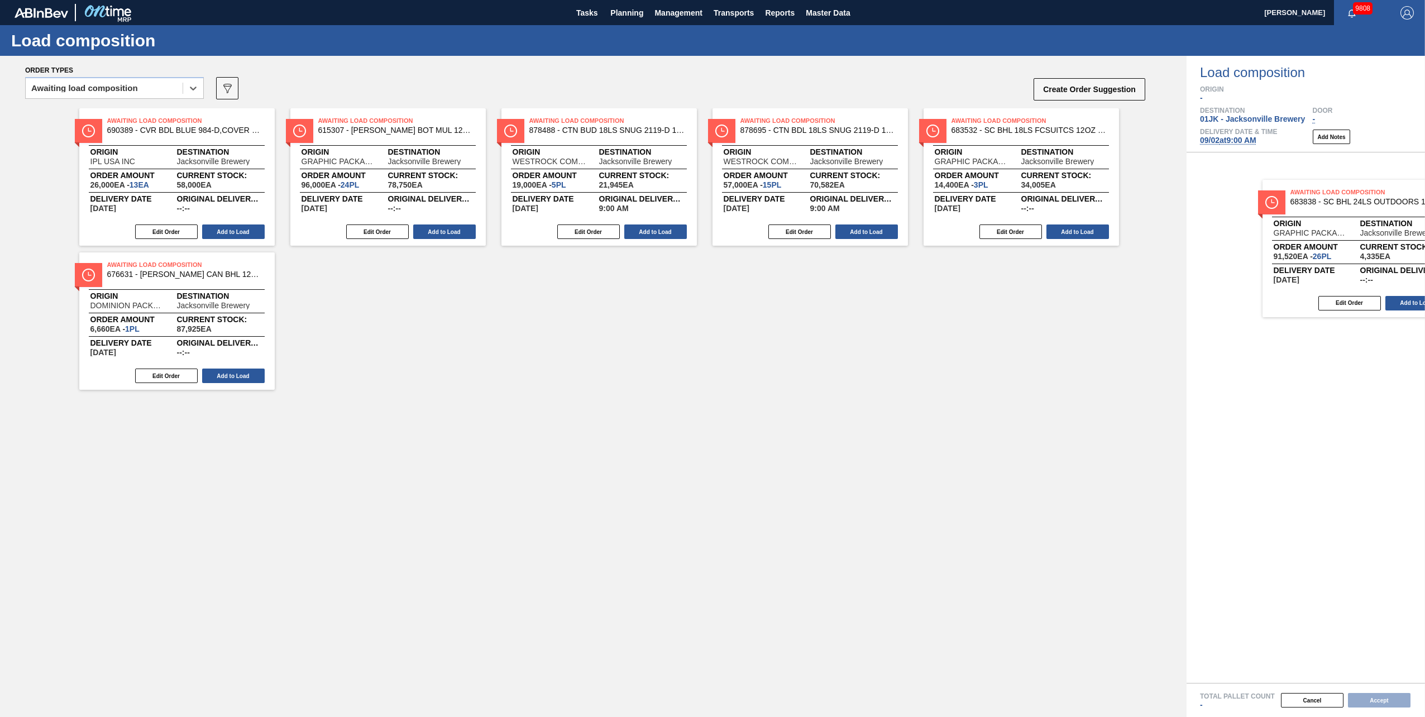
drag, startPoint x: 352, startPoint y: 134, endPoint x: 1326, endPoint y: 206, distance: 977.2
click at [710, 206] on div "Order types option Awaiting load composition, selected. Select is focused ,type…" at bounding box center [712, 386] width 1425 height 661
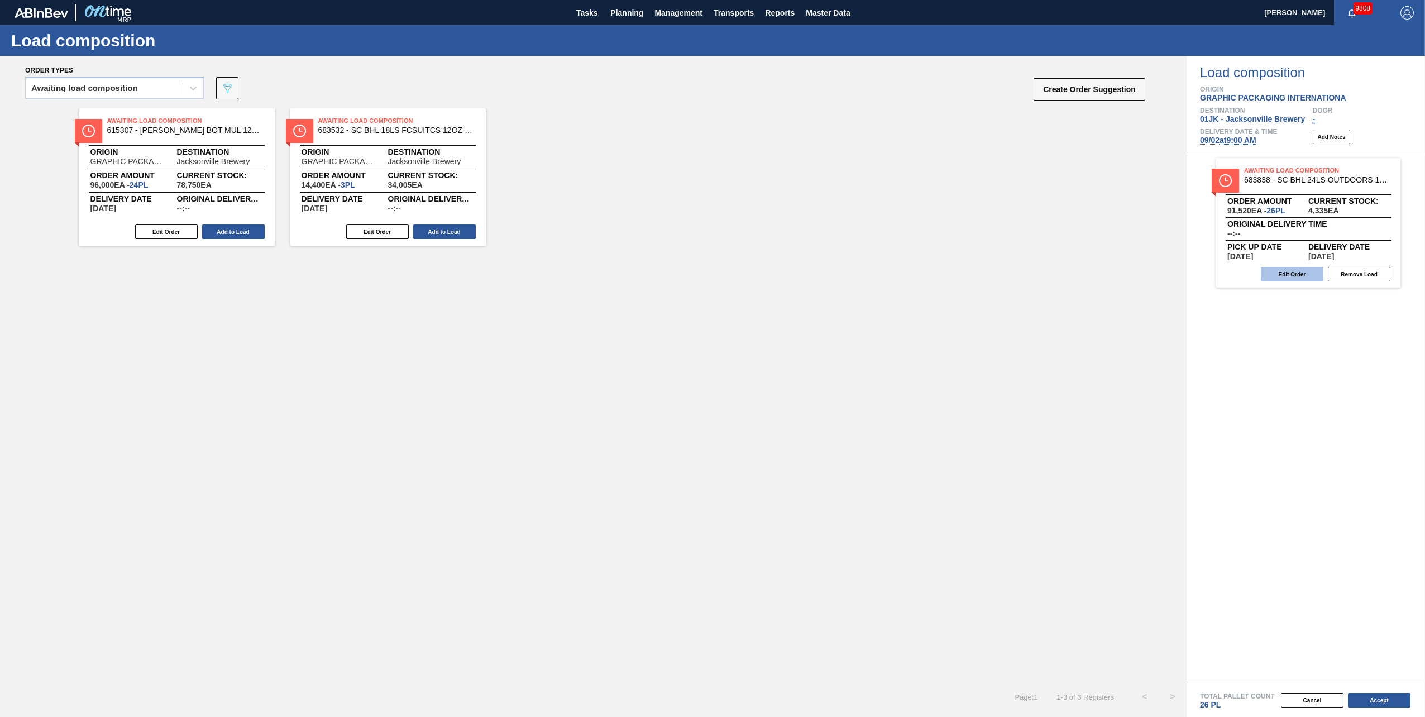
click at [710, 275] on button "Edit Order" at bounding box center [1292, 274] width 63 height 15
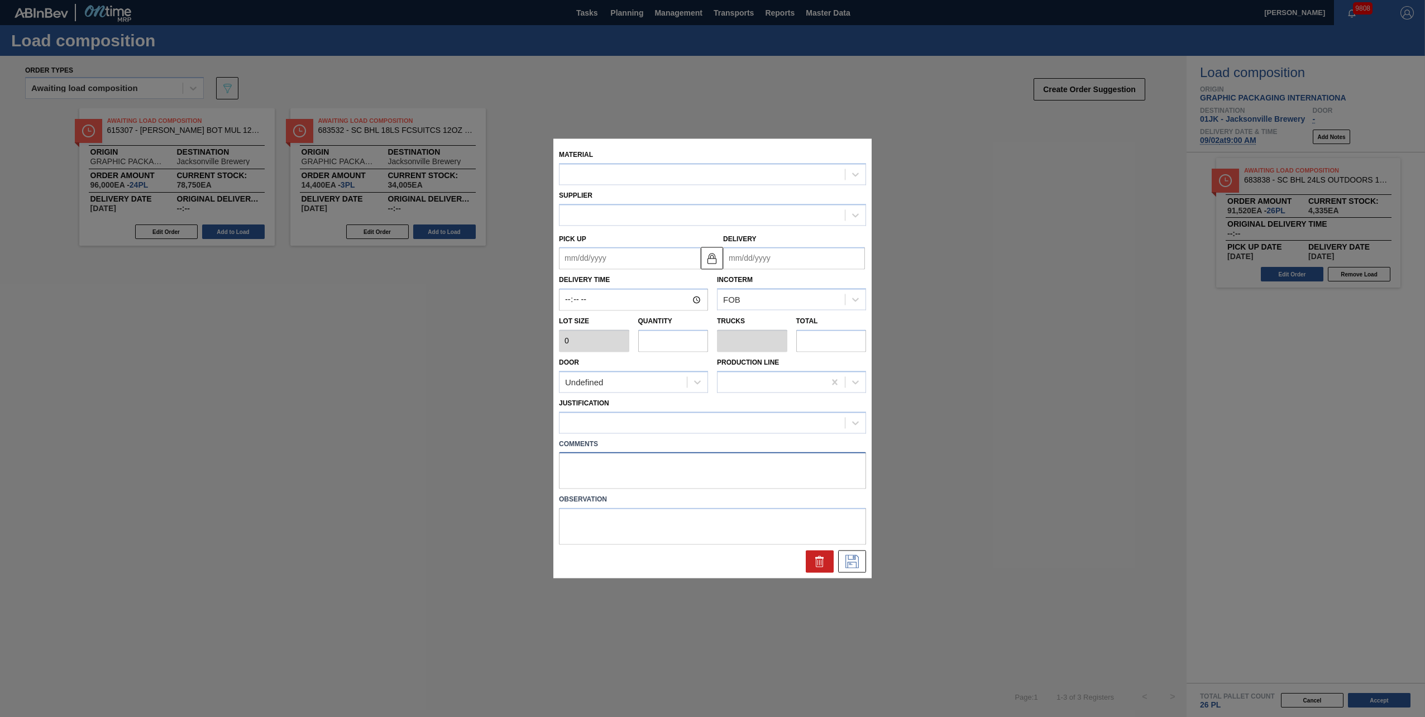
click at [688, 314] on textarea at bounding box center [712, 470] width 307 height 37
type input "3,520"
type input "26"
type input "1"
type input "91,520"
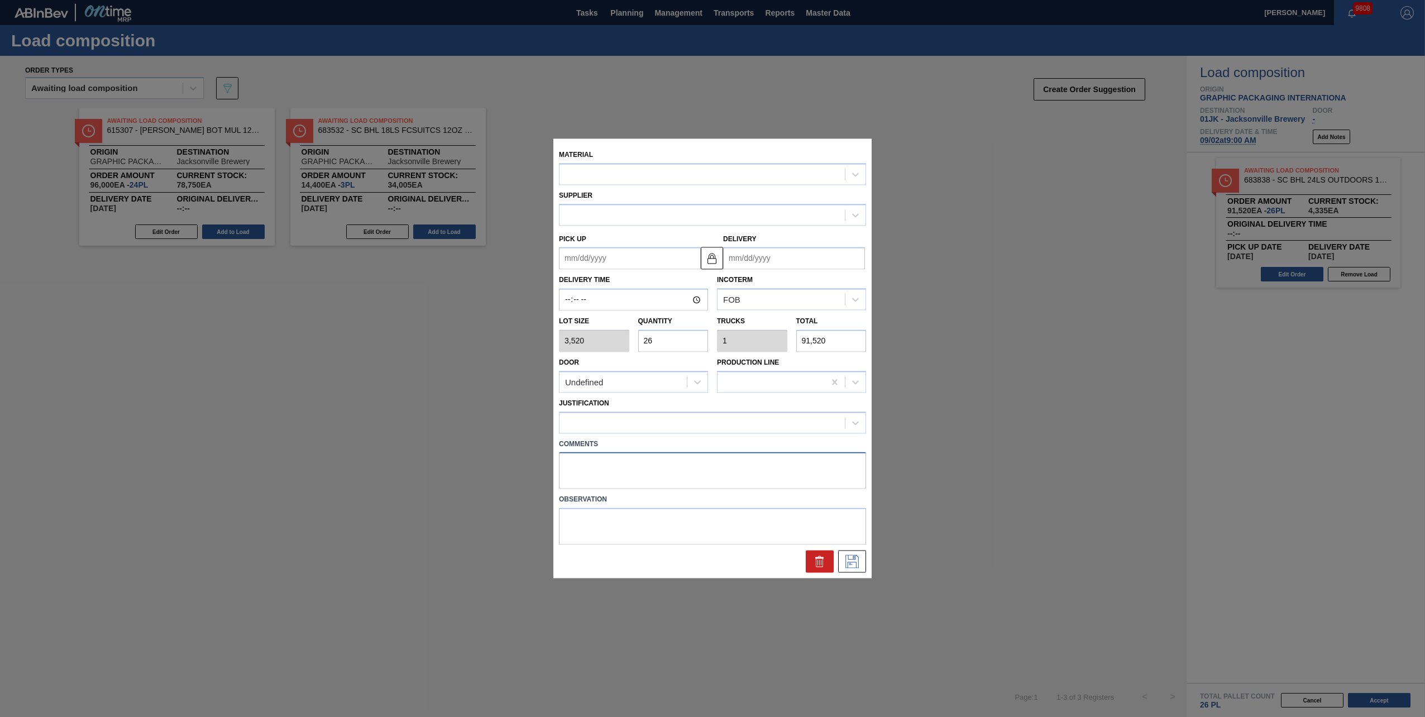
type up "[DATE]"
type input "[DATE]"
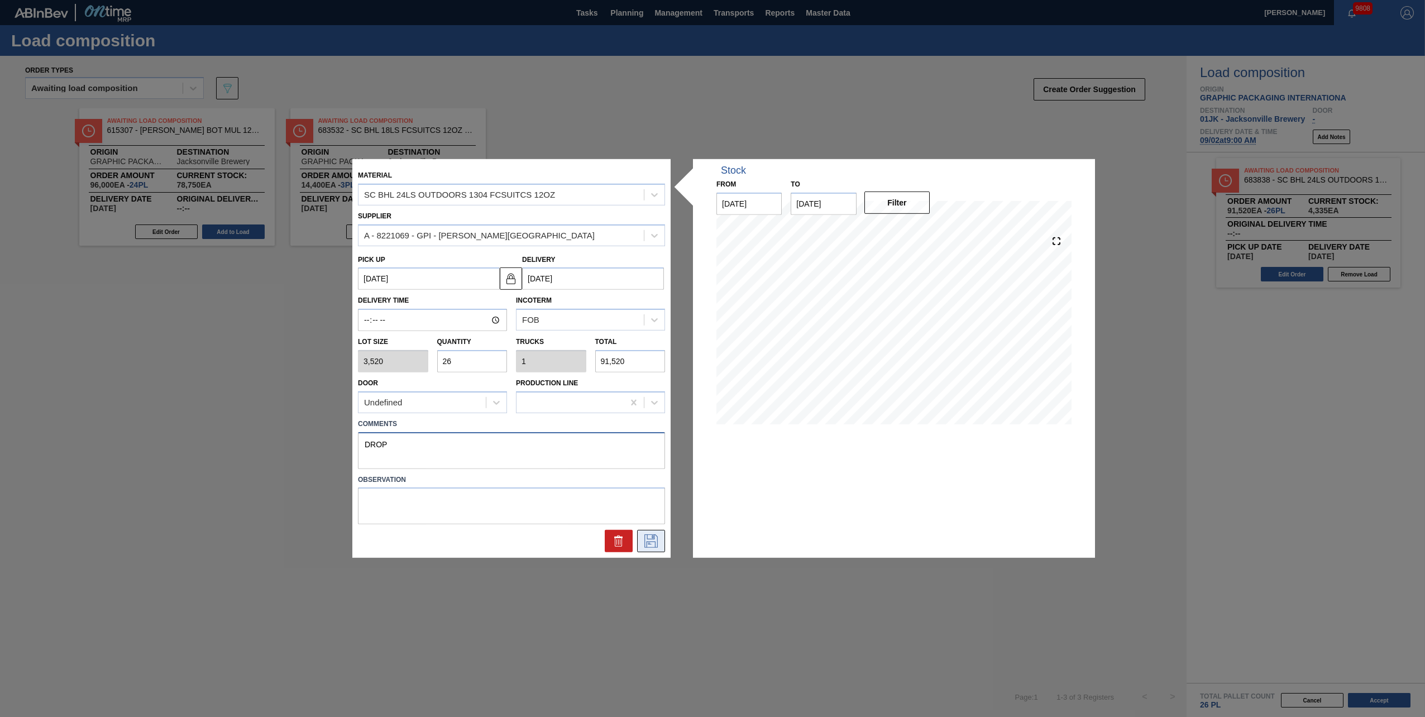
type textarea "DROP"
click at [653, 314] on icon at bounding box center [651, 540] width 18 height 13
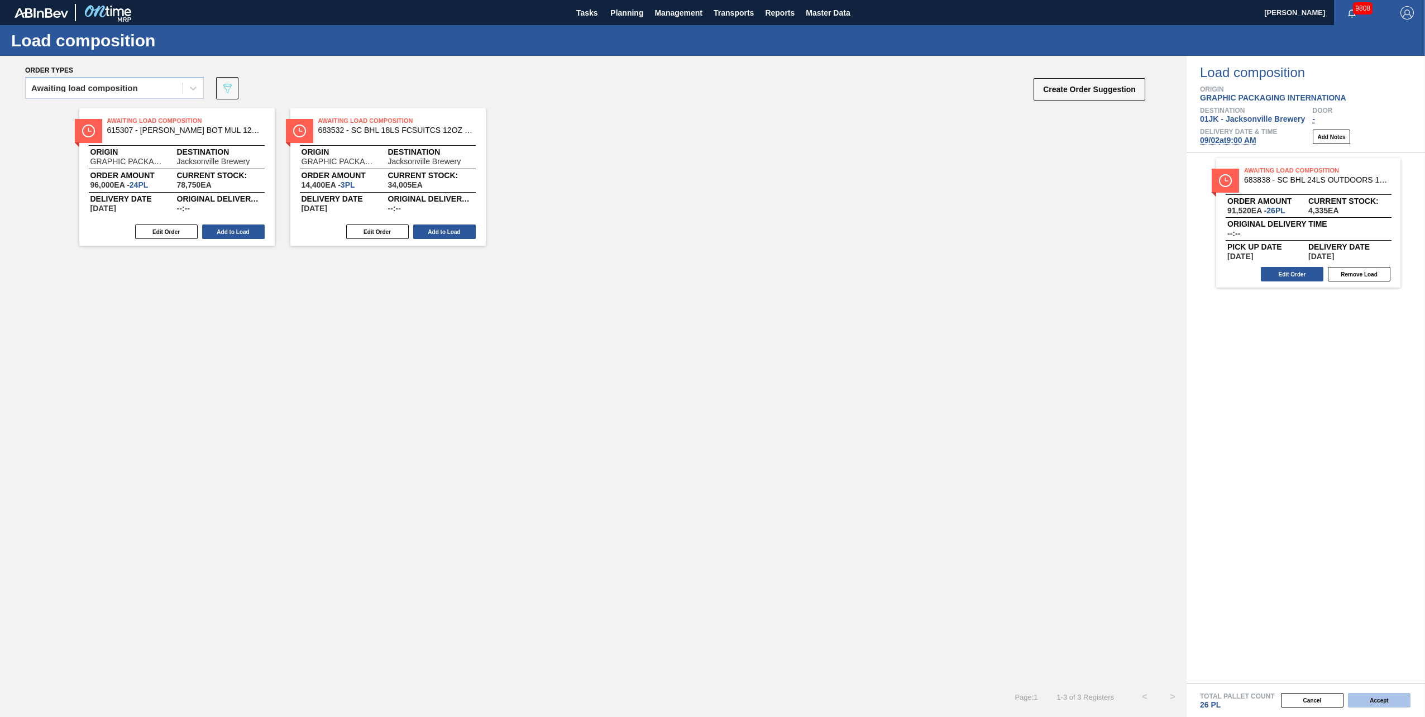
click at [710, 314] on button "Accept" at bounding box center [1379, 700] width 63 height 15
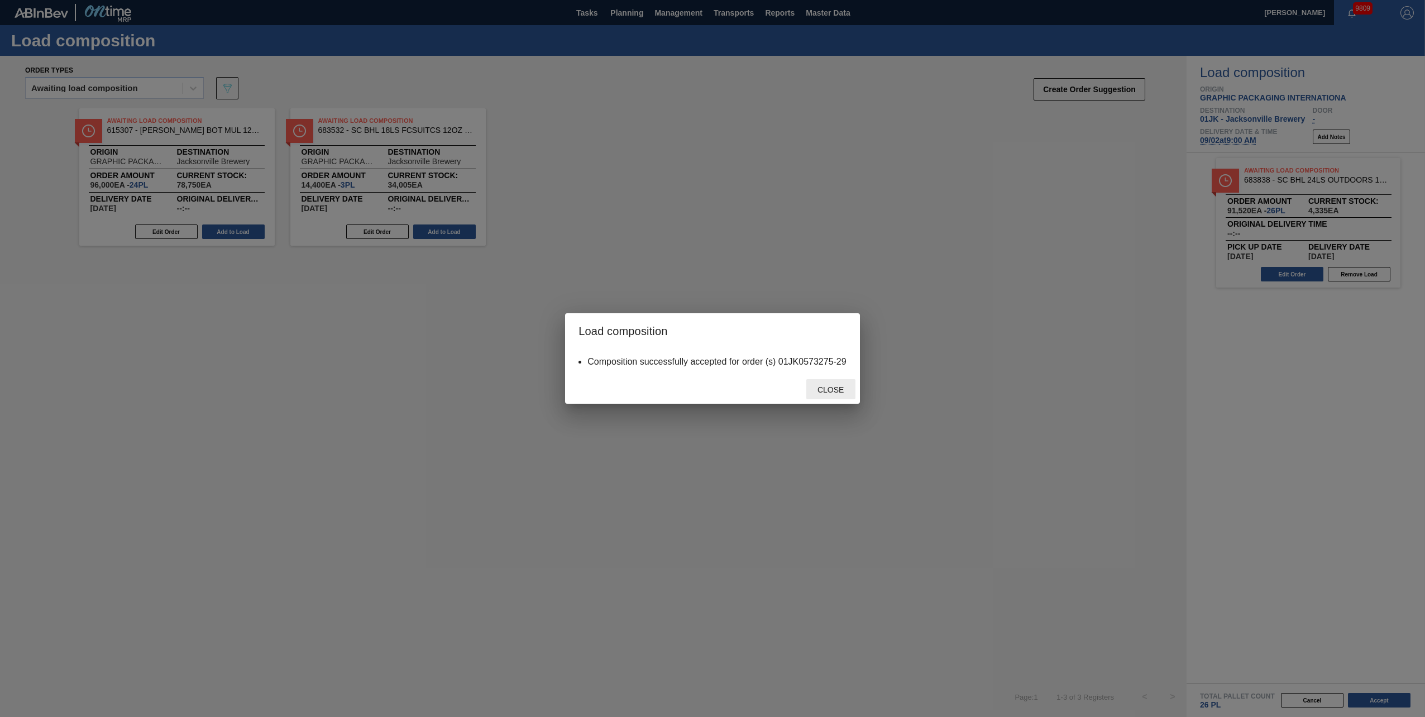
click at [710, 314] on div "Close" at bounding box center [830, 389] width 49 height 21
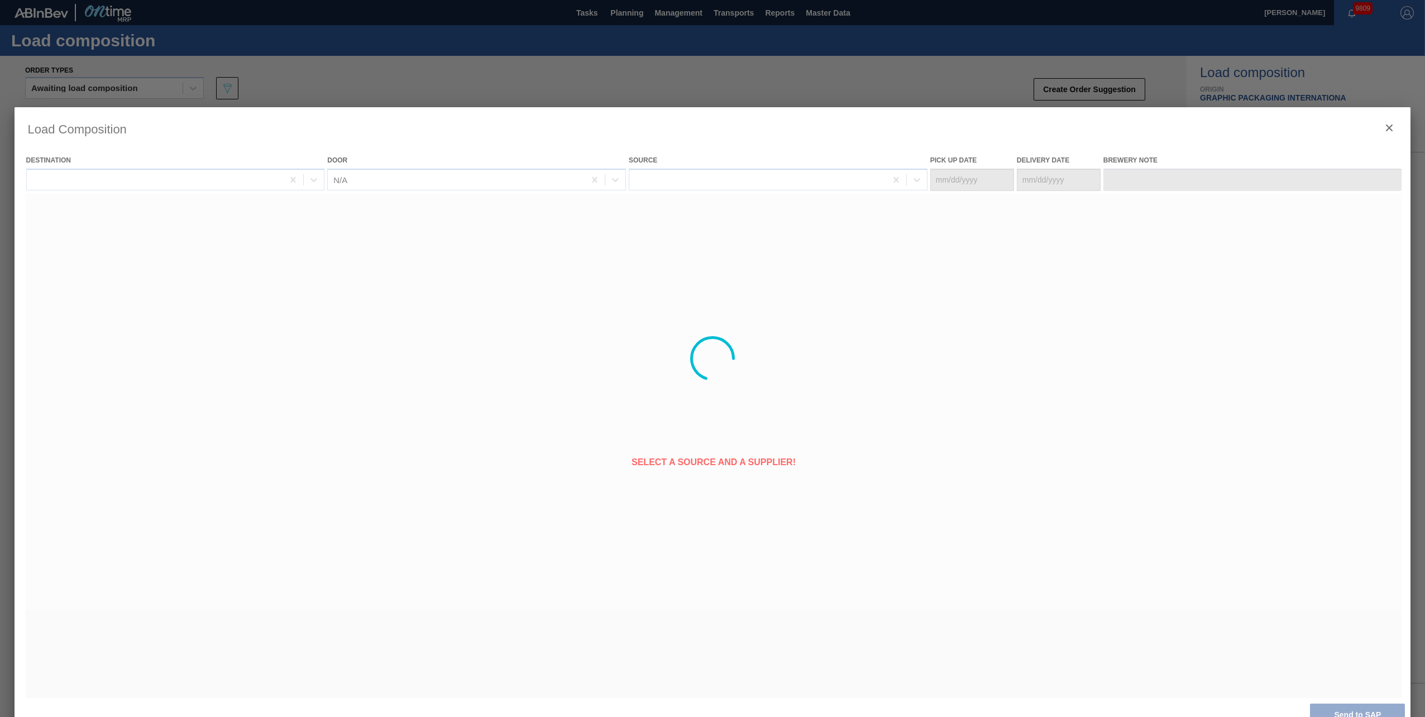
type Date "[DATE]"
